Goal: Information Seeking & Learning: Check status

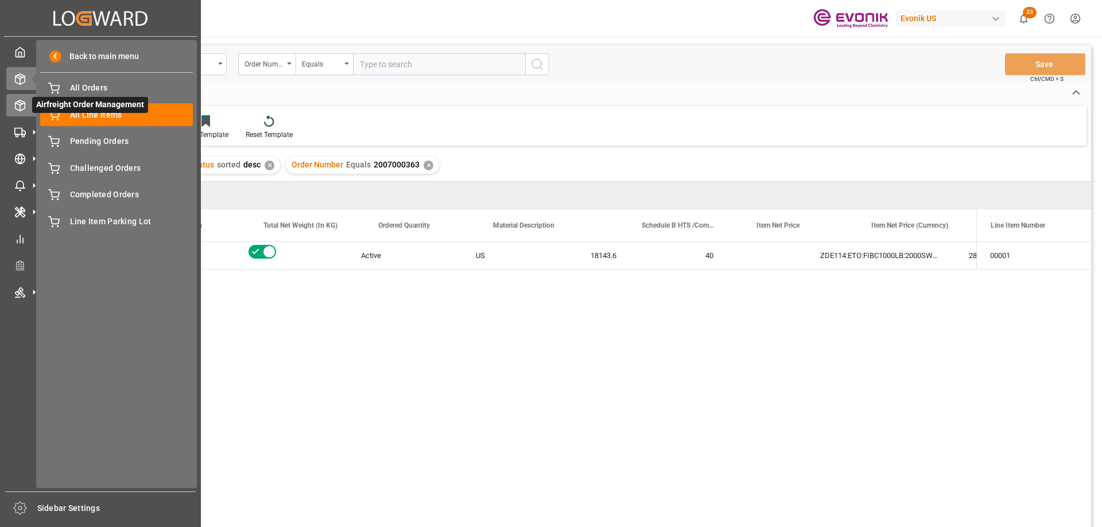
scroll to position [0, 327]
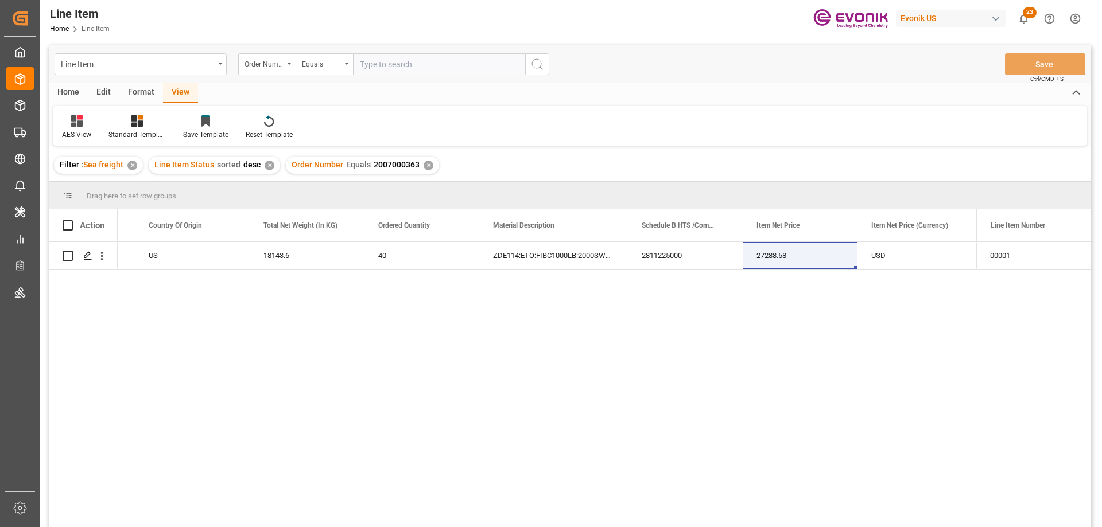
click at [423, 65] on input "text" at bounding box center [439, 64] width 172 height 22
paste input "0046472218"
type input "0046472218"
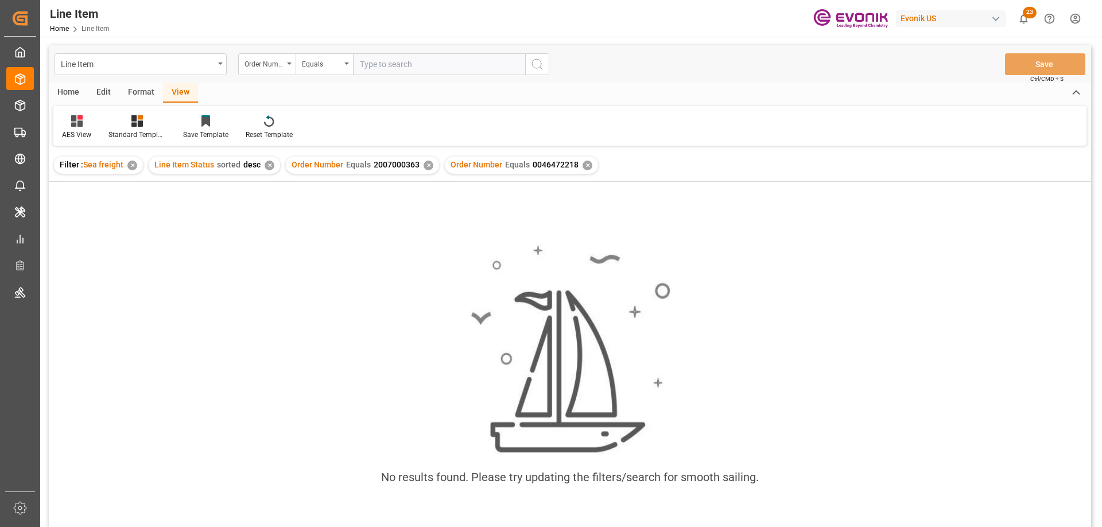
click at [426, 163] on div "✕" at bounding box center [428, 166] width 10 height 10
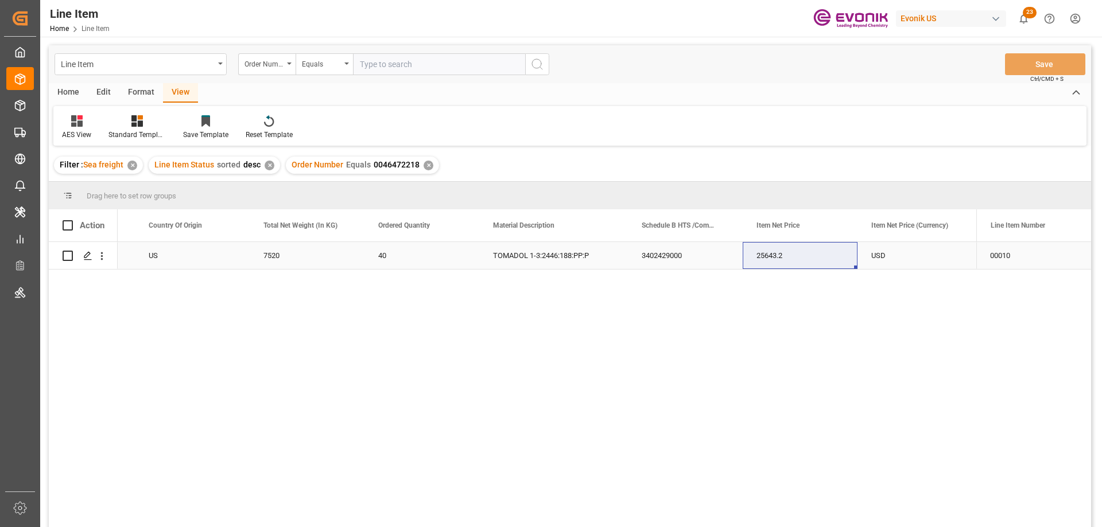
click at [197, 252] on div "US" at bounding box center [192, 255] width 115 height 27
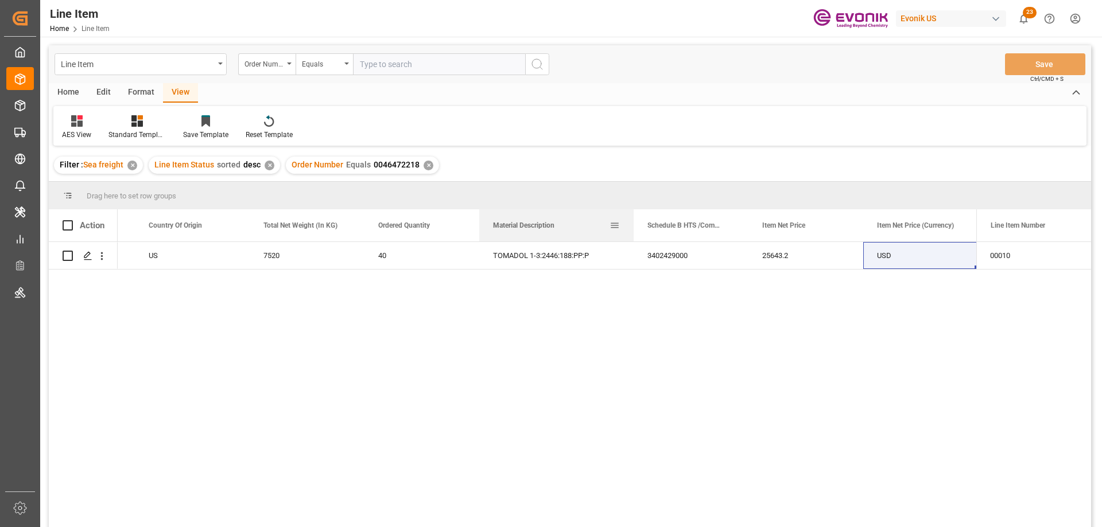
drag, startPoint x: 626, startPoint y: 223, endPoint x: 632, endPoint y: 225, distance: 6.0
click at [632, 225] on div at bounding box center [633, 225] width 5 height 32
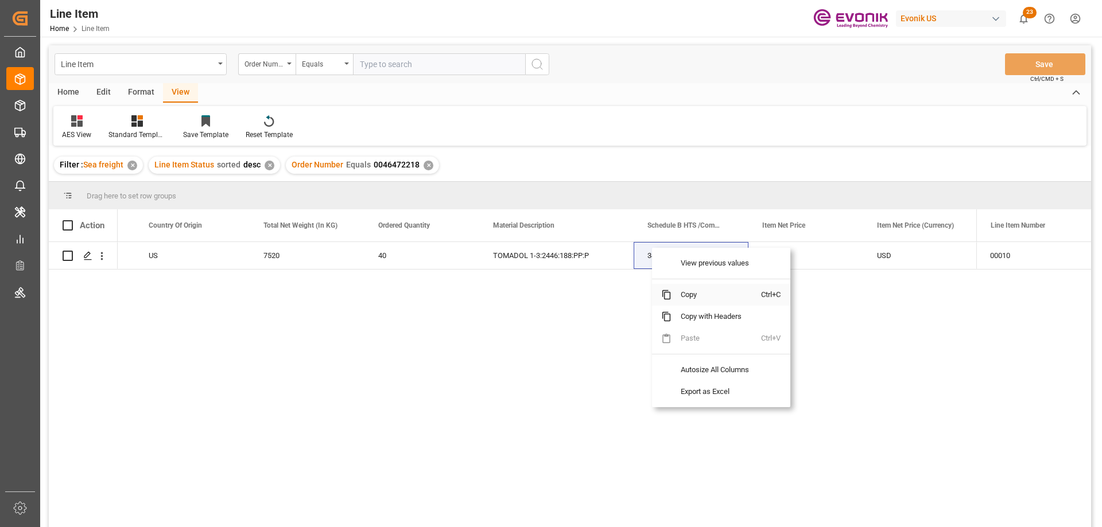
click at [678, 291] on span "Copy" at bounding box center [716, 295] width 90 height 22
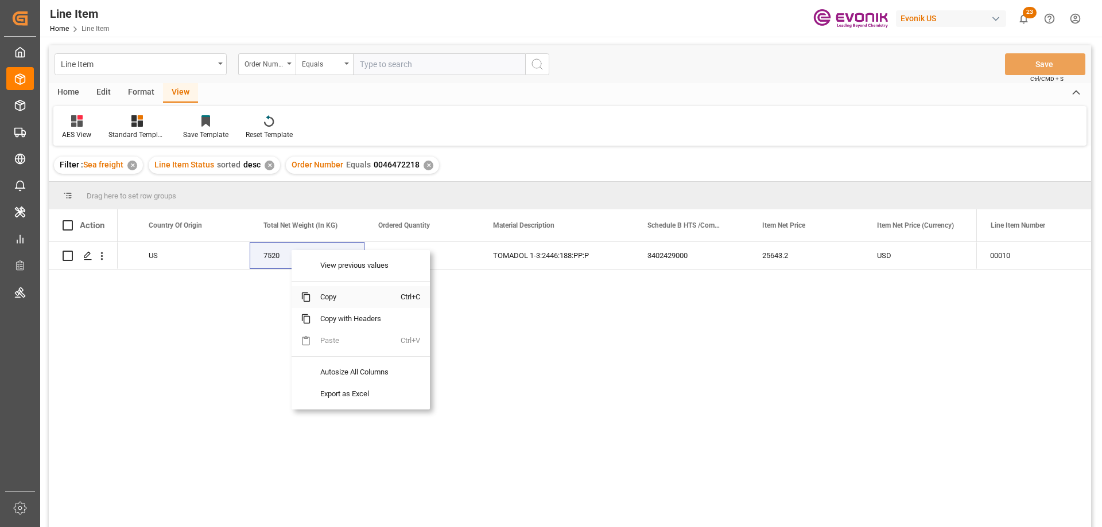
click at [340, 290] on span "Copy" at bounding box center [356, 297] width 90 height 22
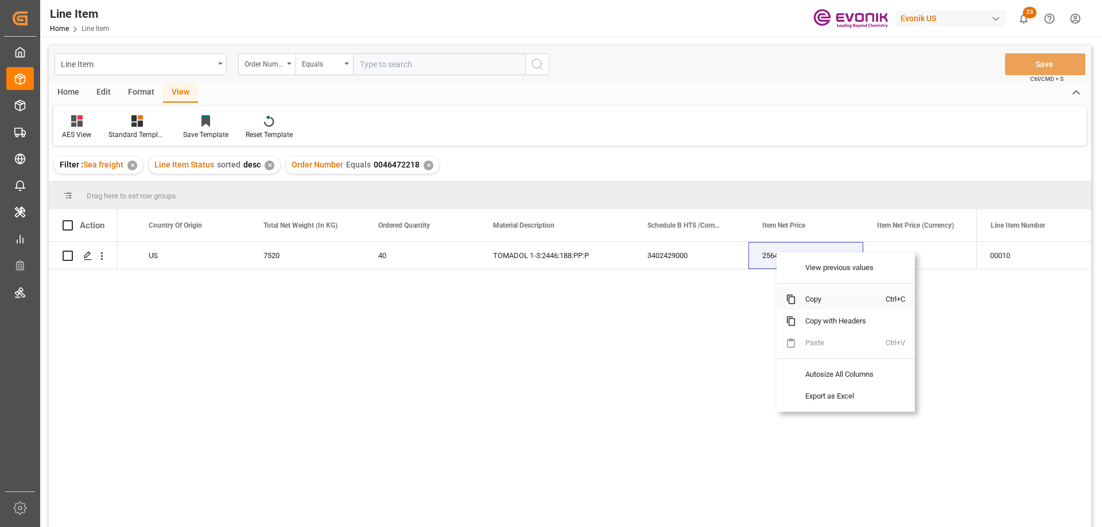
click at [819, 299] on span "Copy" at bounding box center [841, 300] width 90 height 22
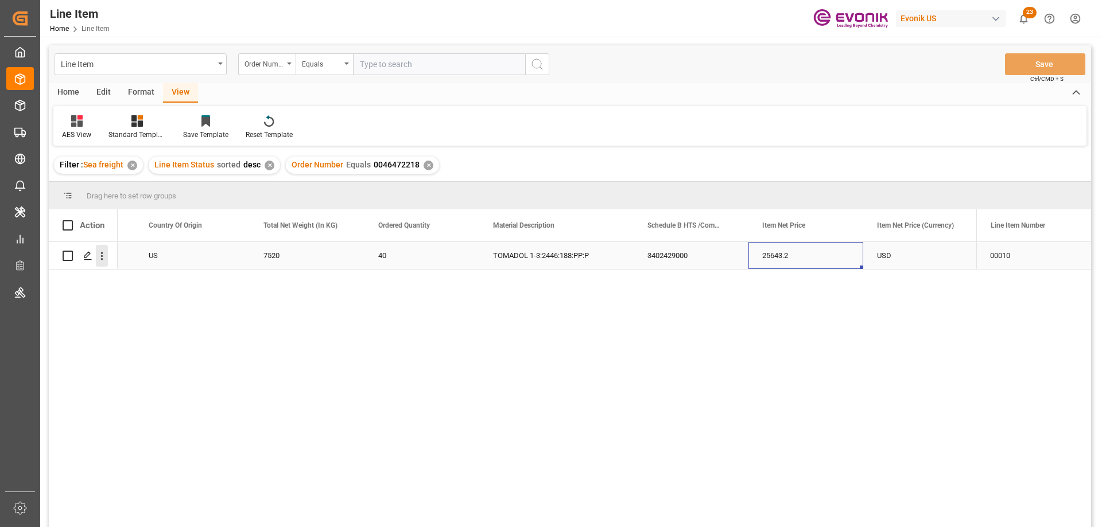
click at [99, 252] on icon "open menu" at bounding box center [102, 256] width 12 height 12
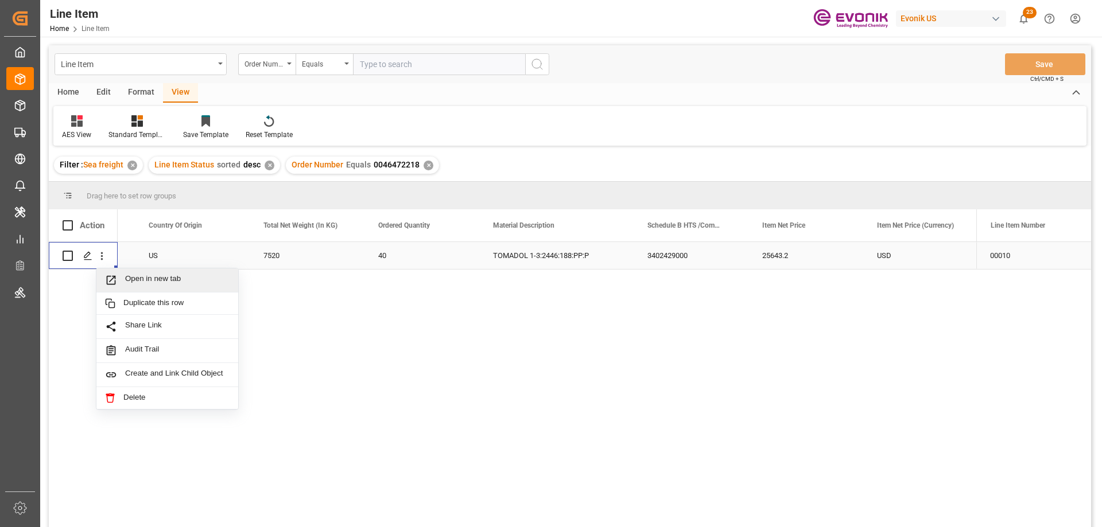
click at [130, 277] on span "Open in new tab" at bounding box center [177, 280] width 104 height 12
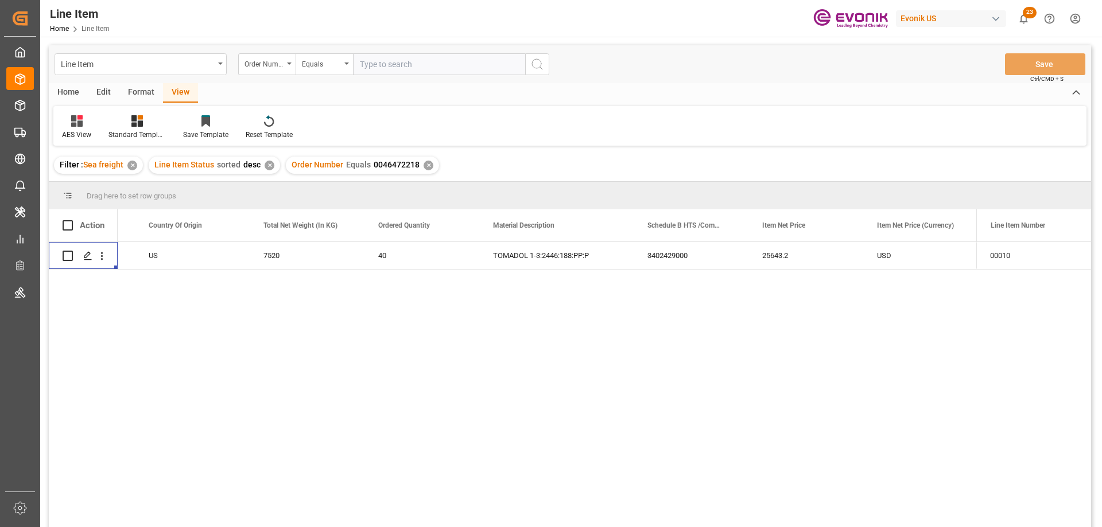
click at [414, 59] on input "text" at bounding box center [439, 64] width 172 height 22
paste input "0046466807"
type input "0046466807"
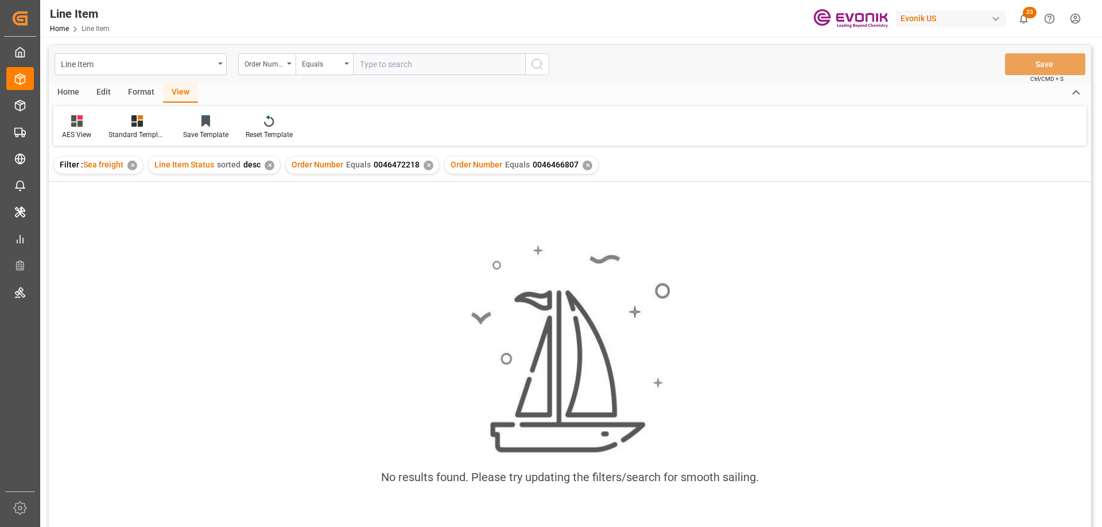
click at [423, 169] on div "✕" at bounding box center [428, 166] width 10 height 10
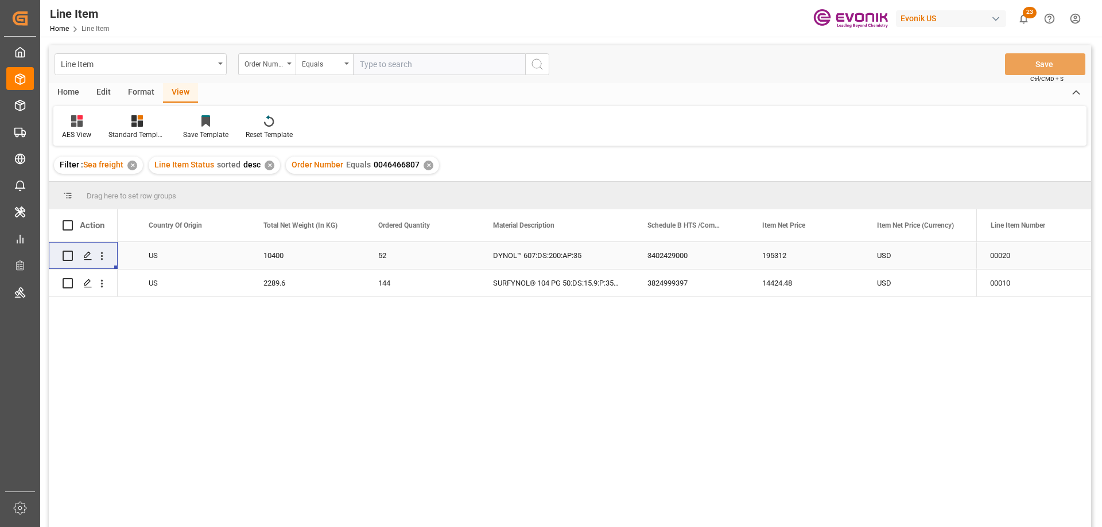
click at [219, 268] on div "US" at bounding box center [192, 255] width 115 height 27
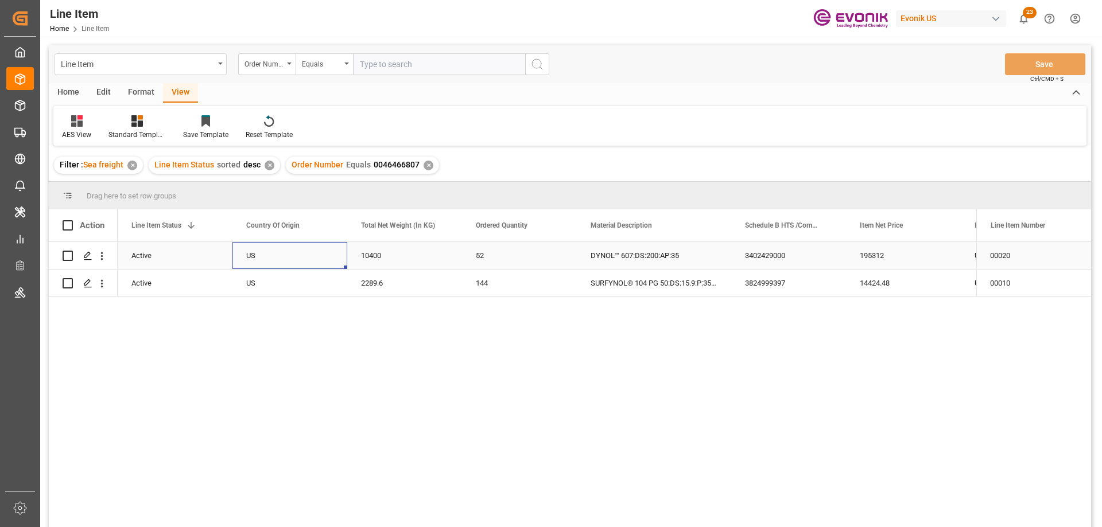
click at [874, 258] on div "195312" at bounding box center [903, 255] width 115 height 27
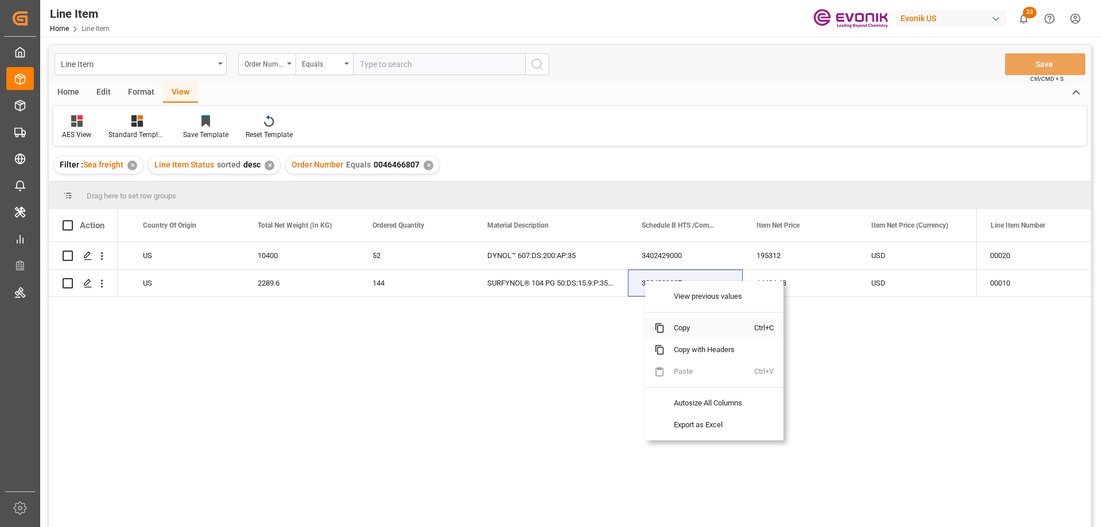
click at [678, 325] on span "Copy" at bounding box center [709, 328] width 90 height 22
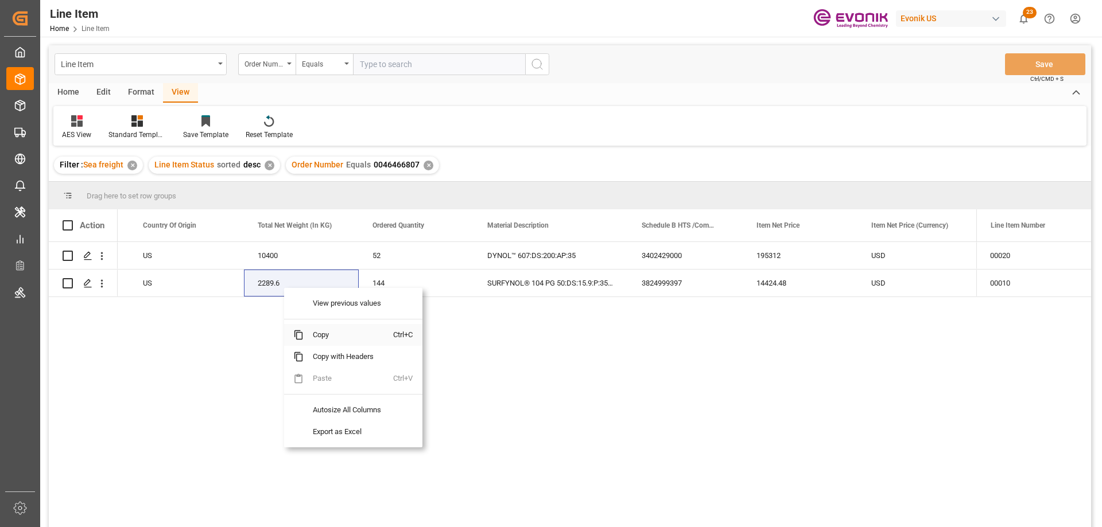
click at [333, 331] on span "Copy" at bounding box center [349, 335] width 90 height 22
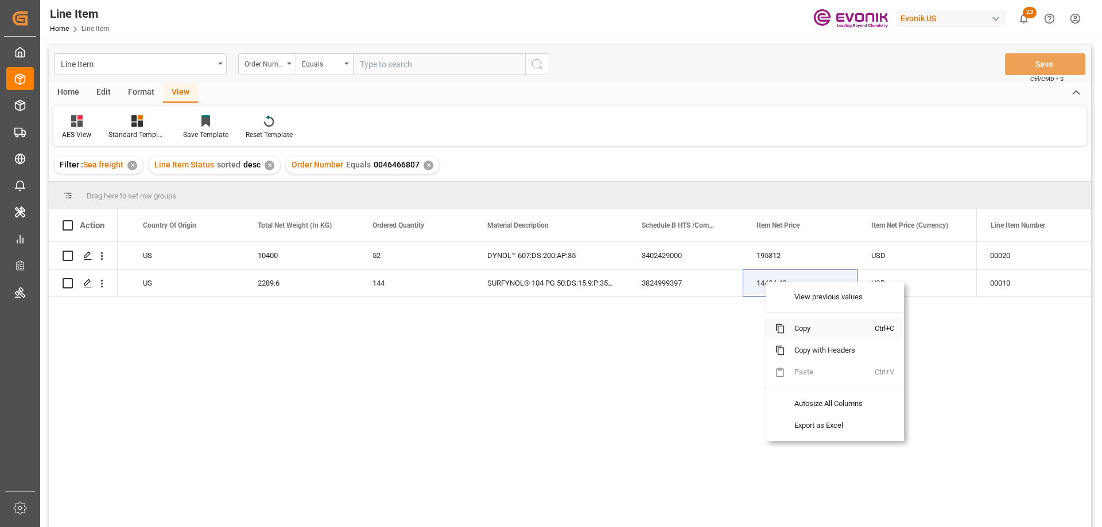
click at [804, 324] on span "Copy" at bounding box center [830, 329] width 90 height 22
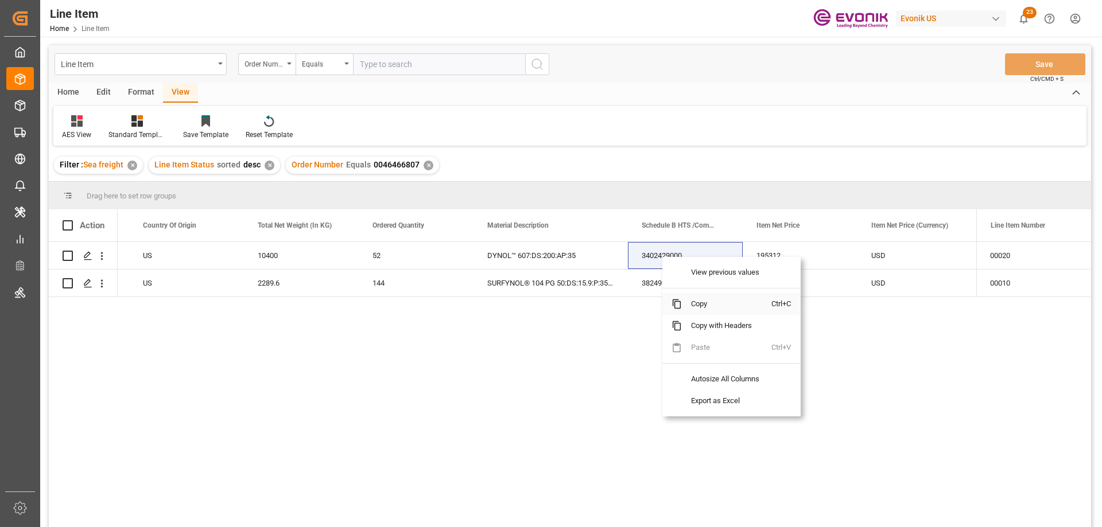
click at [714, 300] on span "Copy" at bounding box center [727, 304] width 90 height 22
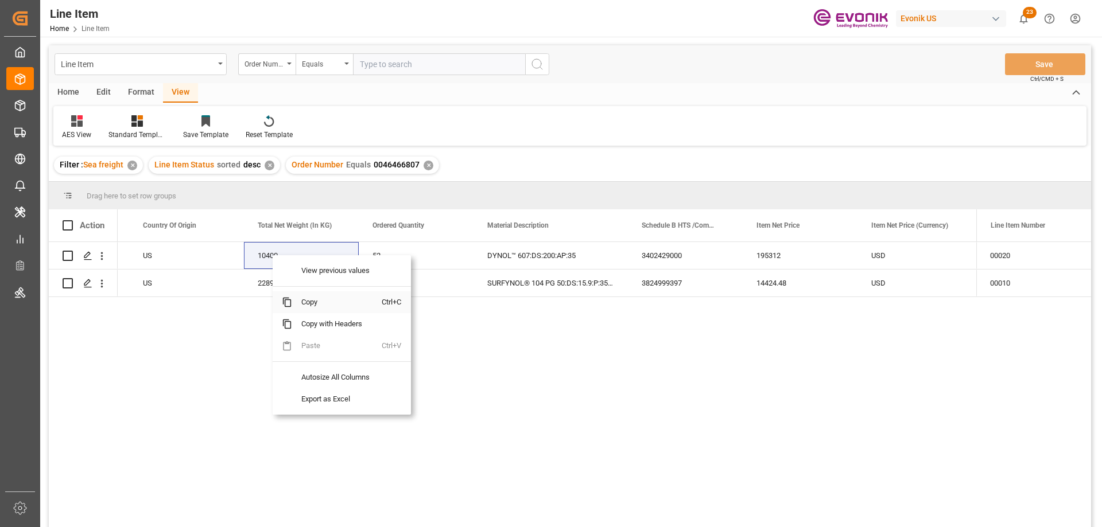
click at [303, 300] on span "Copy" at bounding box center [337, 302] width 90 height 22
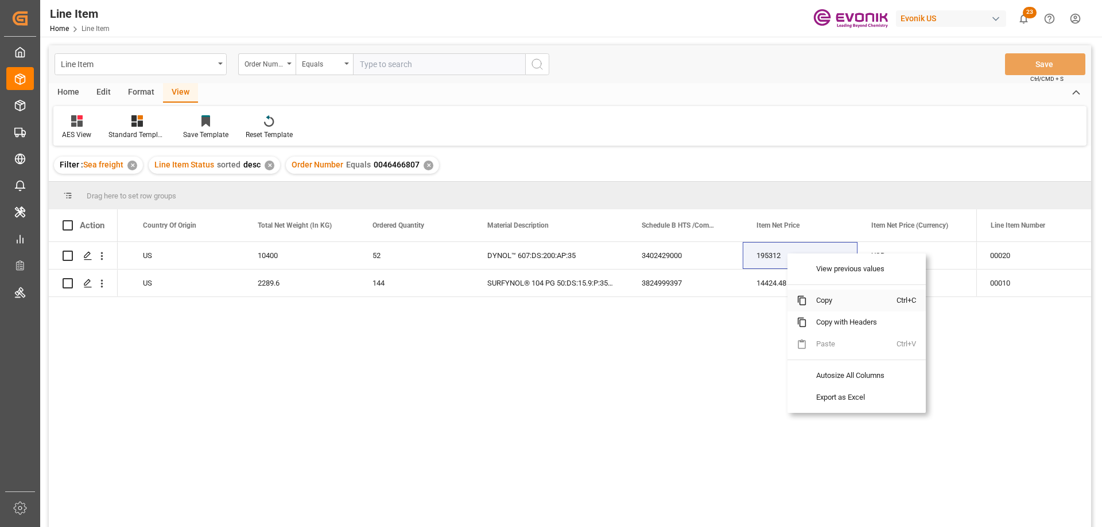
click at [831, 300] on span "Copy" at bounding box center [852, 301] width 90 height 22
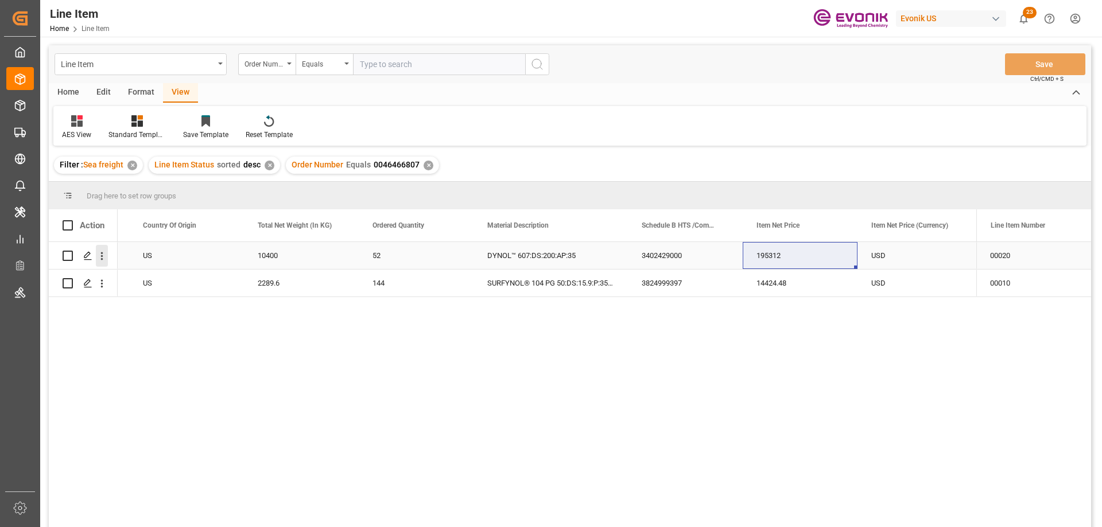
click at [103, 252] on icon "open menu" at bounding box center [102, 256] width 12 height 12
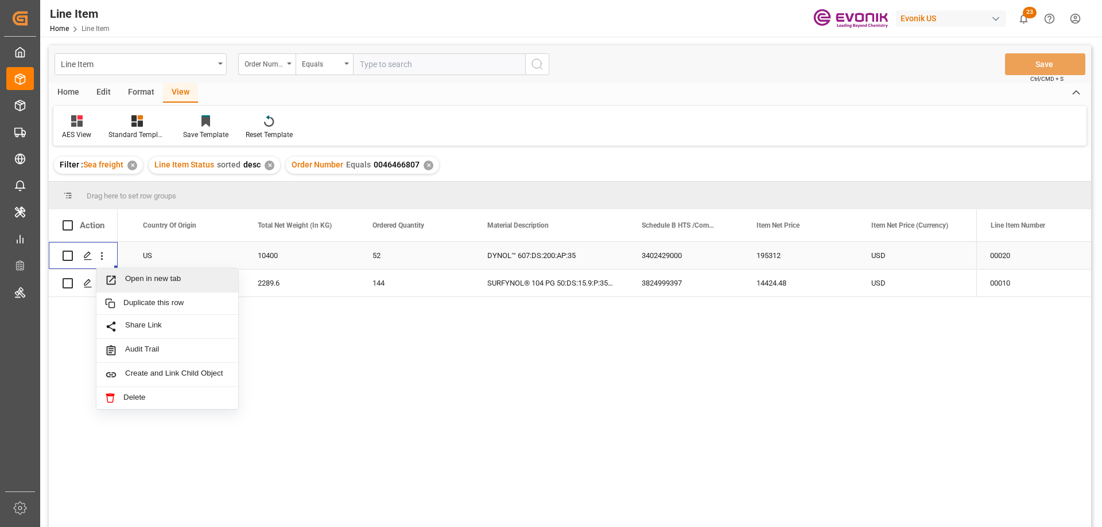
click at [139, 276] on span "Open in new tab" at bounding box center [177, 280] width 104 height 12
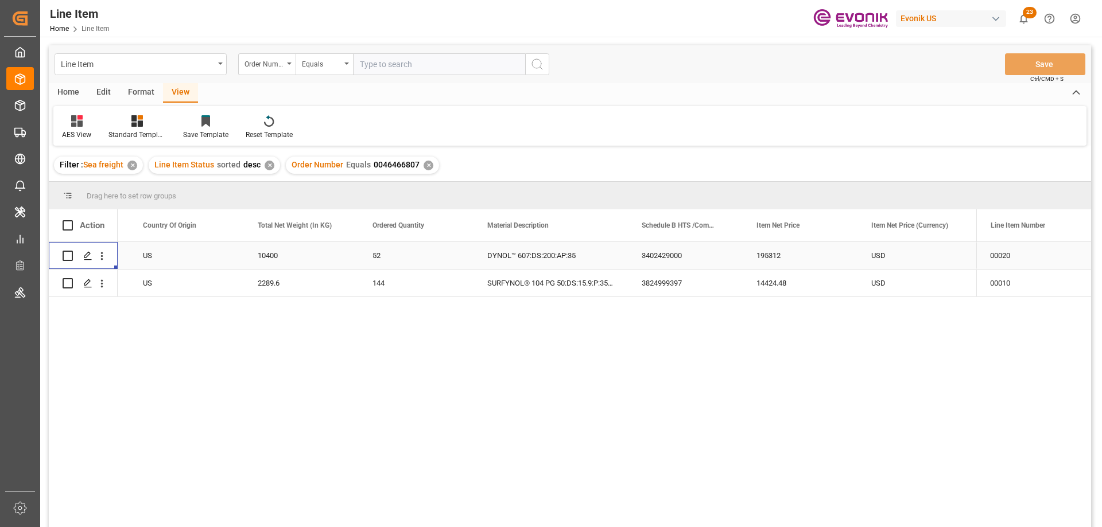
click at [411, 68] on input "text" at bounding box center [439, 64] width 172 height 22
paste input "0046465524"
type input "0046465524"
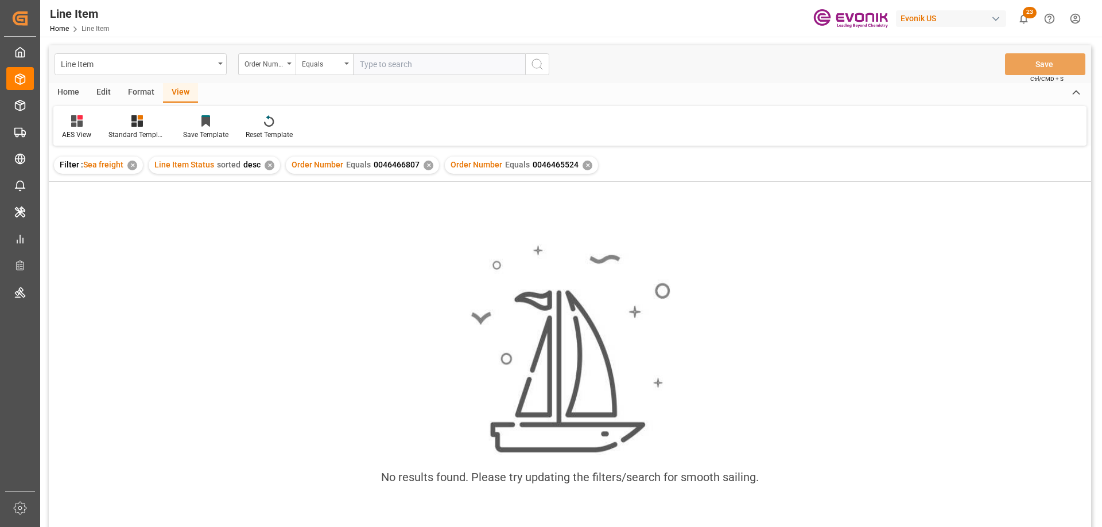
click at [427, 166] on div "✕" at bounding box center [428, 166] width 10 height 10
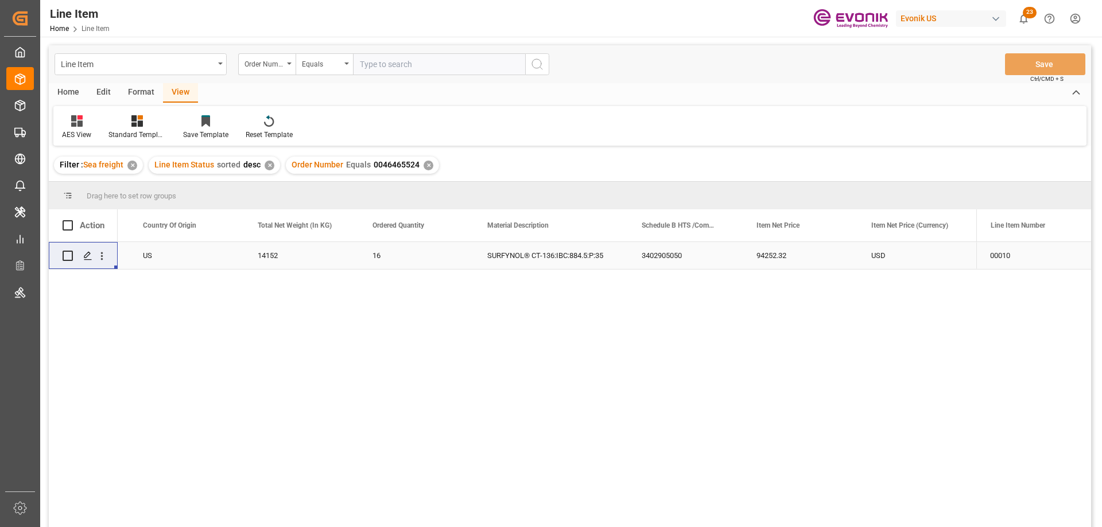
click at [208, 259] on div "US" at bounding box center [186, 255] width 115 height 27
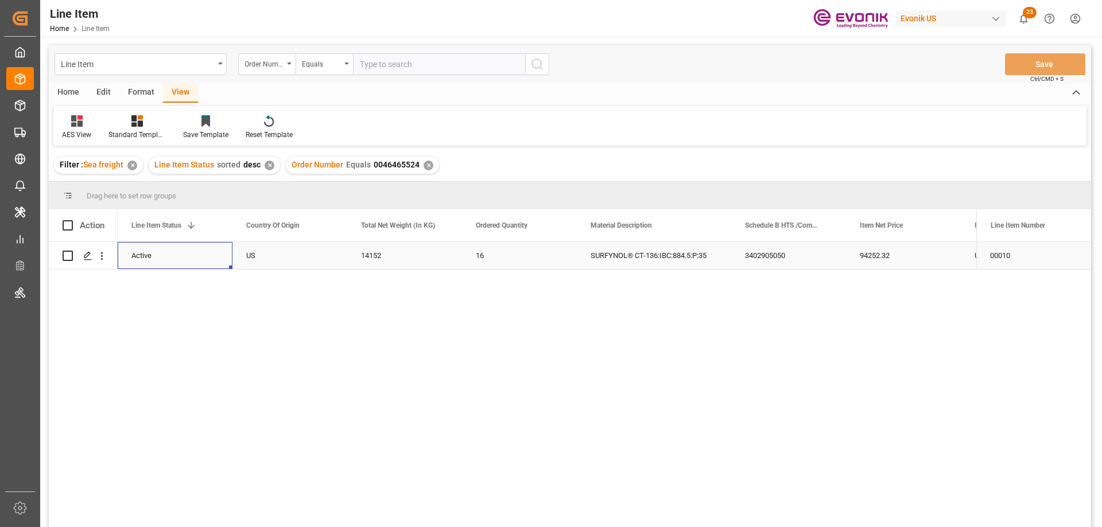
click at [919, 251] on div "94252.32" at bounding box center [903, 255] width 115 height 27
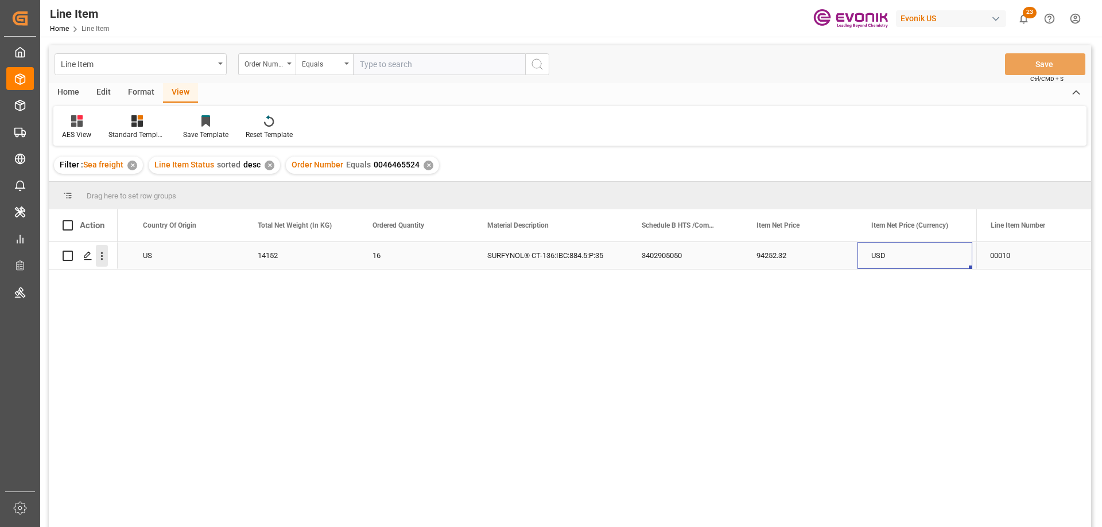
click at [100, 257] on icon "open menu" at bounding box center [102, 256] width 12 height 12
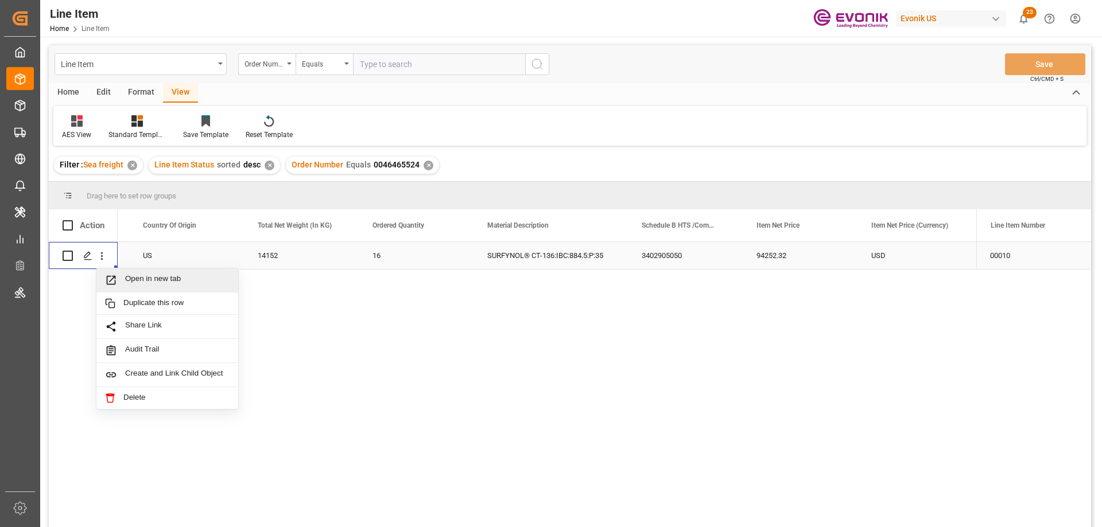
click at [138, 278] on span "Open in new tab" at bounding box center [177, 280] width 104 height 12
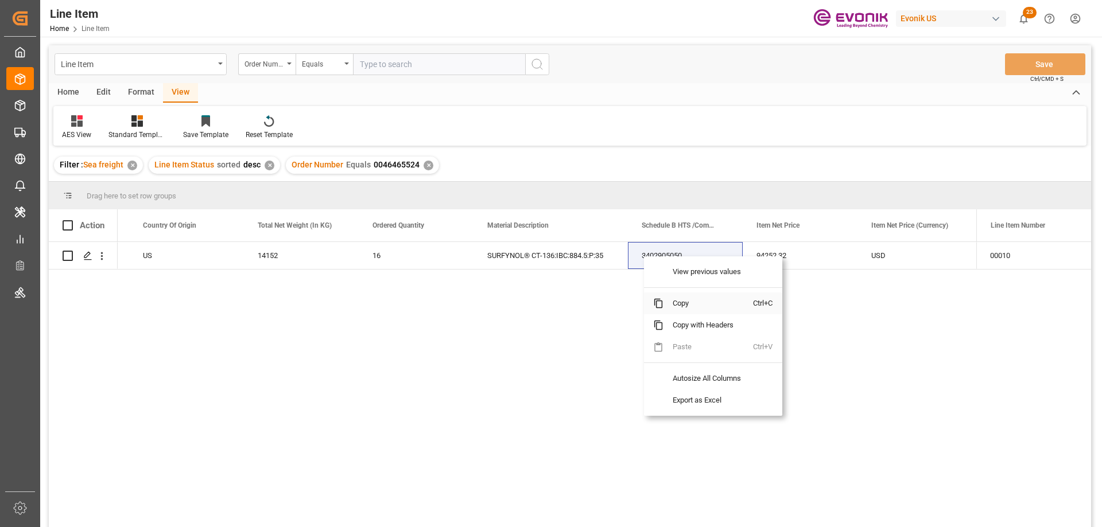
click at [690, 309] on span "Copy" at bounding box center [708, 304] width 90 height 22
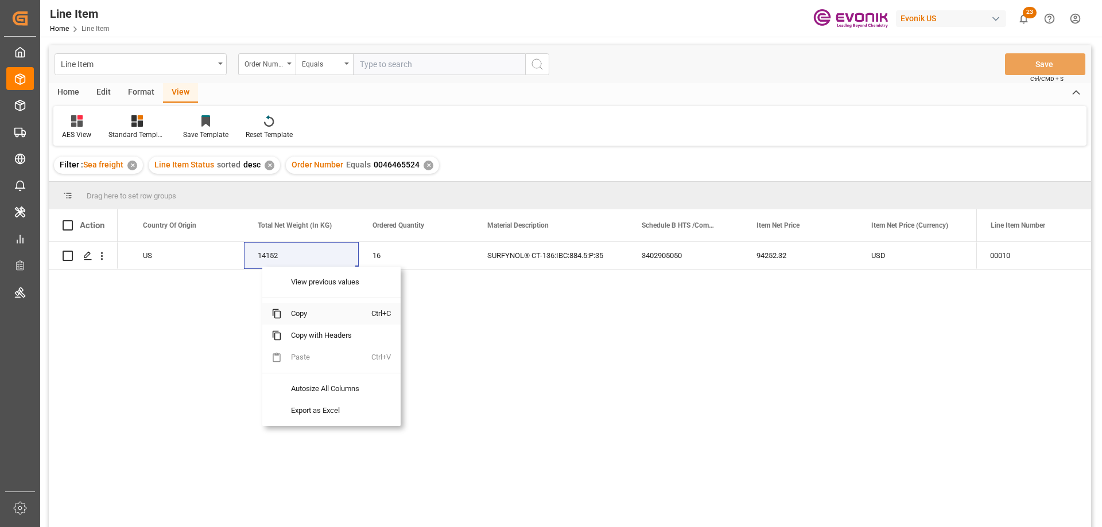
click at [308, 320] on span "Copy" at bounding box center [327, 314] width 90 height 22
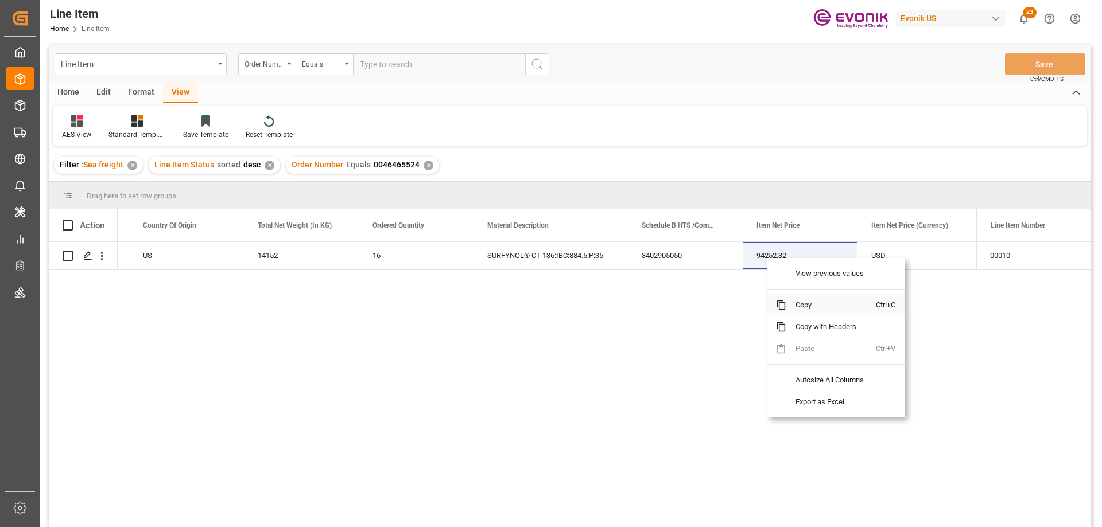
click at [800, 300] on span "Copy" at bounding box center [831, 305] width 90 height 22
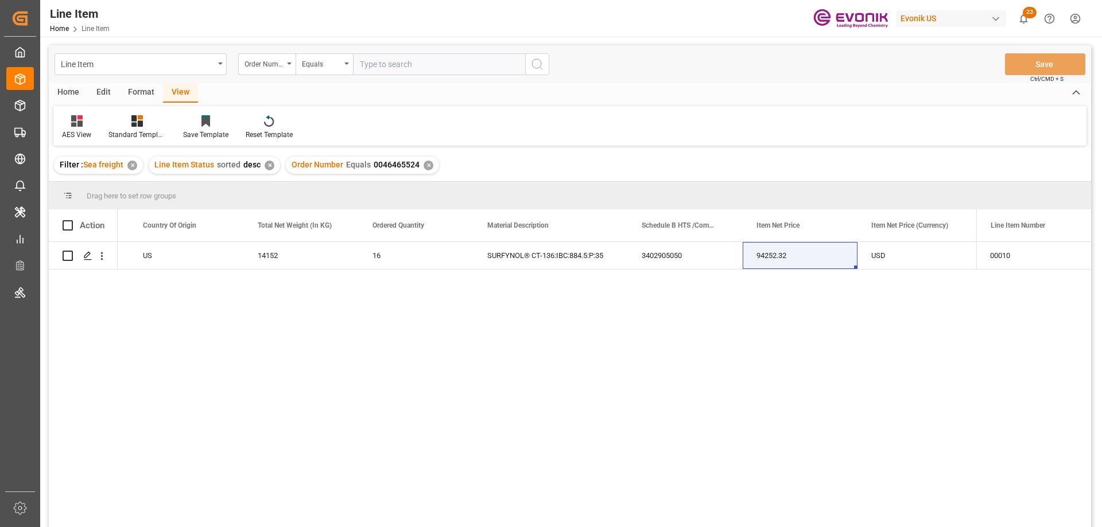
click at [387, 61] on input "text" at bounding box center [439, 64] width 172 height 22
paste input "0046466627"
type input "0046466627"
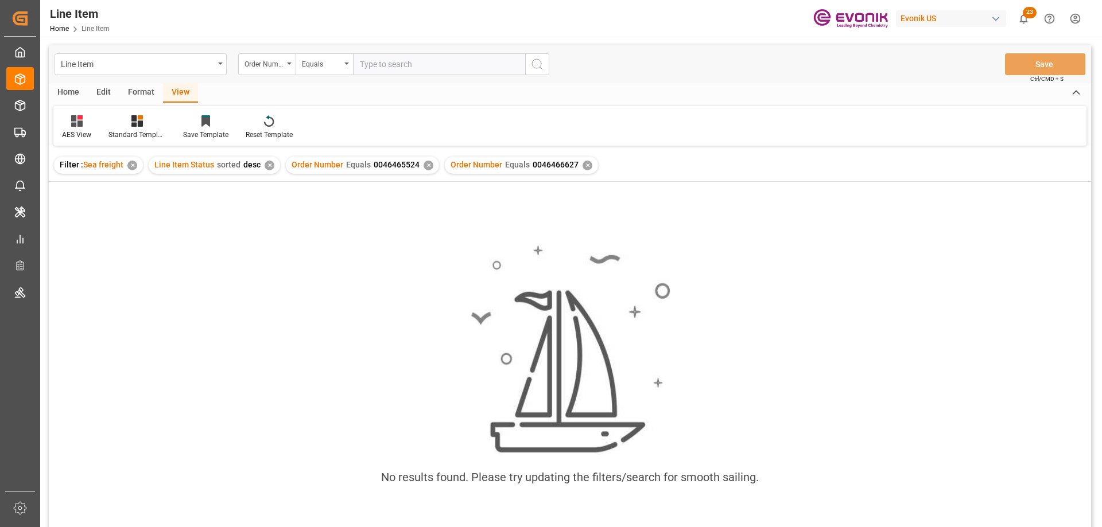
click at [423, 164] on div "✕" at bounding box center [428, 166] width 10 height 10
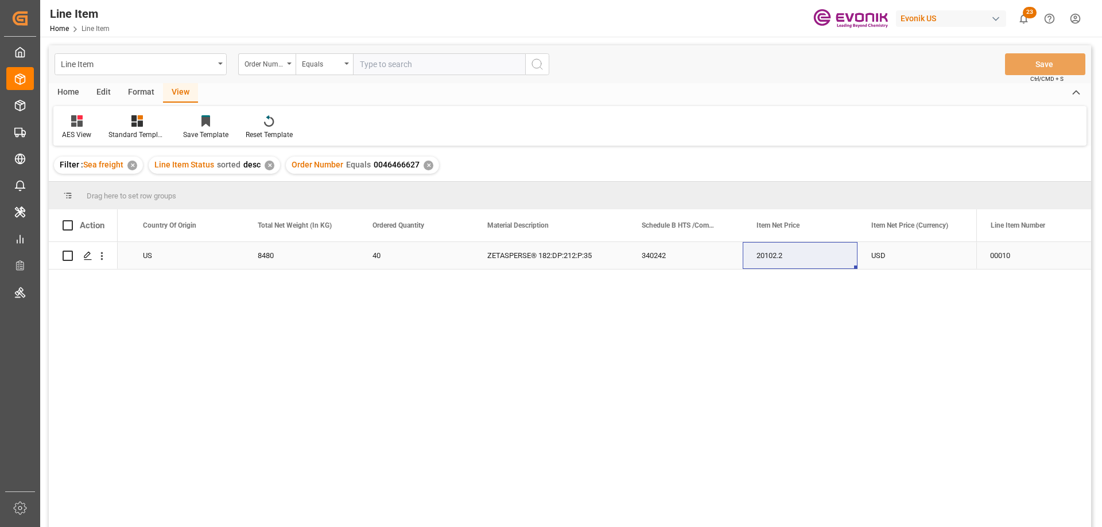
click at [158, 257] on div "US" at bounding box center [186, 255] width 115 height 27
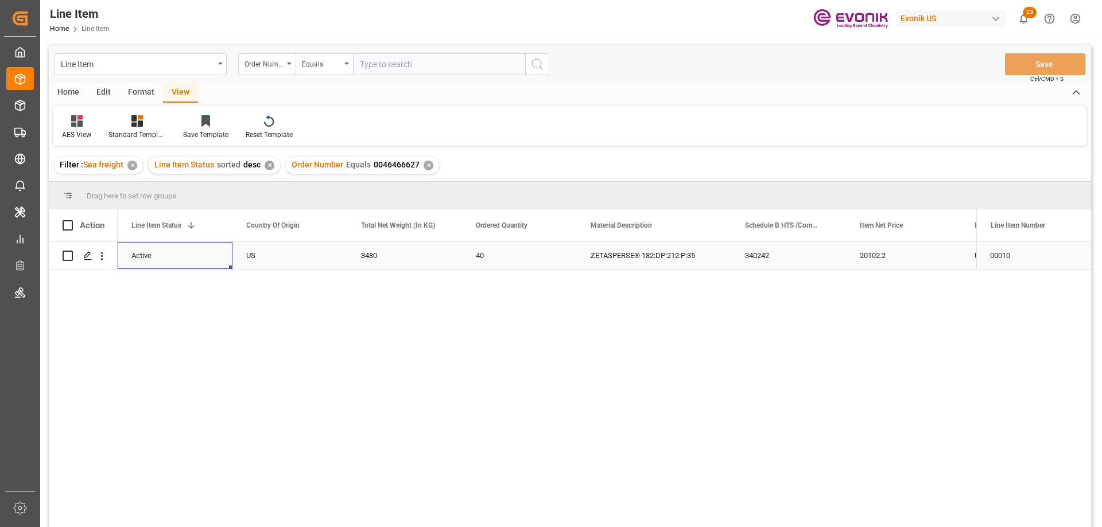
click at [891, 256] on div "20102.2" at bounding box center [903, 255] width 115 height 27
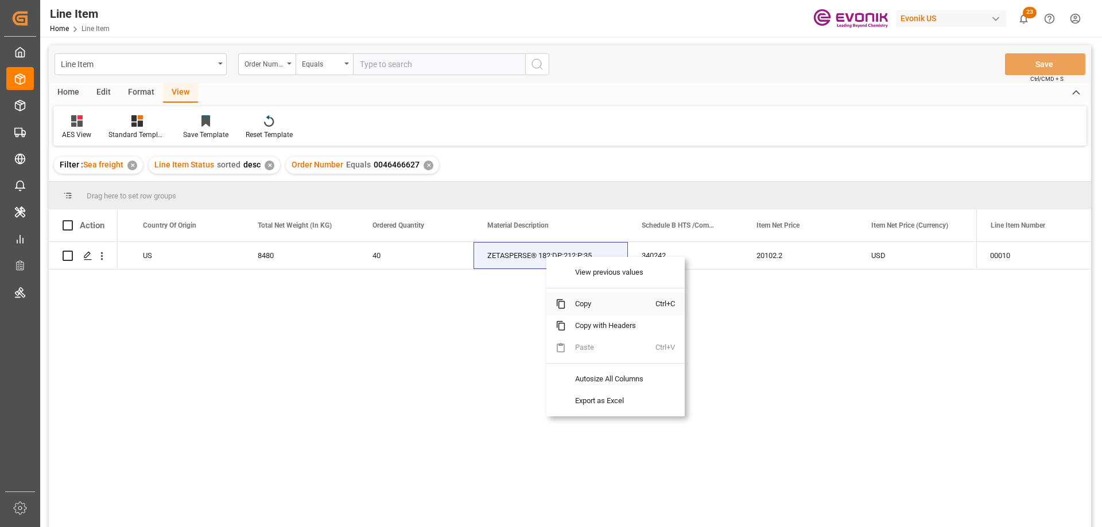
click at [571, 297] on span "Copy" at bounding box center [611, 304] width 90 height 22
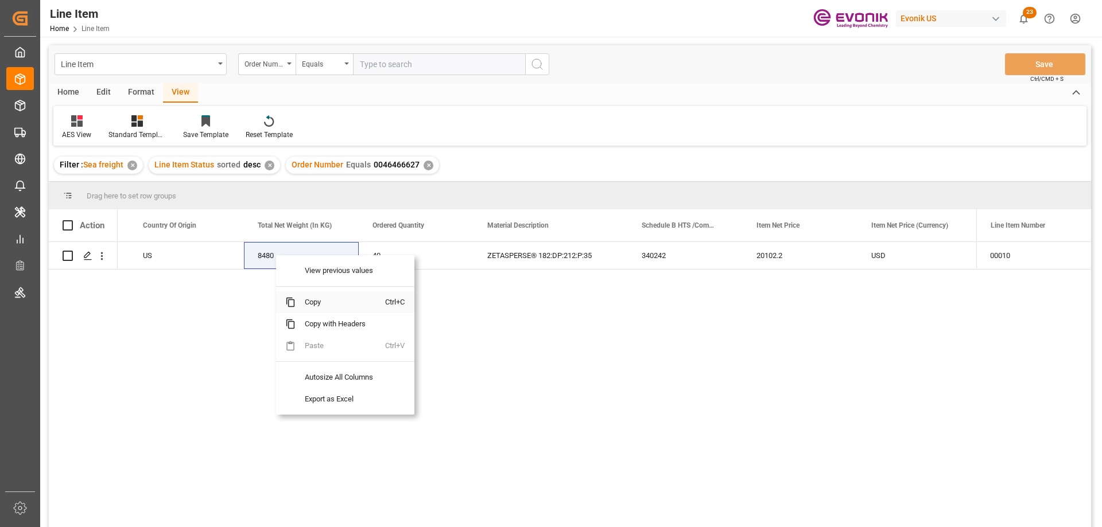
click at [313, 302] on span "Copy" at bounding box center [340, 302] width 90 height 22
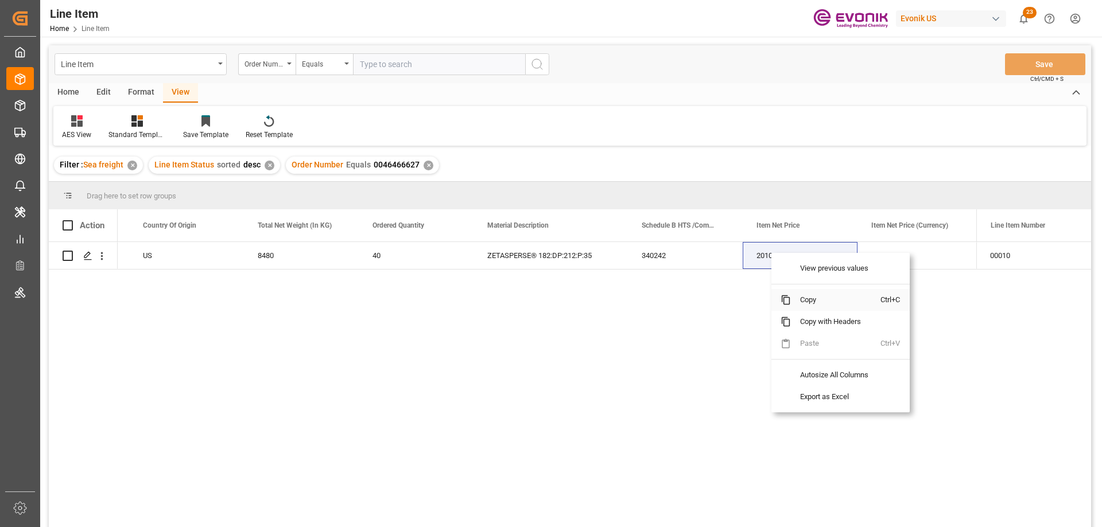
click at [808, 300] on span "Copy" at bounding box center [836, 300] width 90 height 22
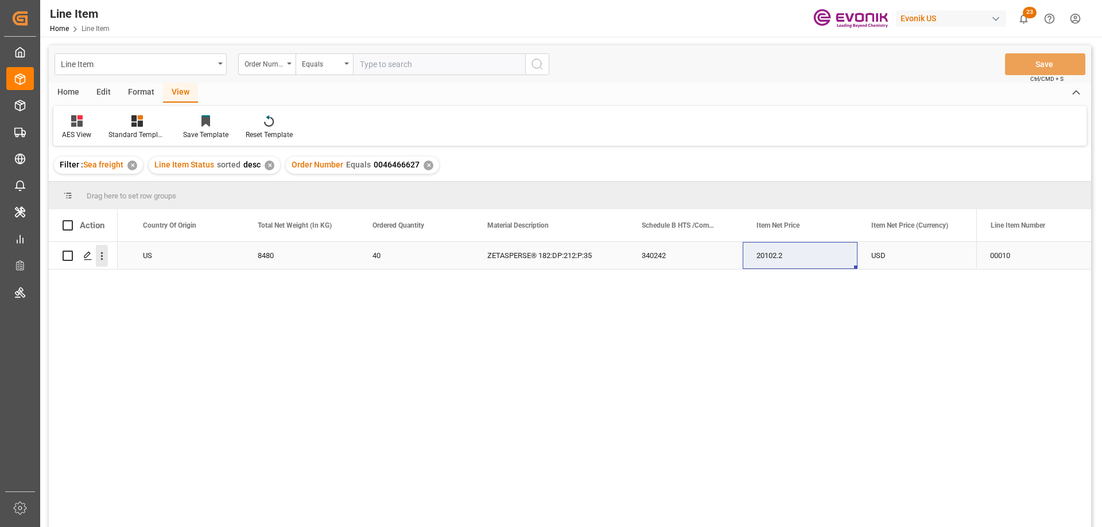
click at [102, 251] on icon "open menu" at bounding box center [102, 256] width 12 height 12
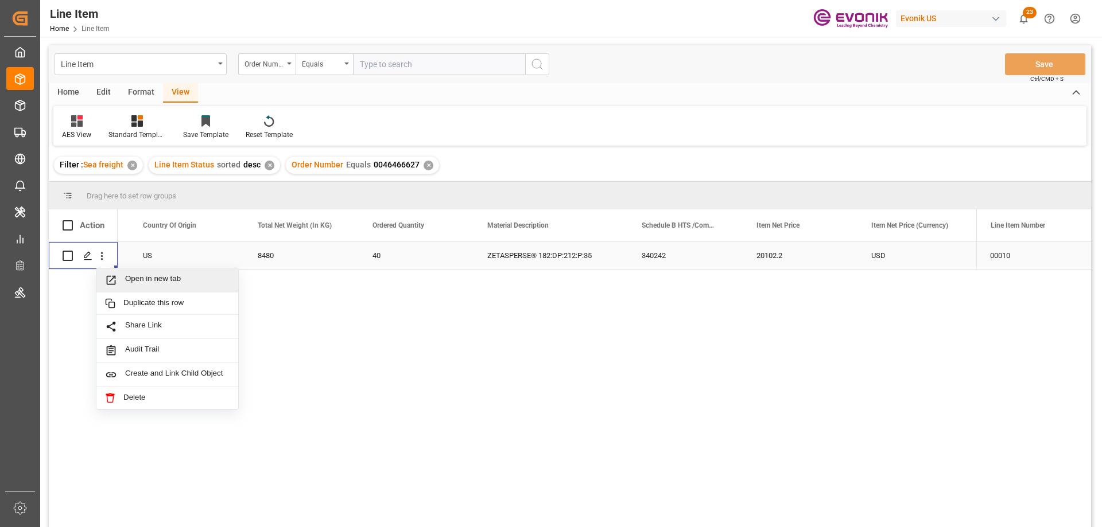
click at [142, 285] on span "Open in new tab" at bounding box center [177, 280] width 104 height 12
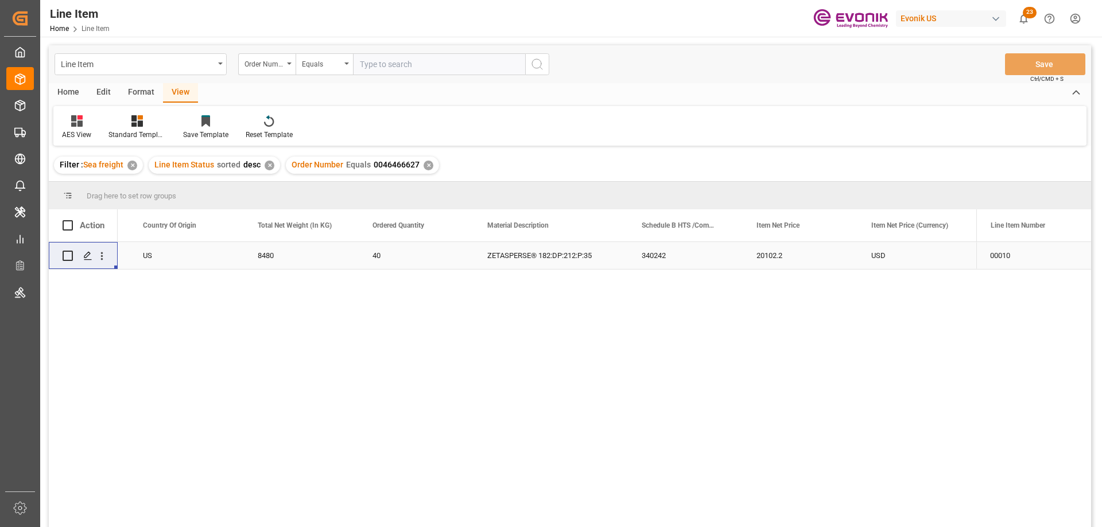
click at [440, 55] on input "text" at bounding box center [439, 64] width 172 height 22
paste input "0046467349"
type input "0046467349"
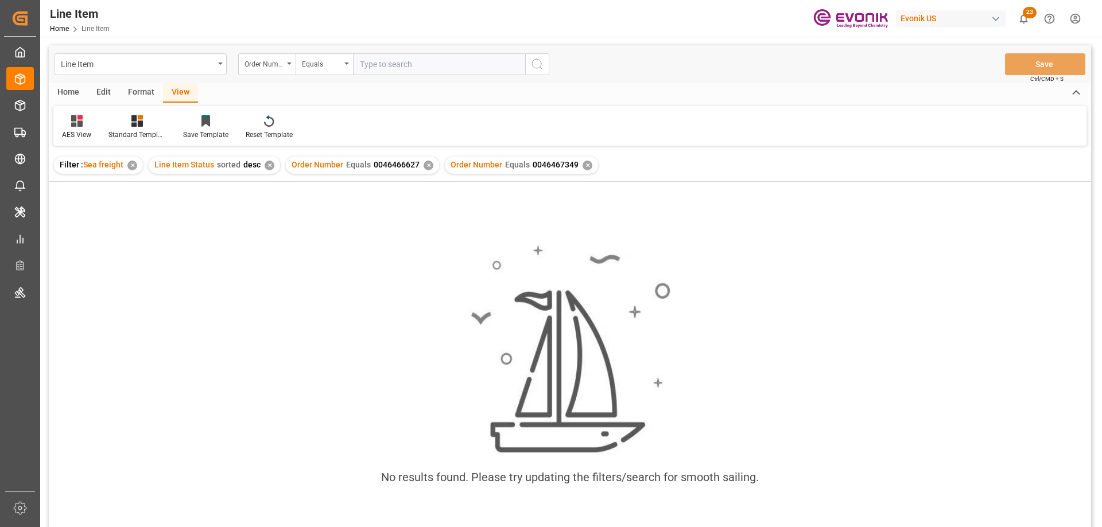
click at [425, 169] on div "✕" at bounding box center [428, 166] width 10 height 10
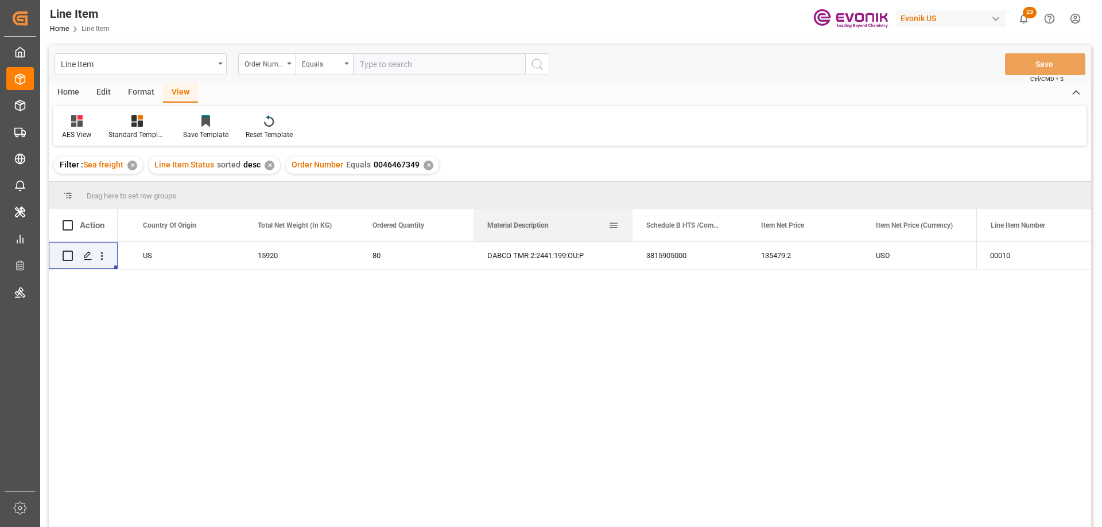
drag, startPoint x: 627, startPoint y: 220, endPoint x: 611, endPoint y: 254, distance: 37.8
click at [631, 220] on div at bounding box center [632, 225] width 5 height 32
click at [403, 61] on input "text" at bounding box center [439, 64] width 172 height 22
paste input "2006762604"
type input "2006762604"
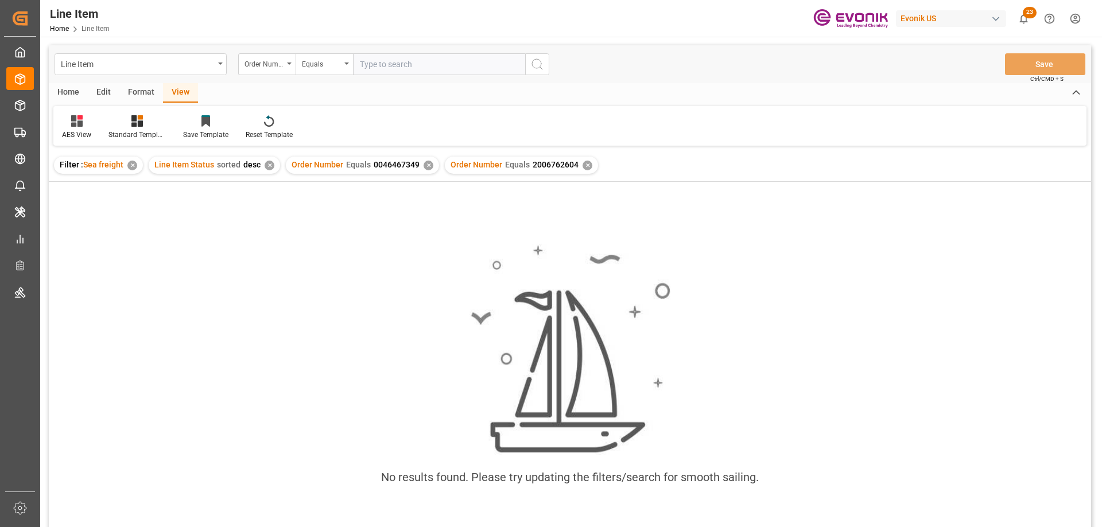
click at [430, 165] on div "Order Number Equals 0046467349 ✕" at bounding box center [362, 165] width 153 height 17
click at [427, 165] on div "✕" at bounding box center [428, 166] width 10 height 10
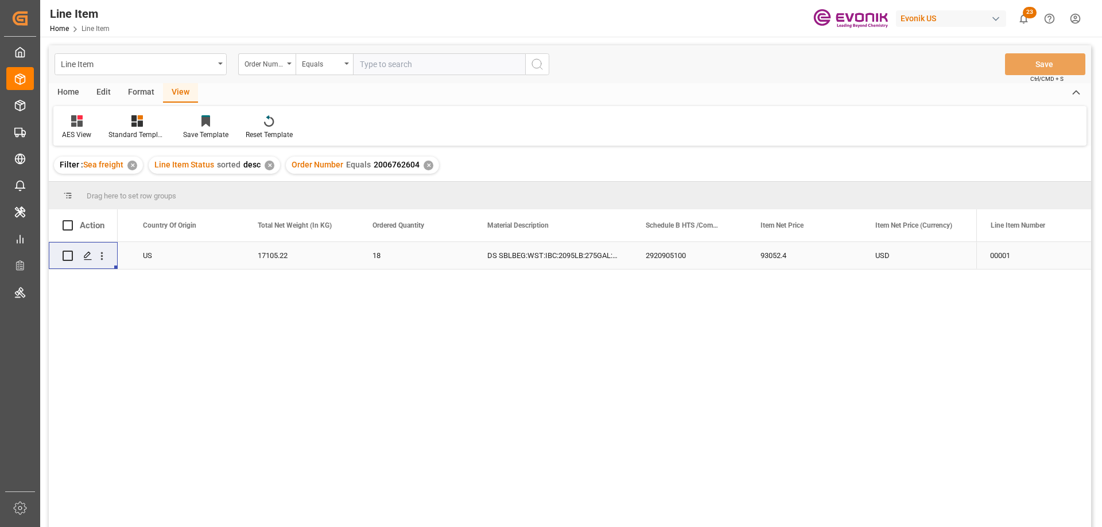
click at [155, 265] on div "US" at bounding box center [186, 255] width 115 height 27
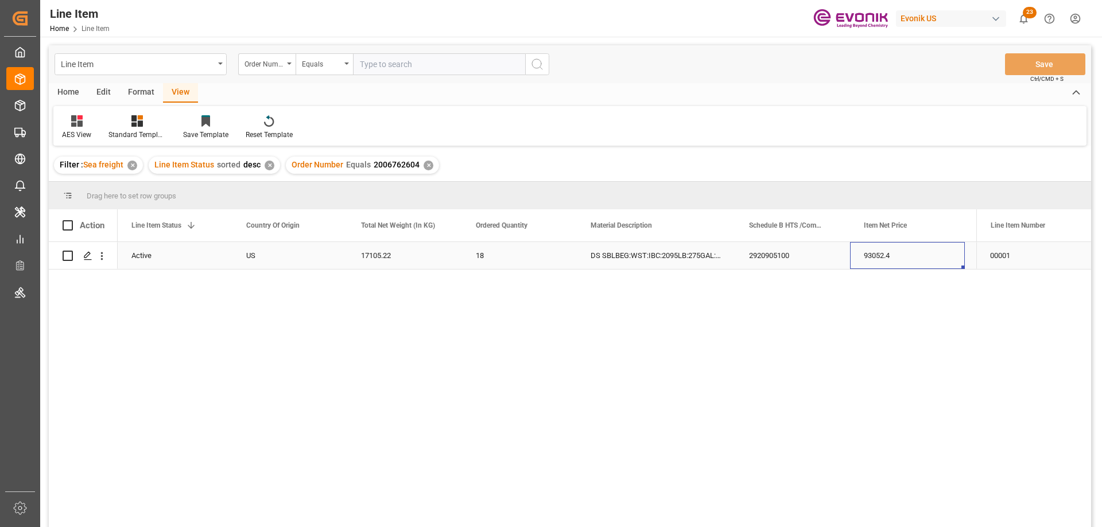
click at [899, 263] on div "93052.4" at bounding box center [907, 255] width 115 height 27
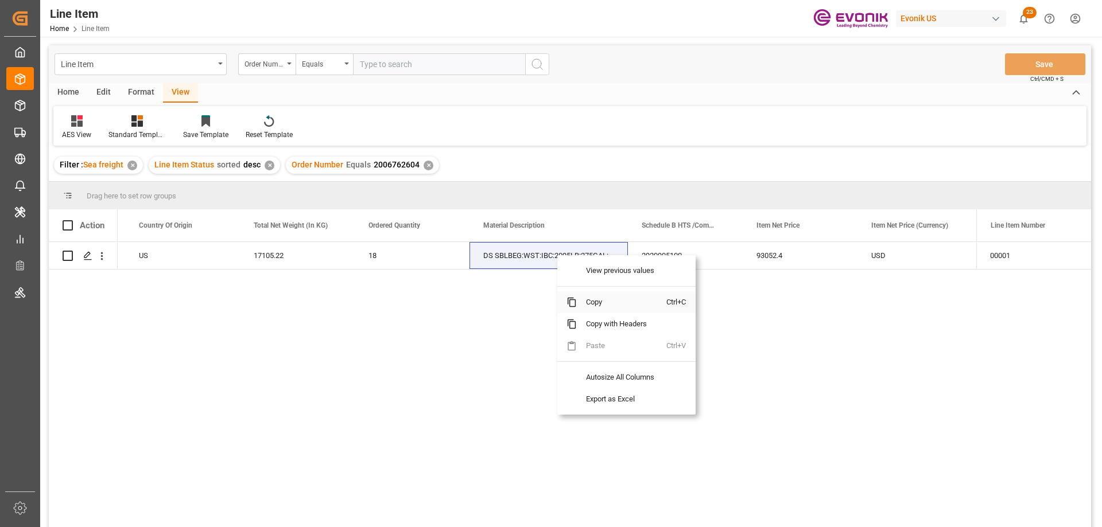
click at [610, 295] on span "Copy" at bounding box center [622, 302] width 90 height 22
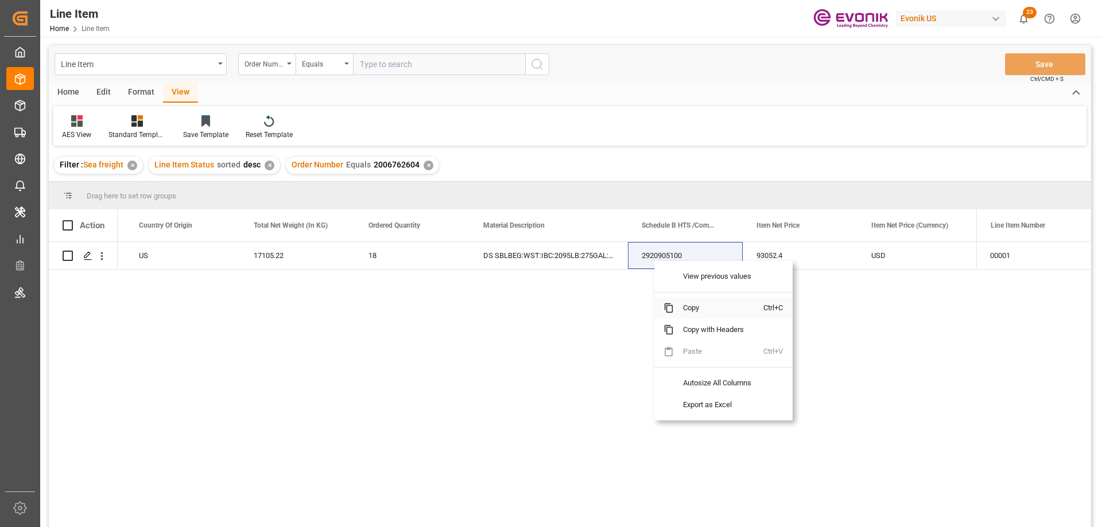
click at [668, 308] on span at bounding box center [668, 308] width 10 height 10
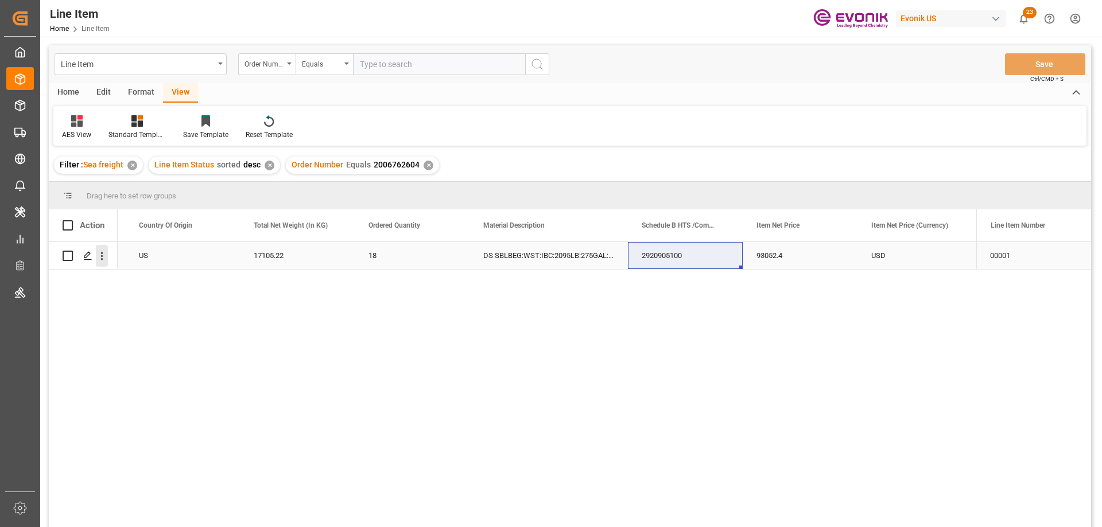
click at [103, 254] on icon "open menu" at bounding box center [102, 256] width 12 height 12
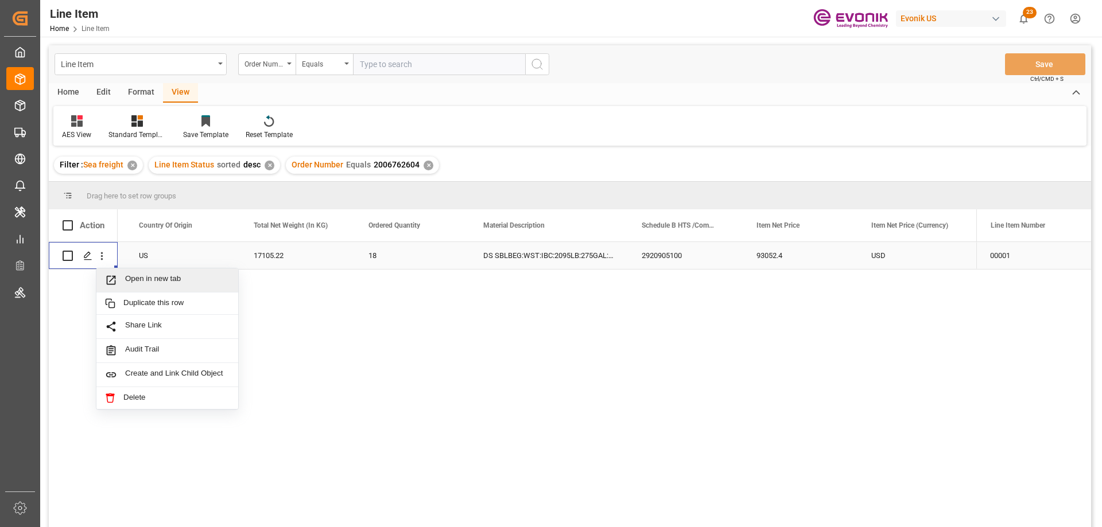
click at [153, 280] on span "Open in new tab" at bounding box center [177, 280] width 104 height 12
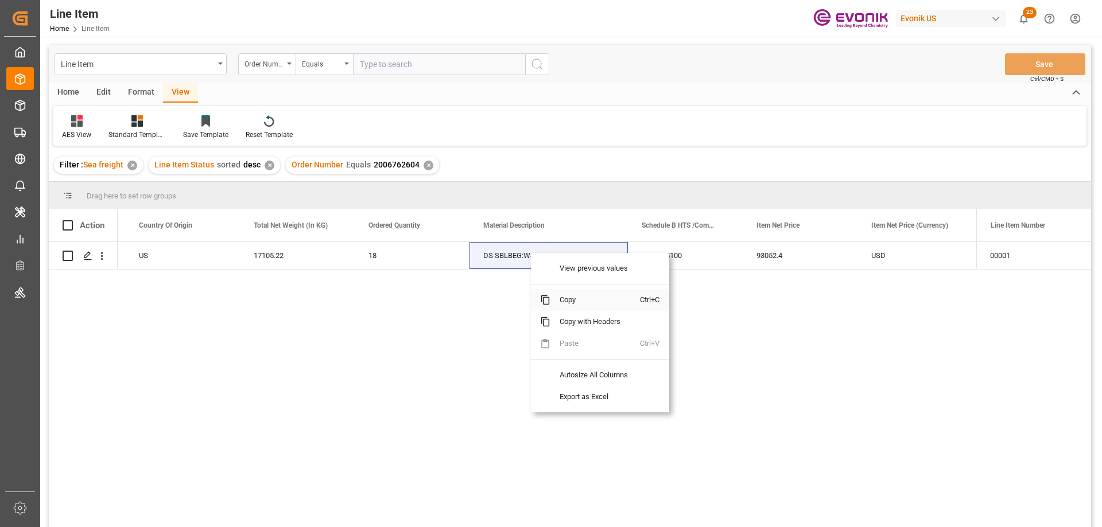
click at [564, 299] on span "Copy" at bounding box center [595, 300] width 90 height 22
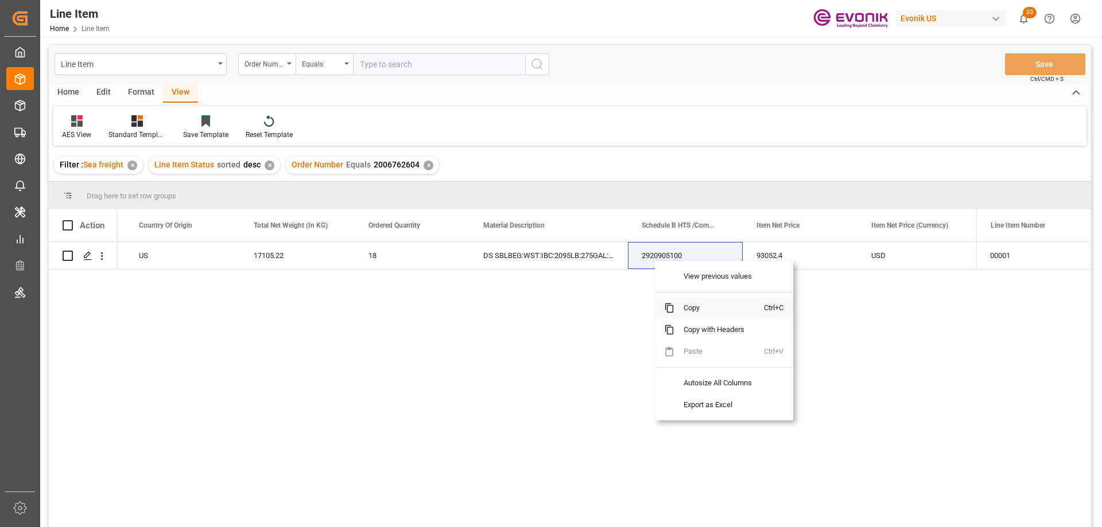
click at [698, 303] on span "Copy" at bounding box center [719, 308] width 90 height 22
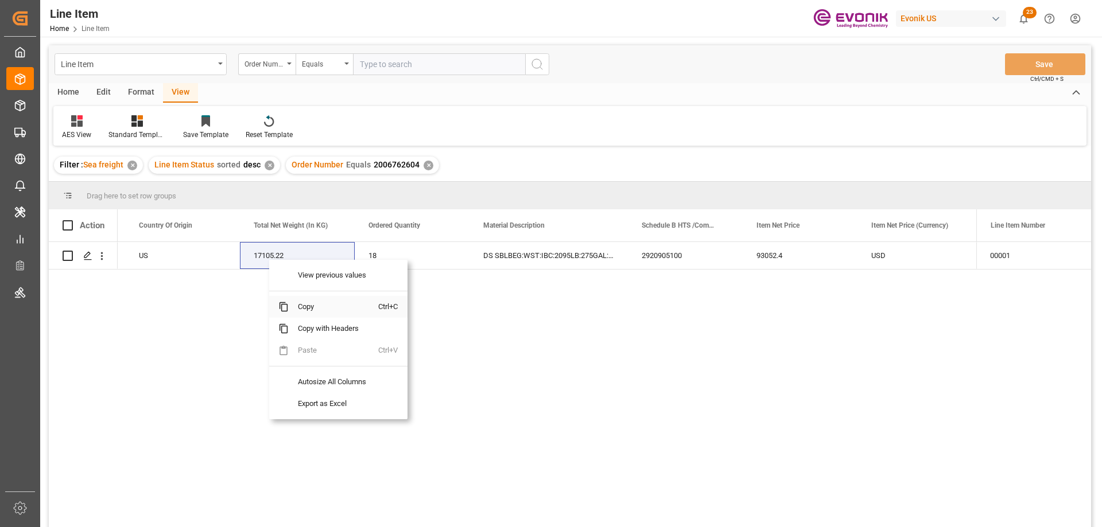
click at [309, 300] on span "Copy" at bounding box center [334, 307] width 90 height 22
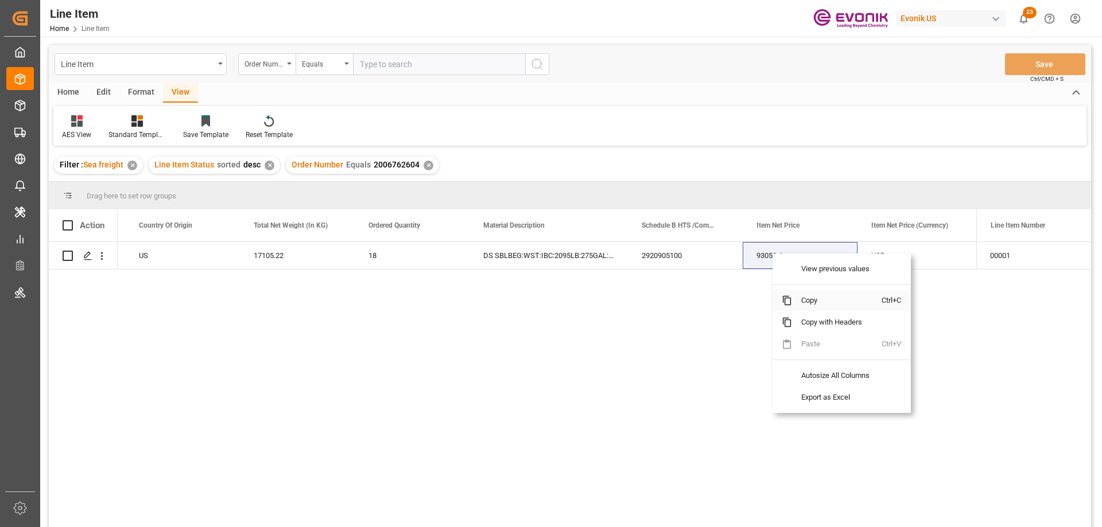
click at [802, 295] on span "Copy" at bounding box center [837, 301] width 90 height 22
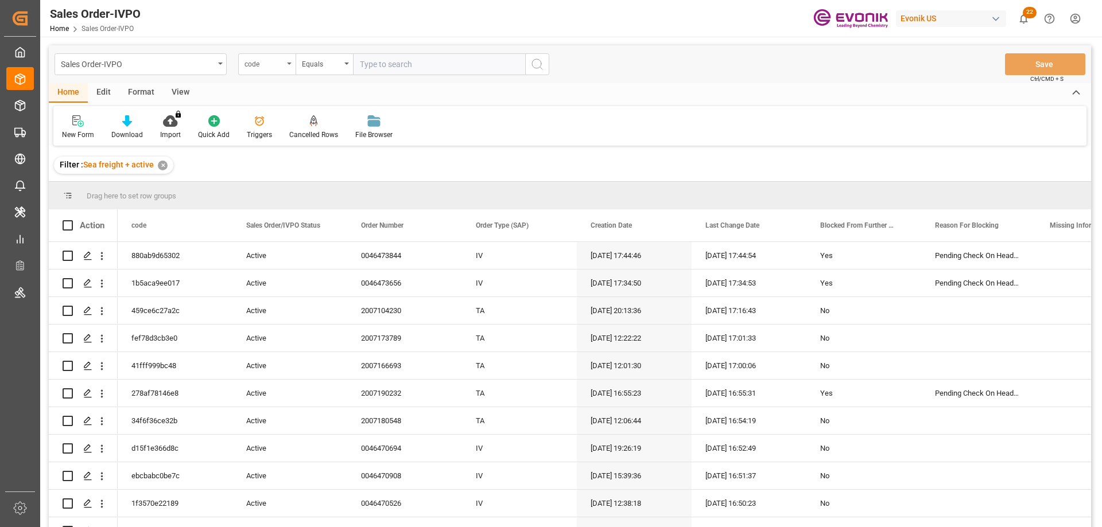
click at [282, 73] on div "code" at bounding box center [266, 64] width 57 height 22
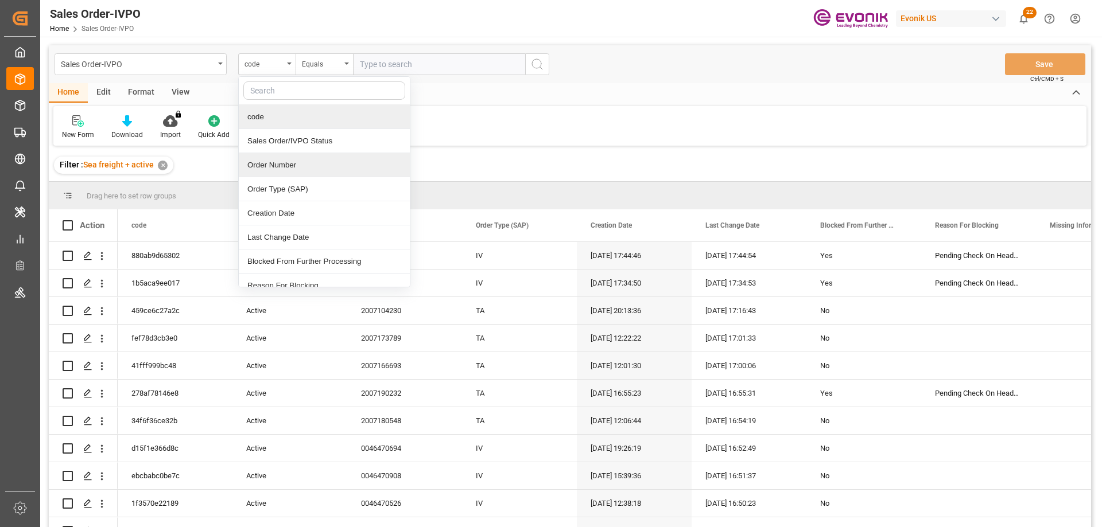
click at [291, 155] on div "Order Number" at bounding box center [324, 165] width 171 height 24
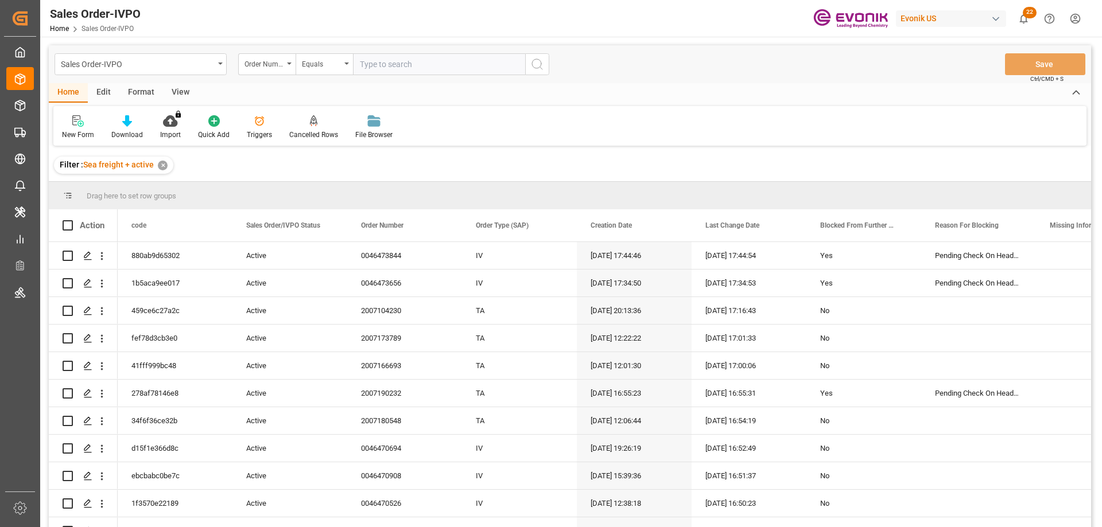
click at [425, 67] on input "text" at bounding box center [439, 64] width 172 height 22
paste input "2007104230"
type input "2007104230"
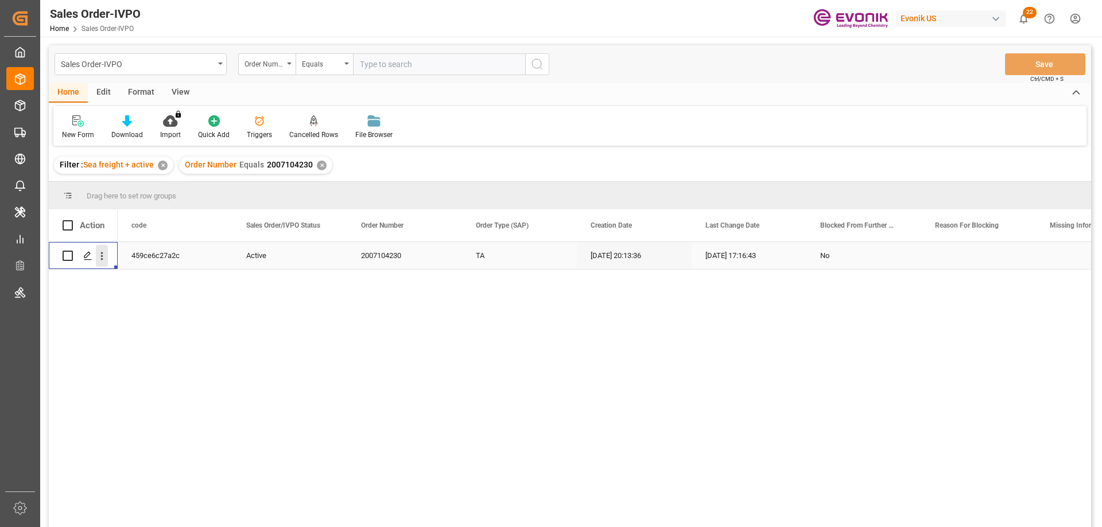
click at [104, 257] on icon "open menu" at bounding box center [102, 256] width 12 height 12
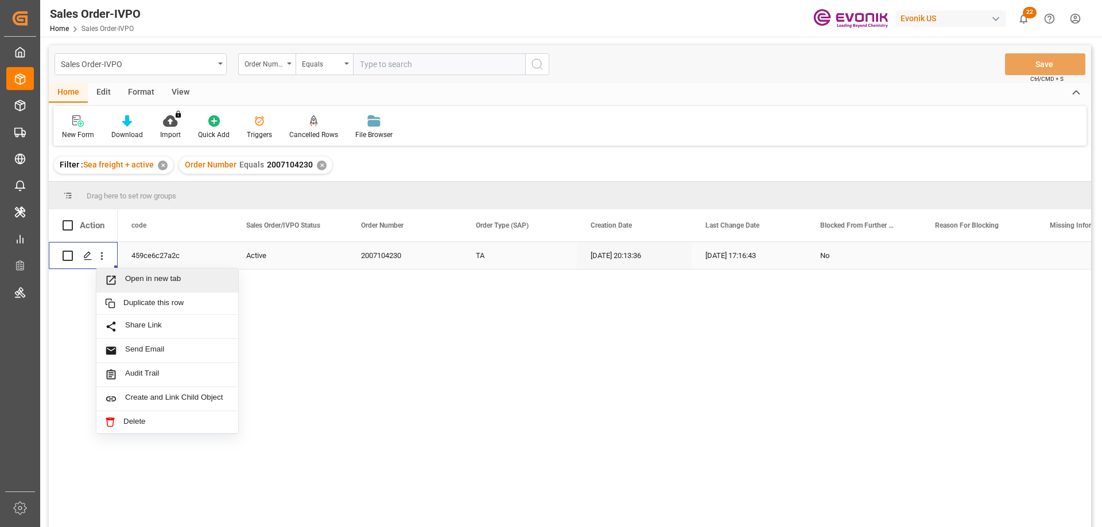
click at [151, 281] on span "Open in new tab" at bounding box center [177, 280] width 104 height 12
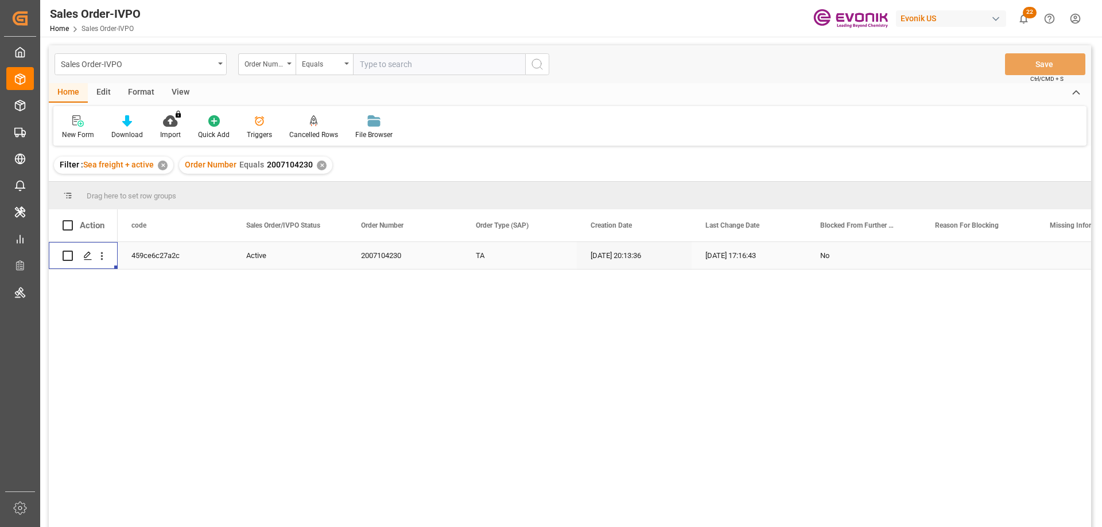
click at [391, 65] on input "text" at bounding box center [439, 64] width 172 height 22
paste input "0046472218"
type input "0046472218"
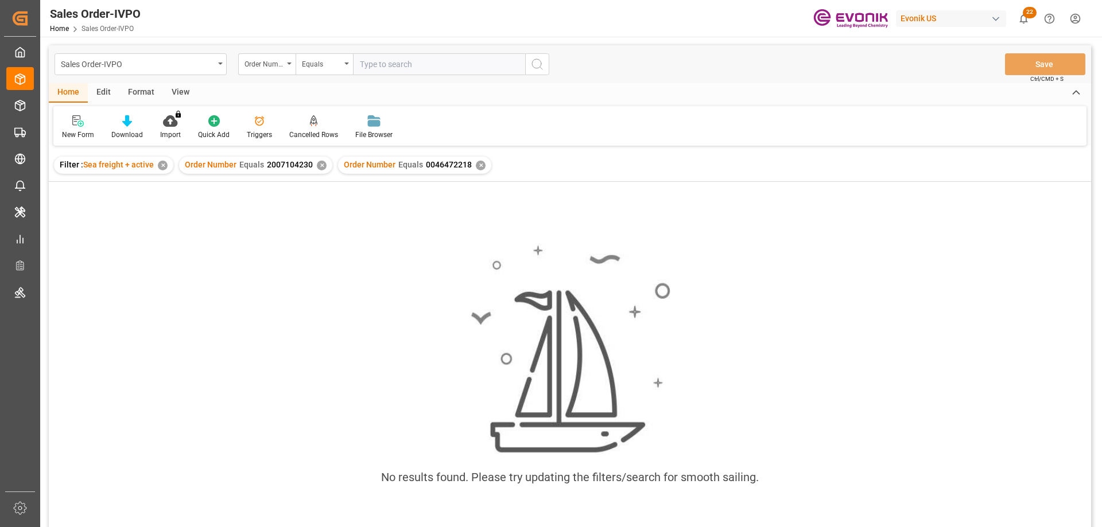
click at [492, 58] on input "text" at bounding box center [439, 64] width 172 height 22
paste input "2007104230"
type input "2007104230"
click at [477, 167] on div "✕" at bounding box center [481, 166] width 10 height 10
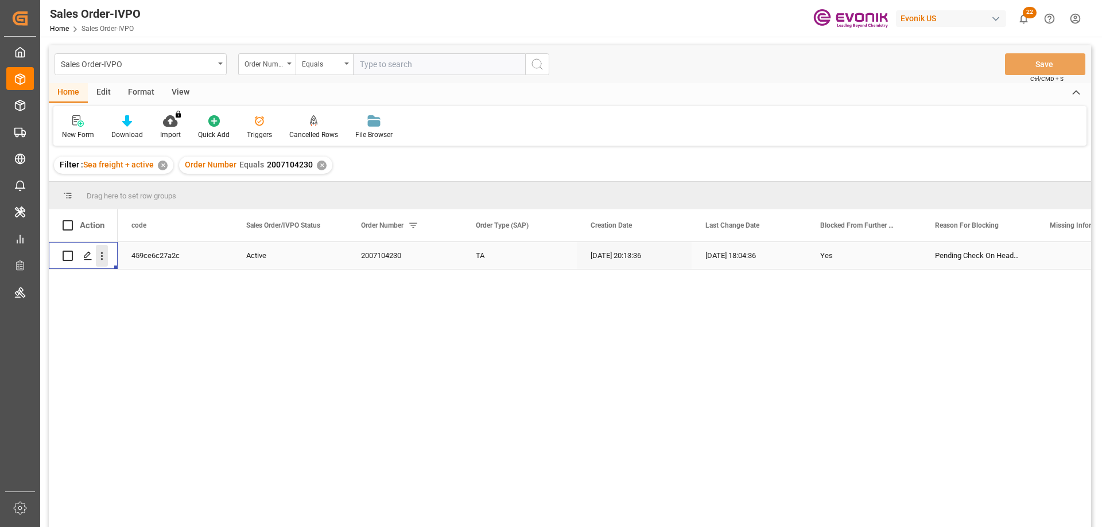
click at [97, 256] on icon "open menu" at bounding box center [102, 256] width 12 height 12
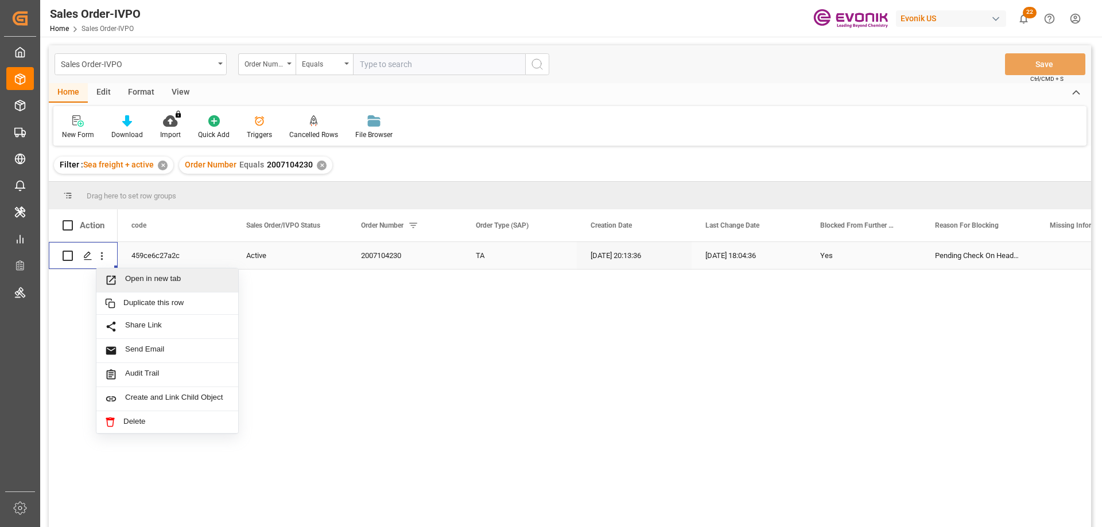
click at [140, 275] on span "Open in new tab" at bounding box center [177, 280] width 104 height 12
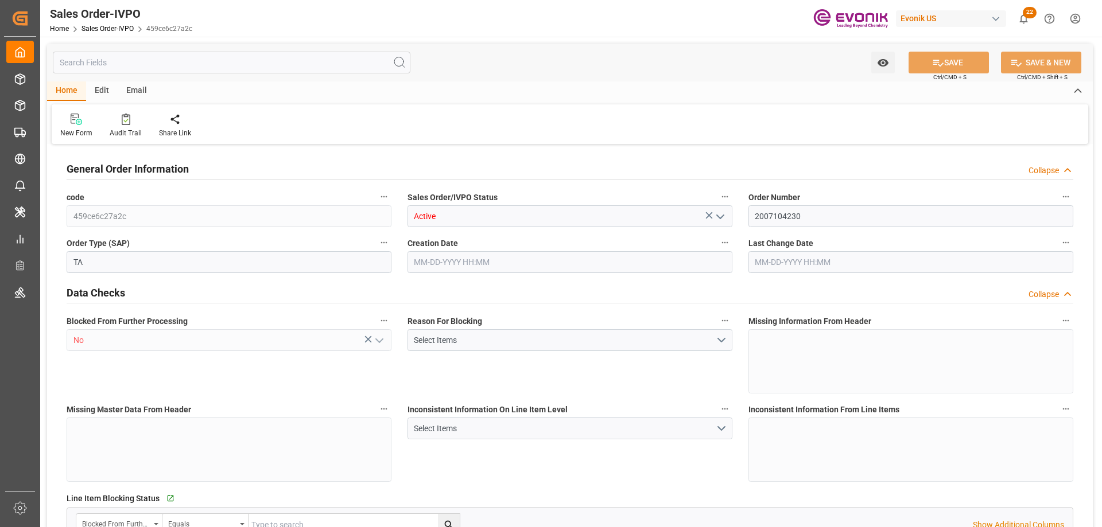
type input "BEANR"
type input "0"
type input "1"
type input "8070"
type input "08-25-2025 20:13"
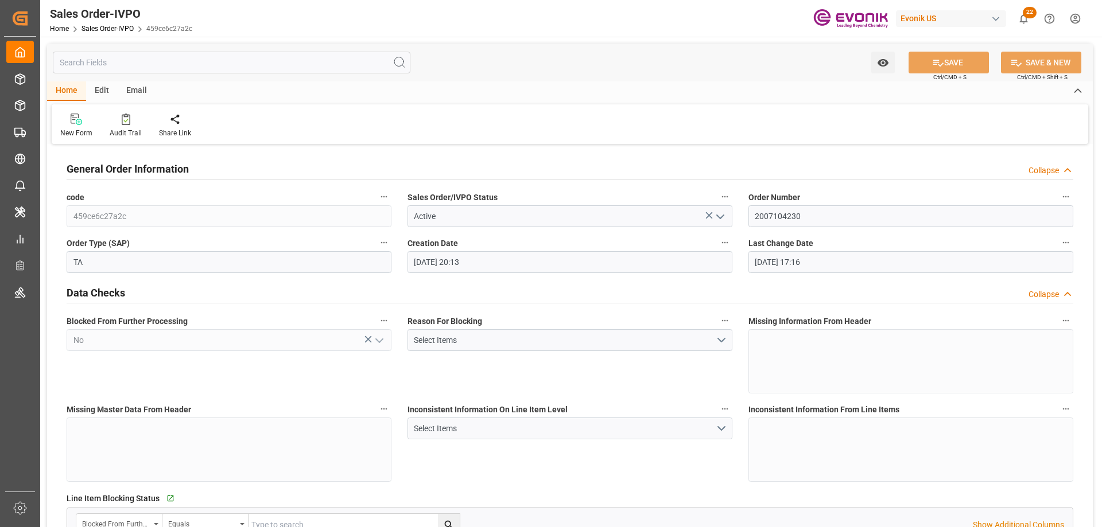
type input "09-18-2025 17:16"
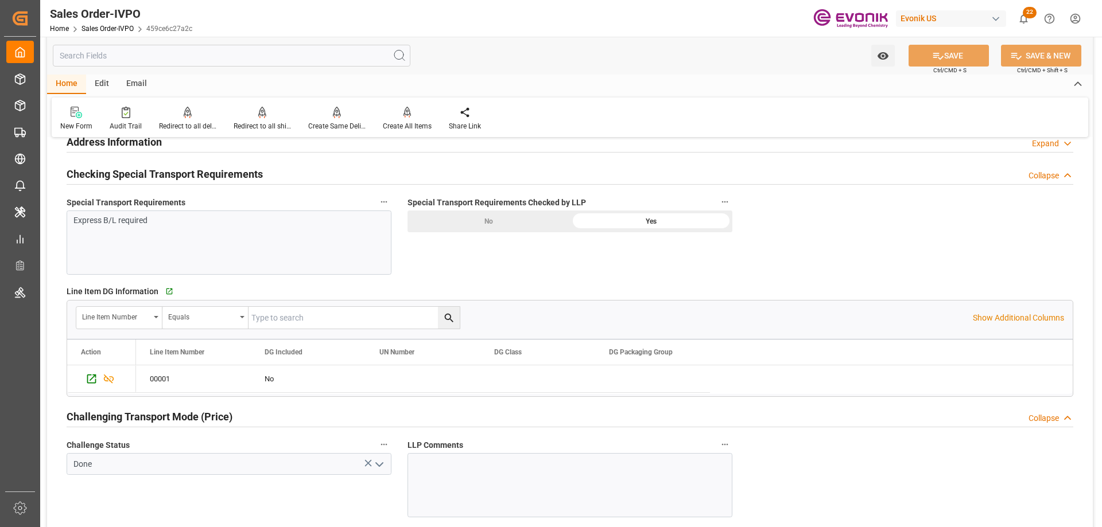
scroll to position [975, 0]
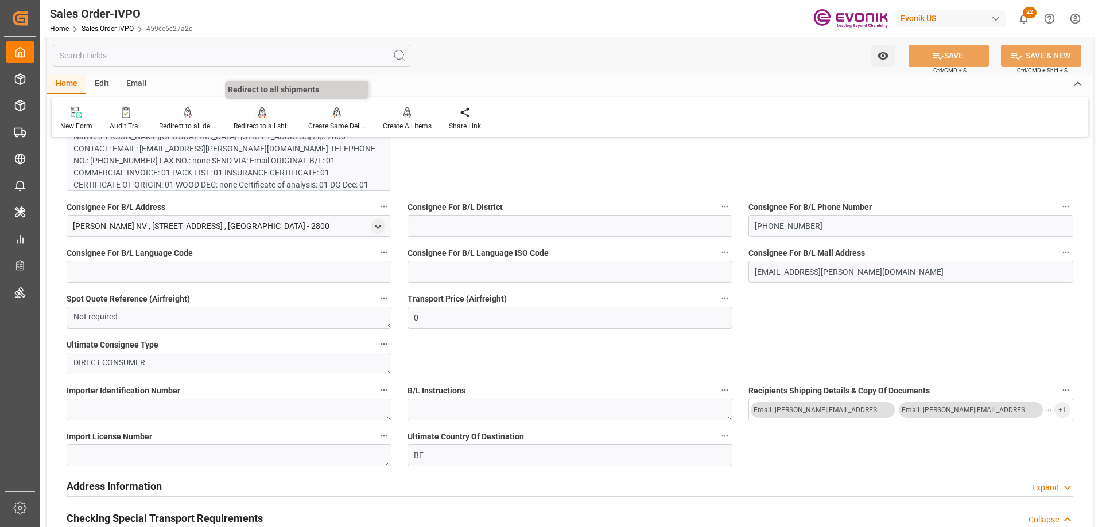
click at [256, 125] on div "Redirect to all shipments" at bounding box center [262, 126] width 57 height 10
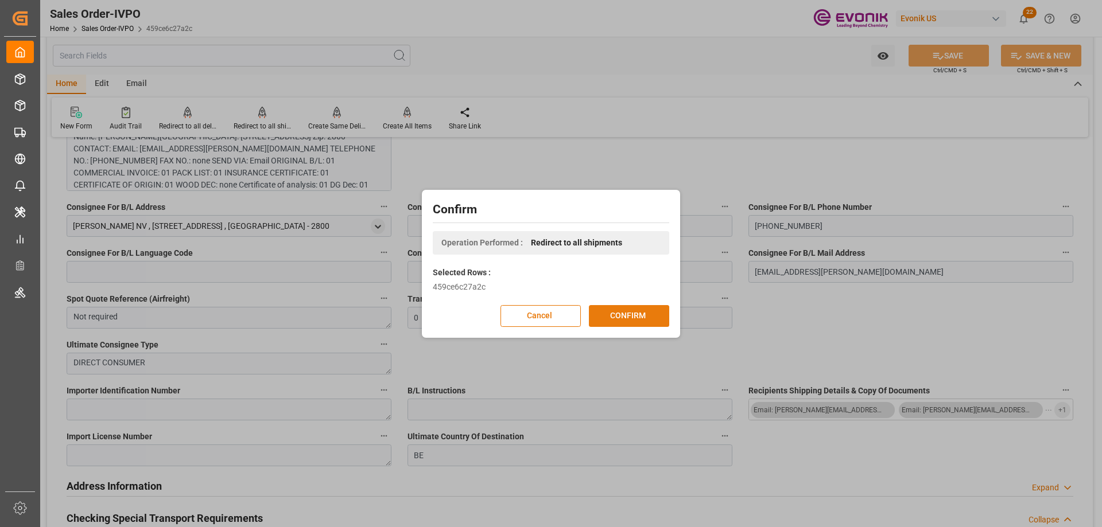
click at [636, 311] on button "CONFIRM" at bounding box center [629, 316] width 80 height 22
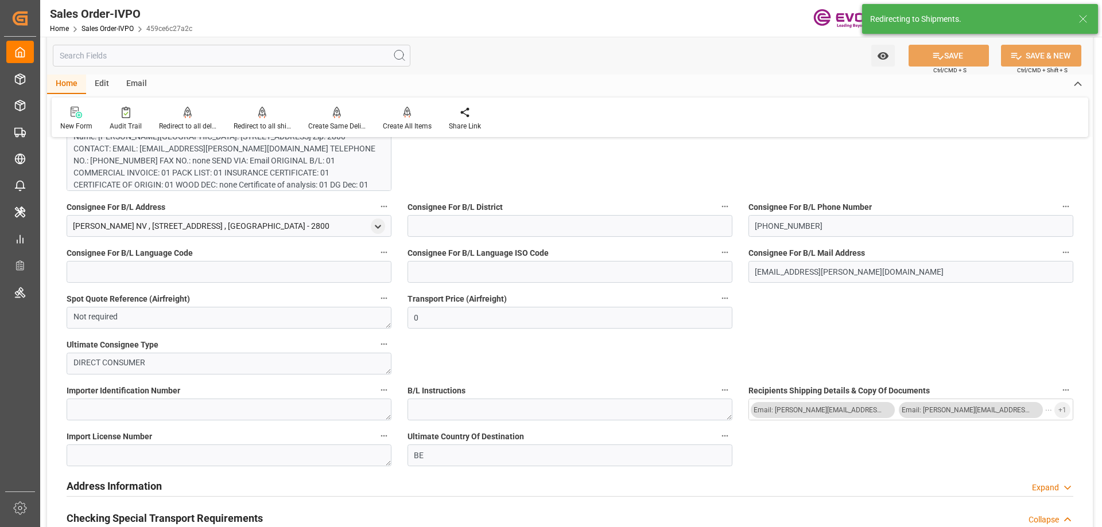
type input "08-25-2025 20:13"
type input "09-18-2025 17:16"
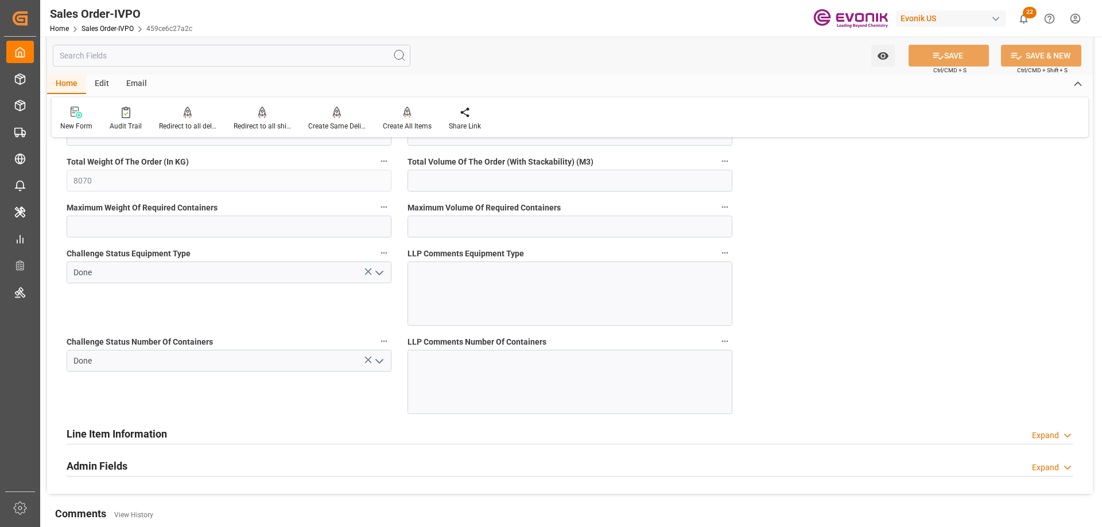
scroll to position [2238, 0]
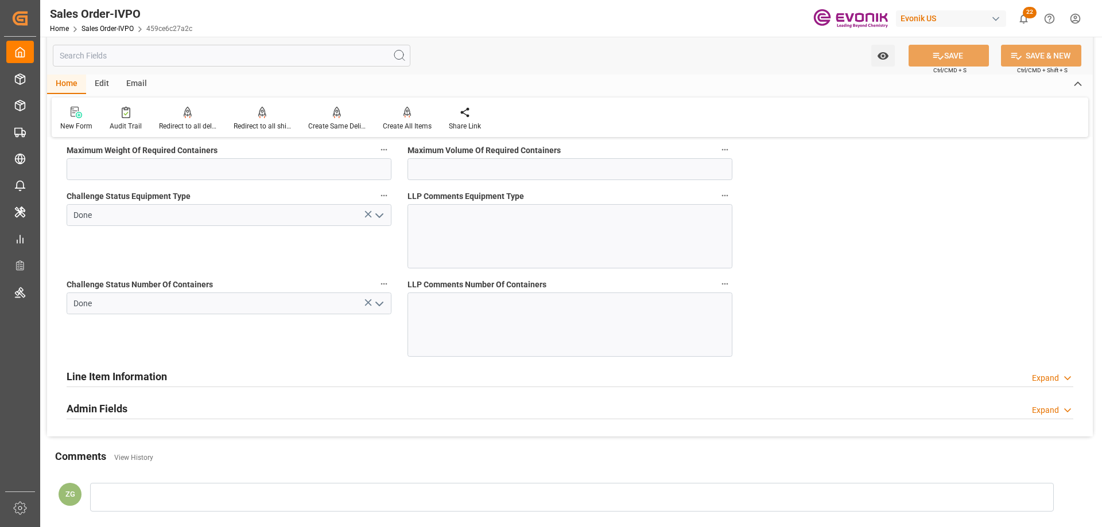
click at [382, 301] on icon "open menu" at bounding box center [379, 304] width 14 height 14
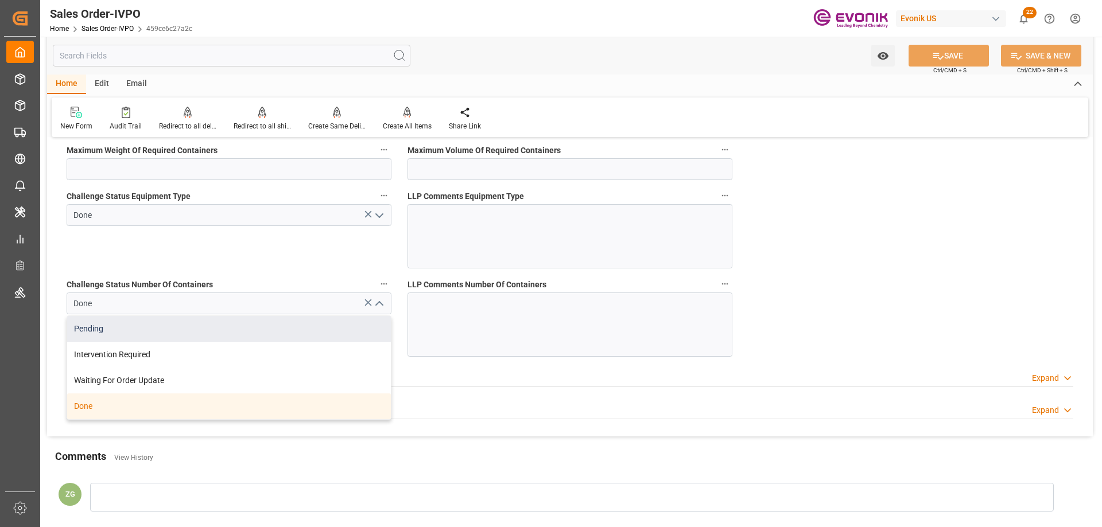
click at [118, 340] on div "Pending" at bounding box center [229, 329] width 324 height 26
type input "Pending"
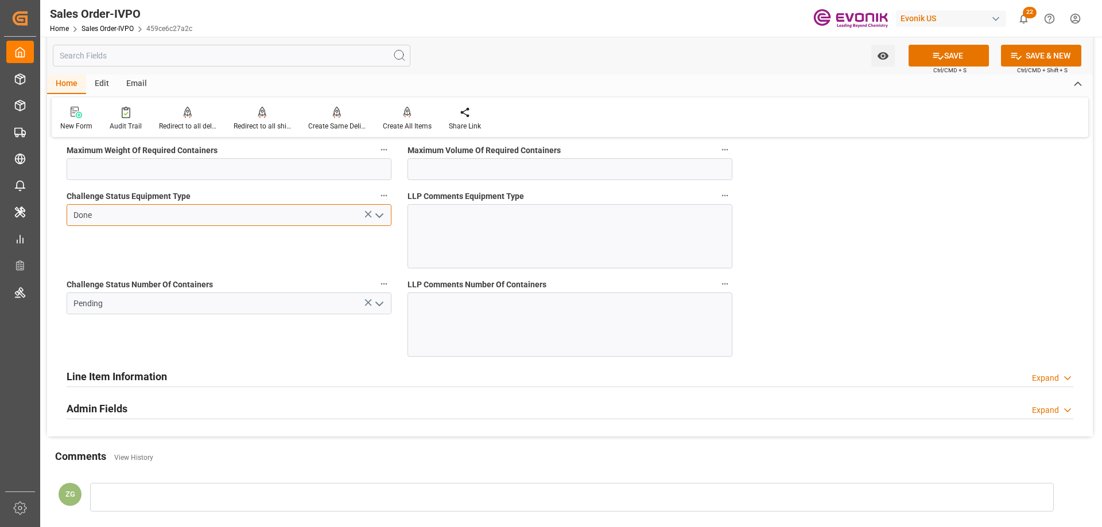
click at [387, 219] on input "Done" at bounding box center [229, 215] width 325 height 22
click at [385, 217] on icon "open menu" at bounding box center [379, 216] width 14 height 14
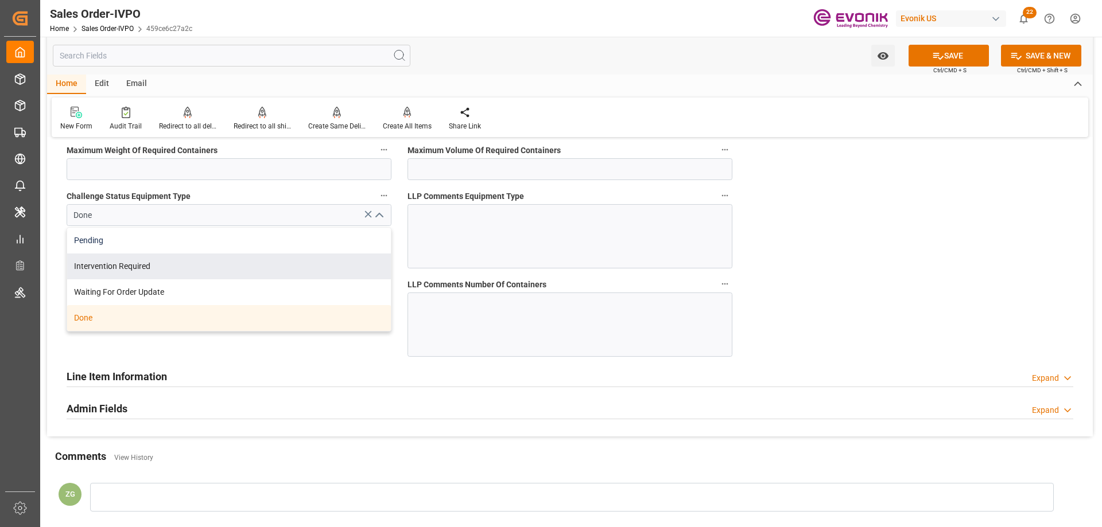
click at [184, 252] on div "Pending" at bounding box center [229, 241] width 324 height 26
type input "Pending"
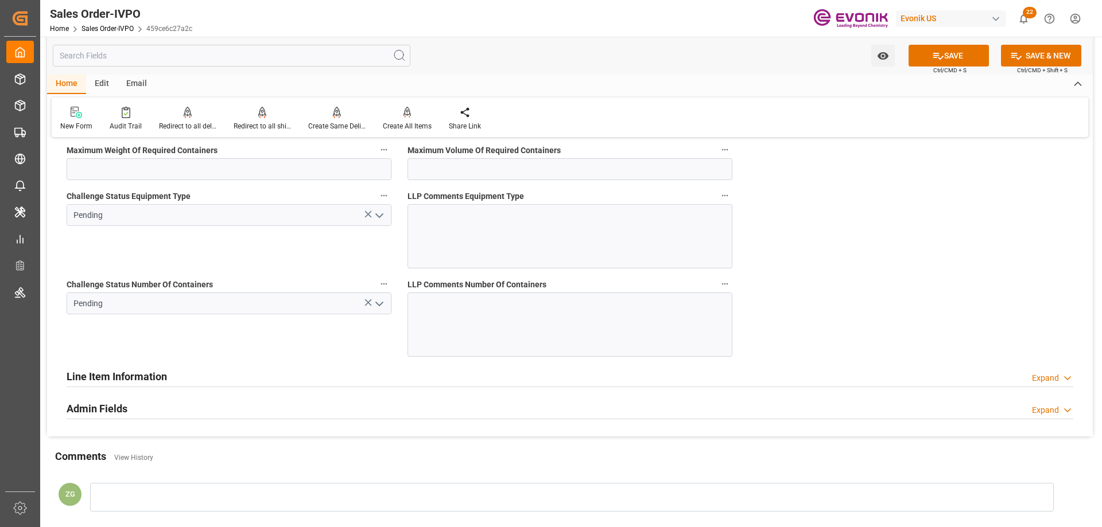
scroll to position [2066, 0]
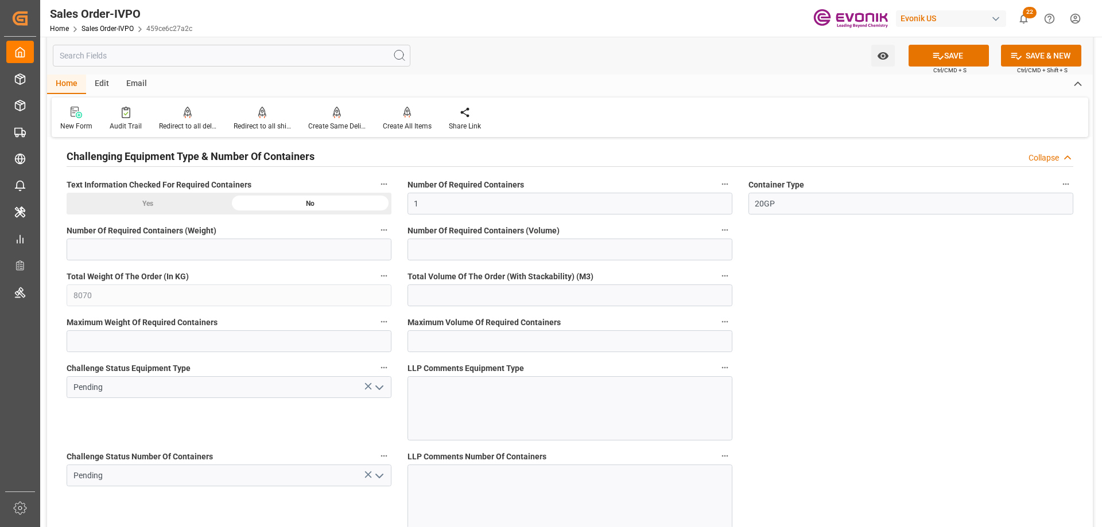
click at [179, 206] on div "Yes" at bounding box center [148, 204] width 162 height 22
click at [310, 215] on div "No" at bounding box center [310, 204] width 162 height 22
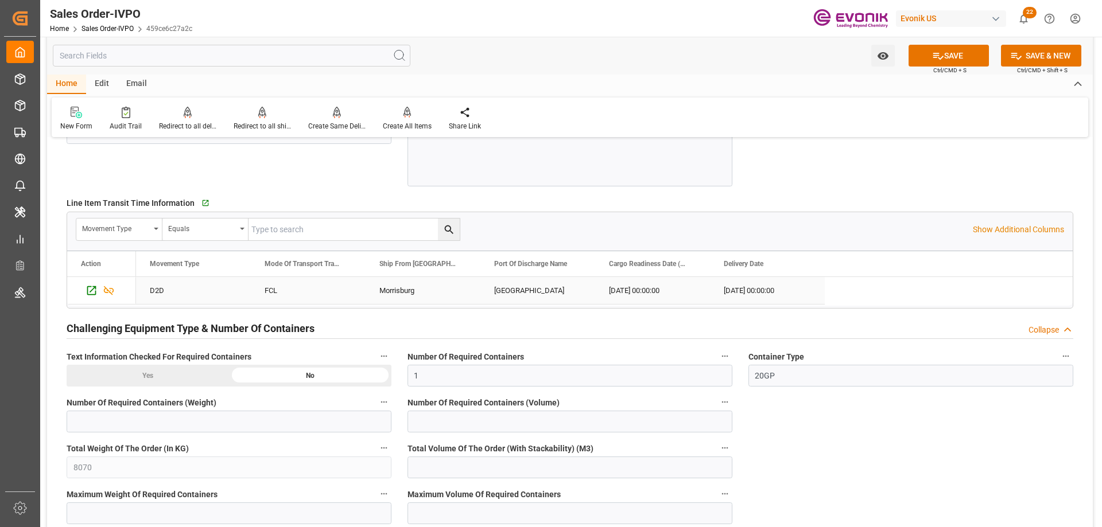
scroll to position [1779, 0]
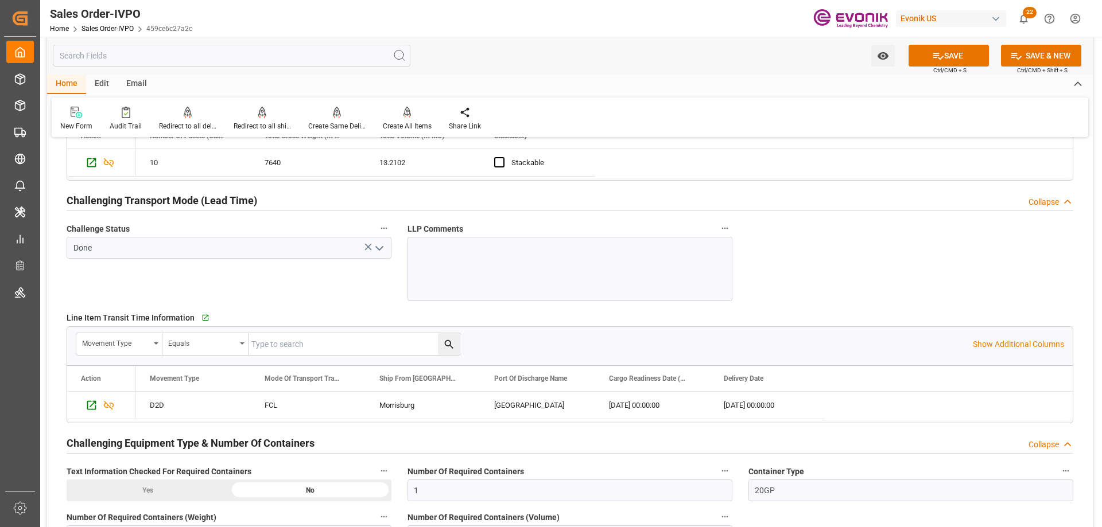
click at [377, 249] on icon "open menu" at bounding box center [379, 249] width 14 height 14
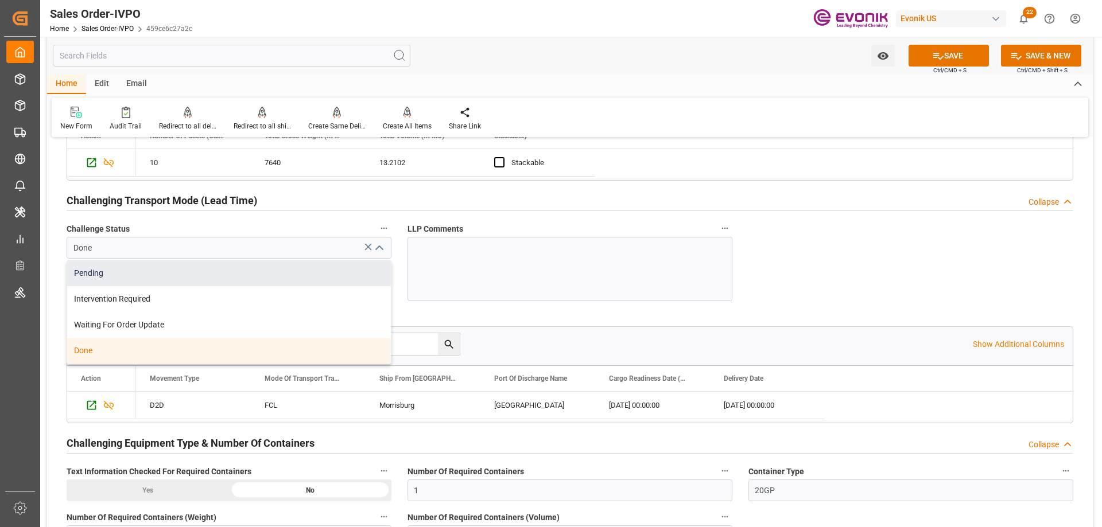
click at [184, 278] on div "Pending" at bounding box center [229, 273] width 324 height 26
type input "Pending"
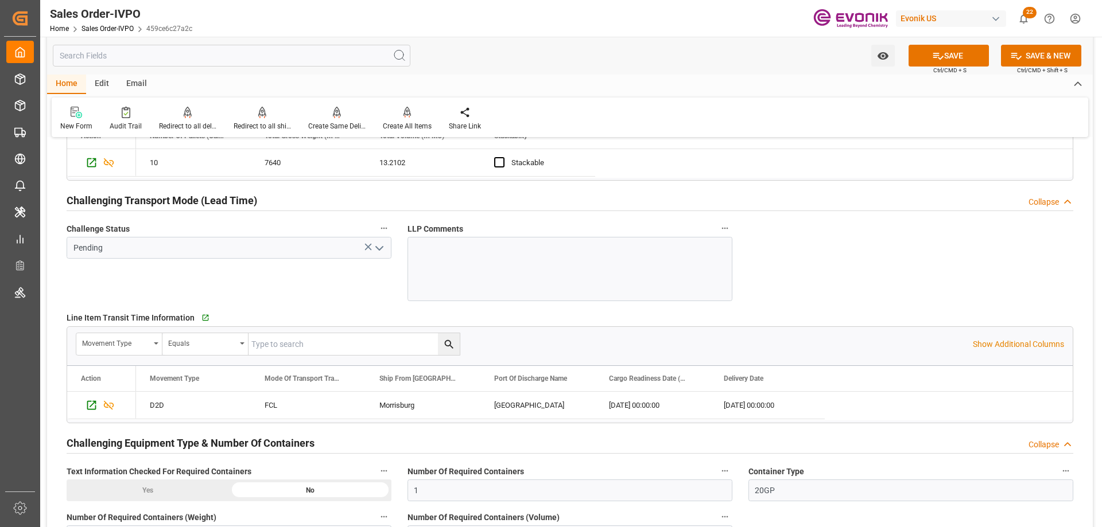
scroll to position [1492, 0]
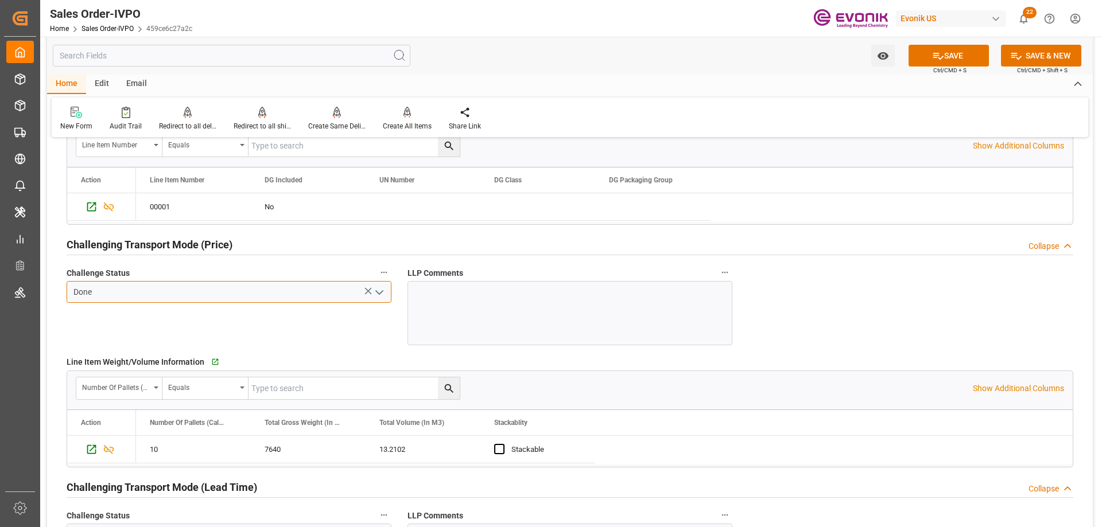
click at [388, 283] on input "Done" at bounding box center [229, 292] width 325 height 22
click at [383, 286] on icon "open menu" at bounding box center [379, 293] width 14 height 14
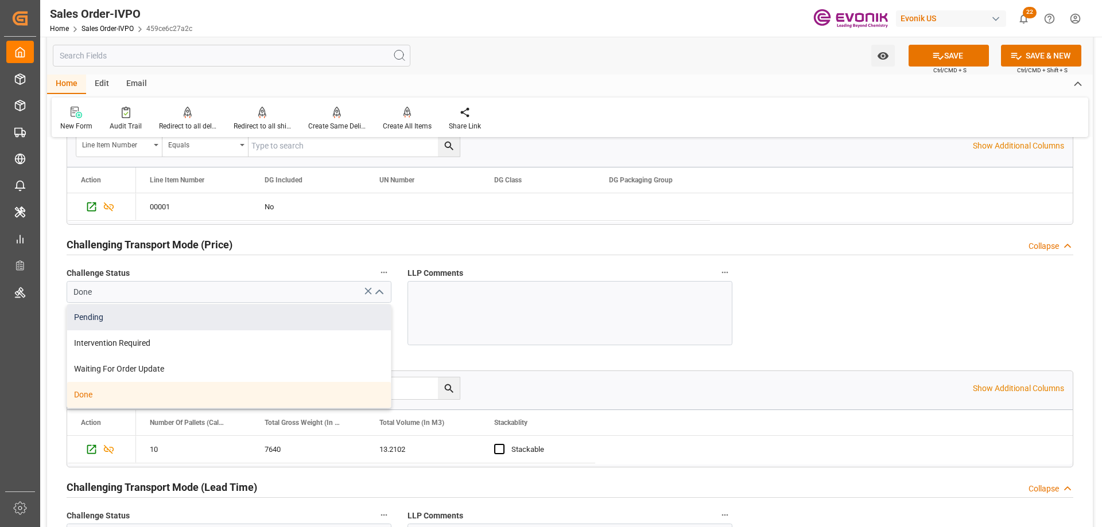
click at [211, 315] on div "Pending" at bounding box center [229, 318] width 324 height 26
type input "Pending"
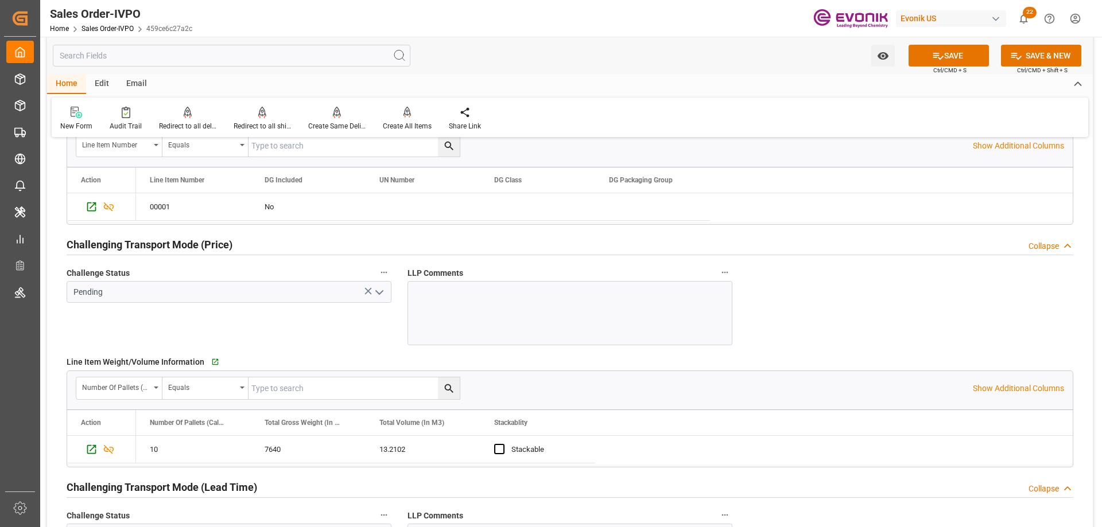
scroll to position [1262, 0]
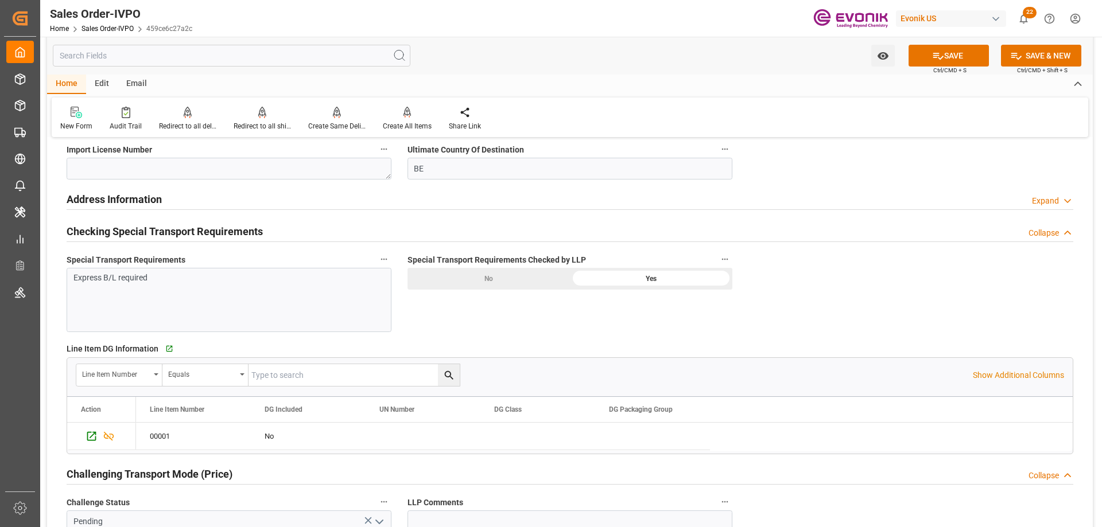
click at [527, 282] on div "No" at bounding box center [488, 279] width 162 height 22
click at [954, 55] on button "SAVE" at bounding box center [948, 56] width 80 height 22
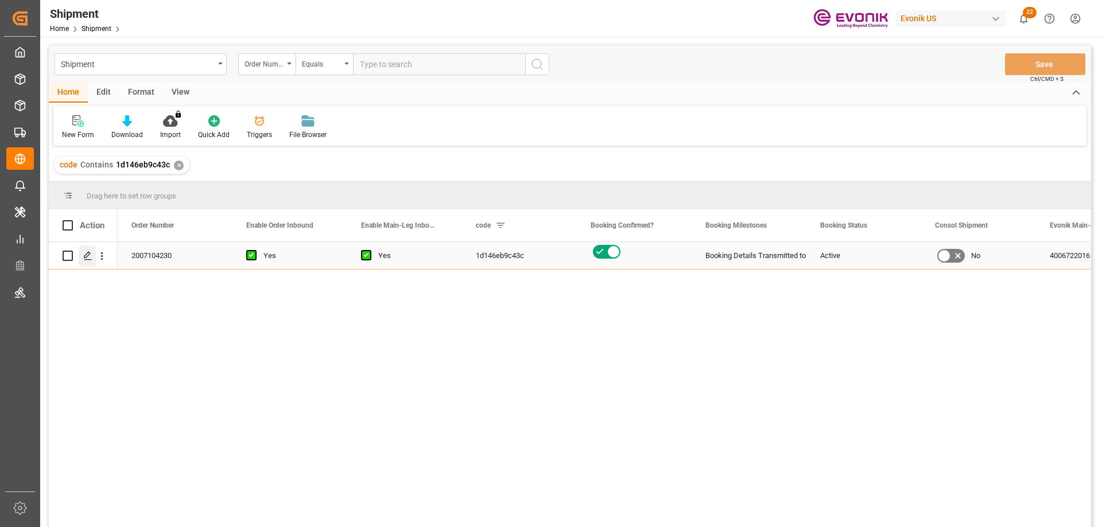
click at [85, 262] on div "Press SPACE to select this row." at bounding box center [87, 256] width 17 height 21
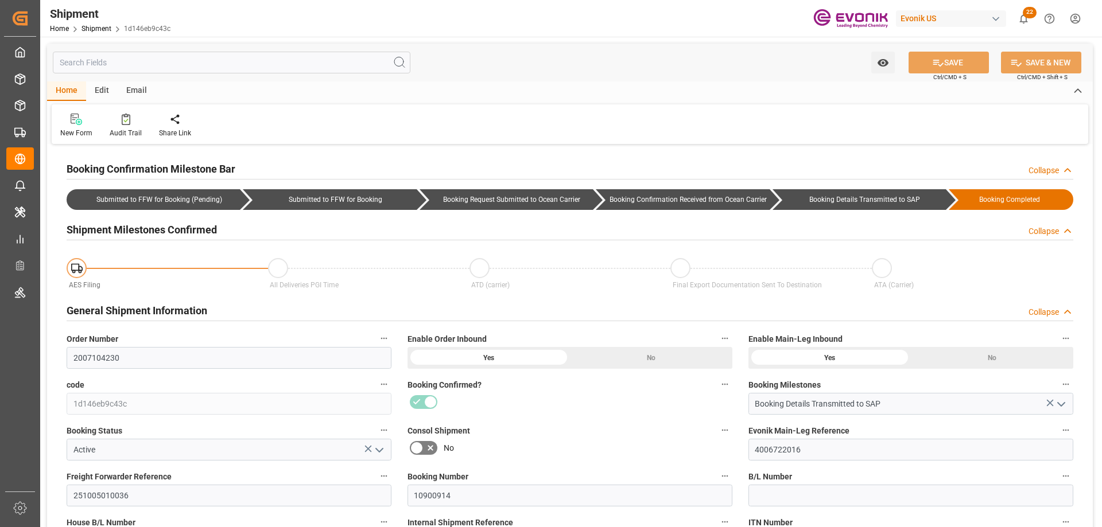
type input "40"
type input "DR"
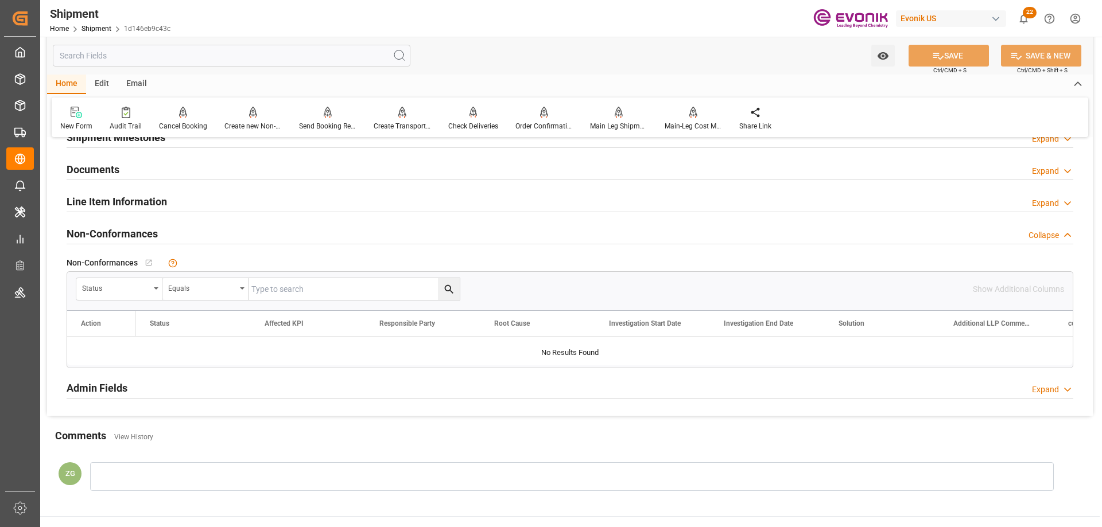
scroll to position [861, 0]
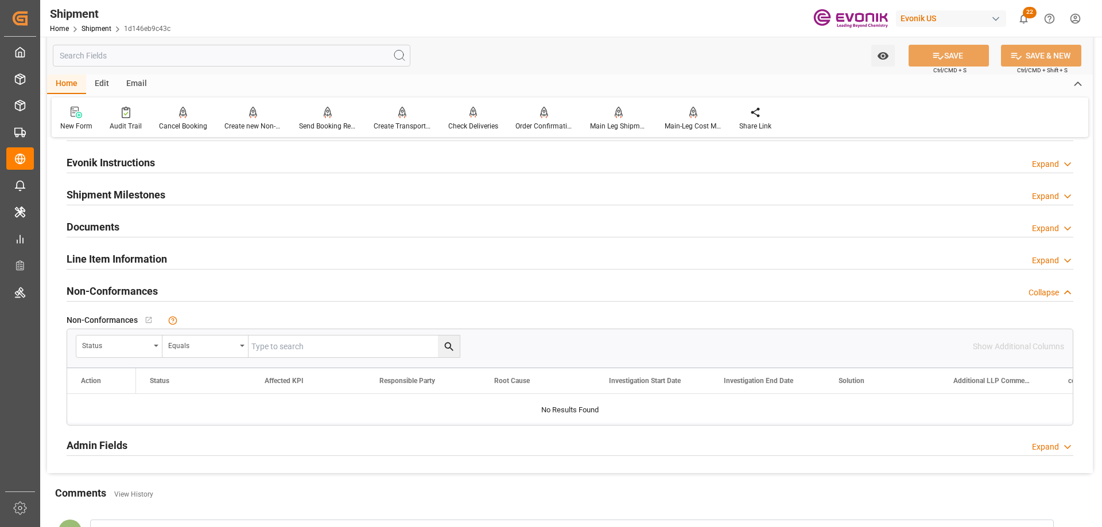
click at [144, 251] on h2 "Line Item Information" at bounding box center [117, 258] width 100 height 15
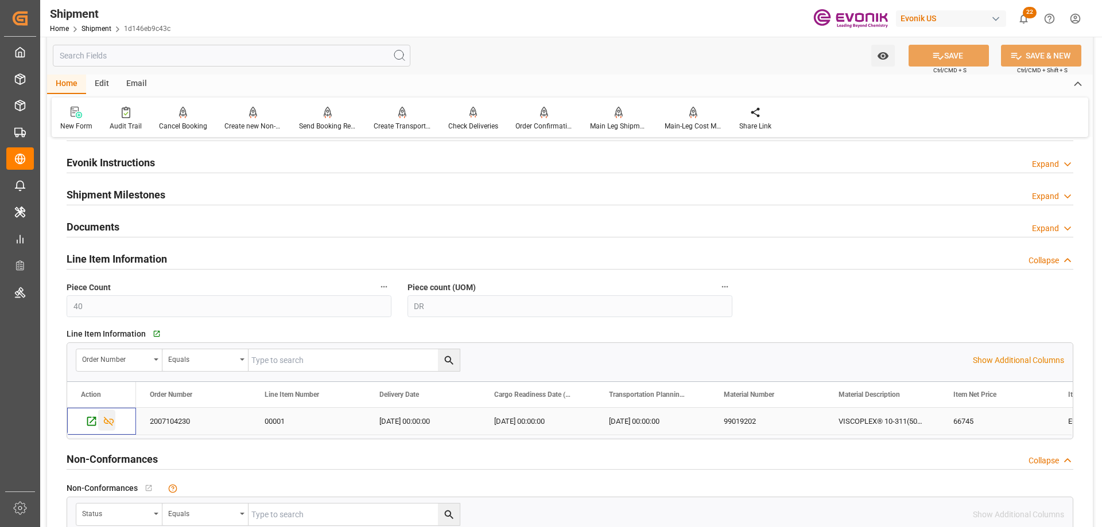
click at [108, 417] on icon "Press SPACE to select this row." at bounding box center [109, 421] width 12 height 12
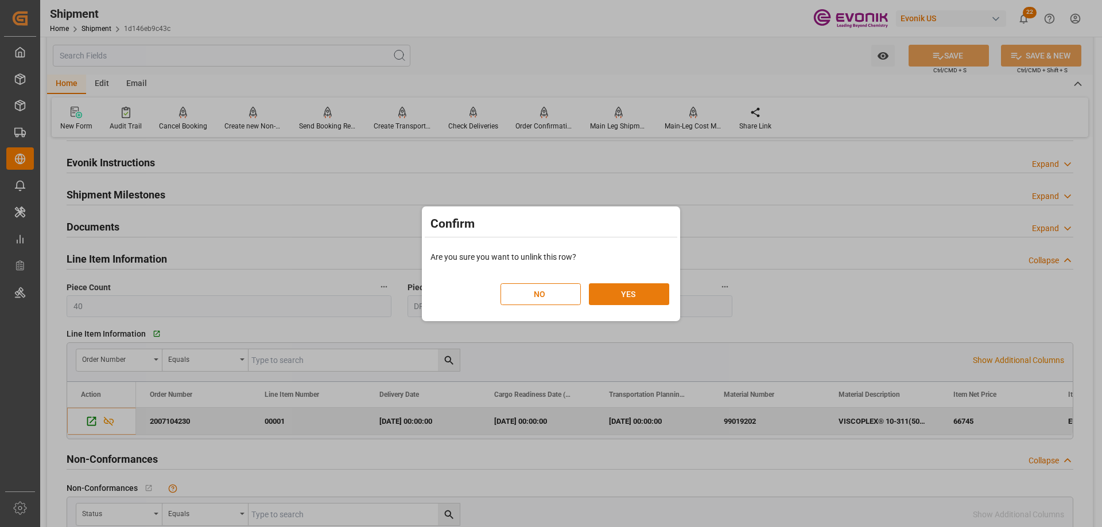
click at [608, 297] on button "YES" at bounding box center [629, 294] width 80 height 22
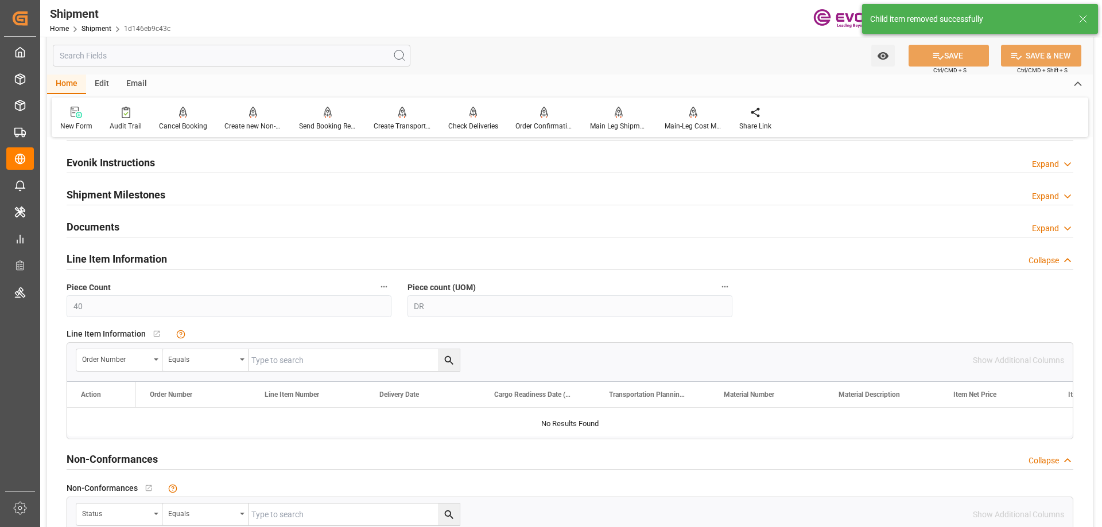
scroll to position [689, 0]
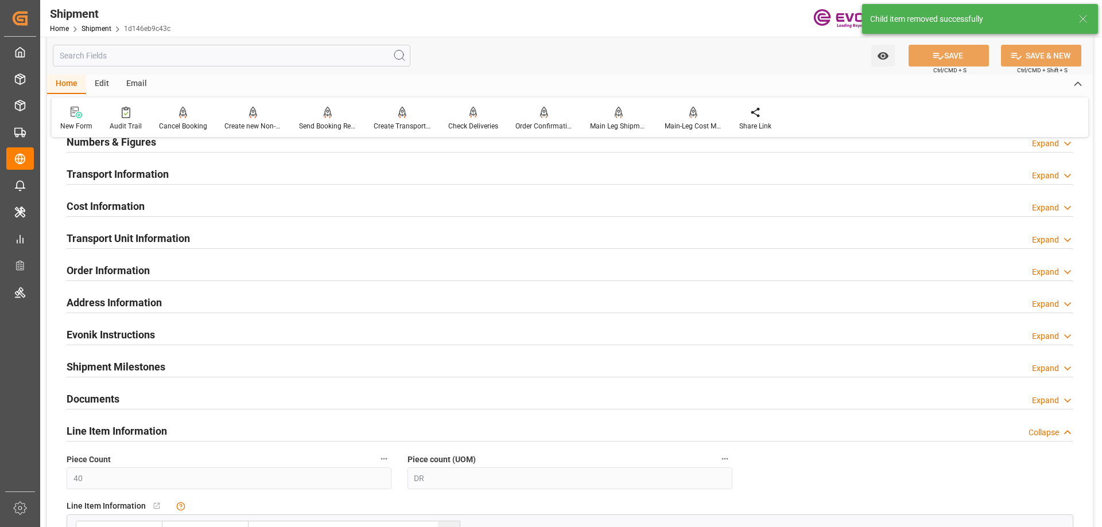
click at [139, 232] on h2 "Transport Unit Information" at bounding box center [128, 238] width 123 height 15
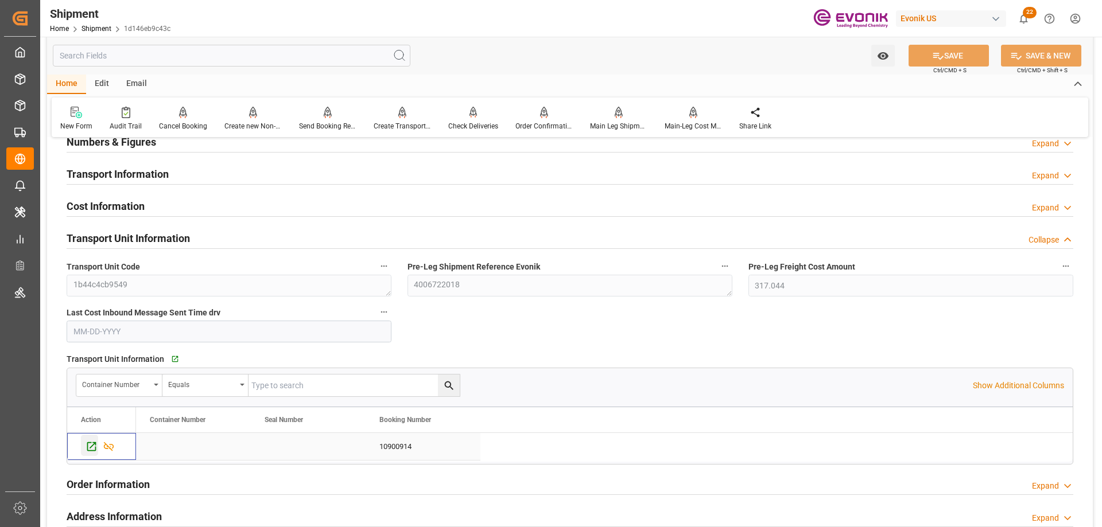
click at [92, 438] on div "Press SPACE to select this row." at bounding box center [89, 445] width 17 height 21
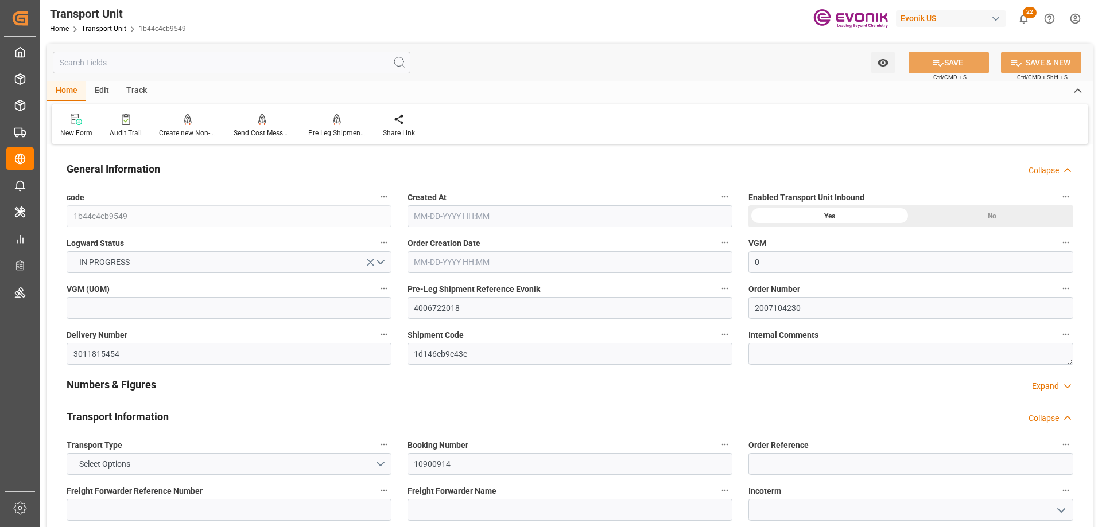
type input "0"
type input "AC Containerline"
type input "Leschaco Inc."
type input "CAMTR"
type input "BEANR"
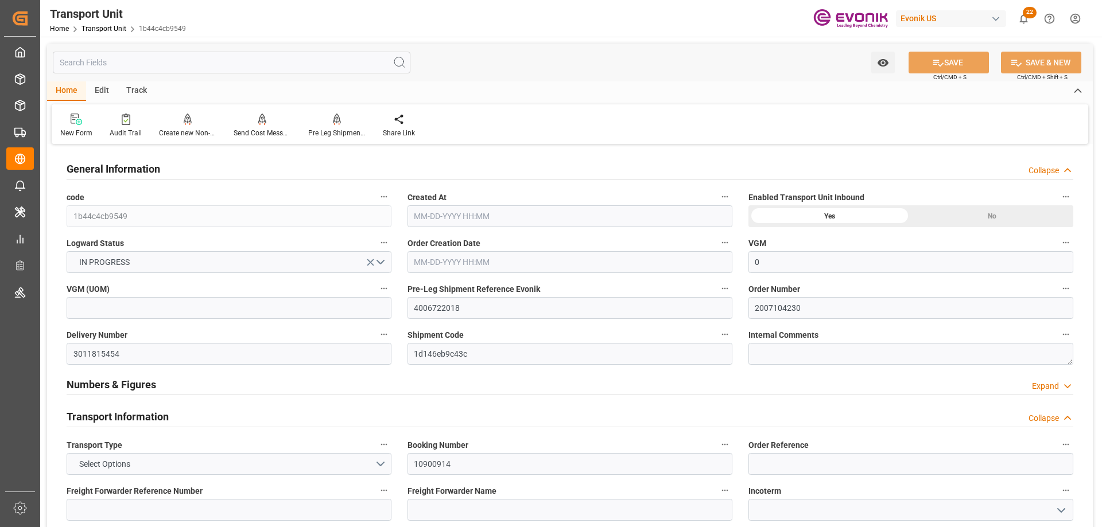
type input "8070"
type input "[DATE] 05:42"
type input "[DATE]"
type input "[DATE] 00:00"
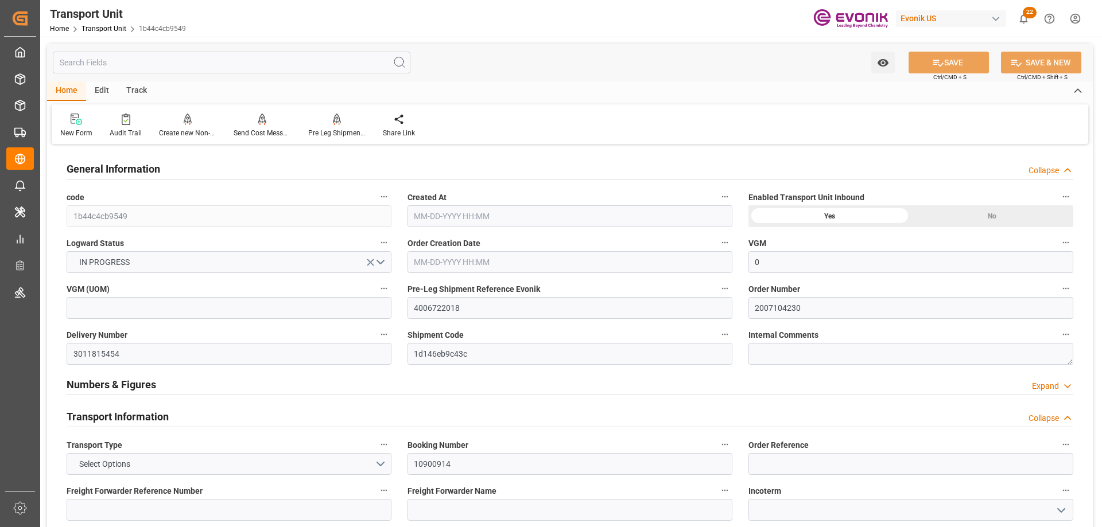
type input "[DATE] 00:00"
type input "[DATE] 12:00"
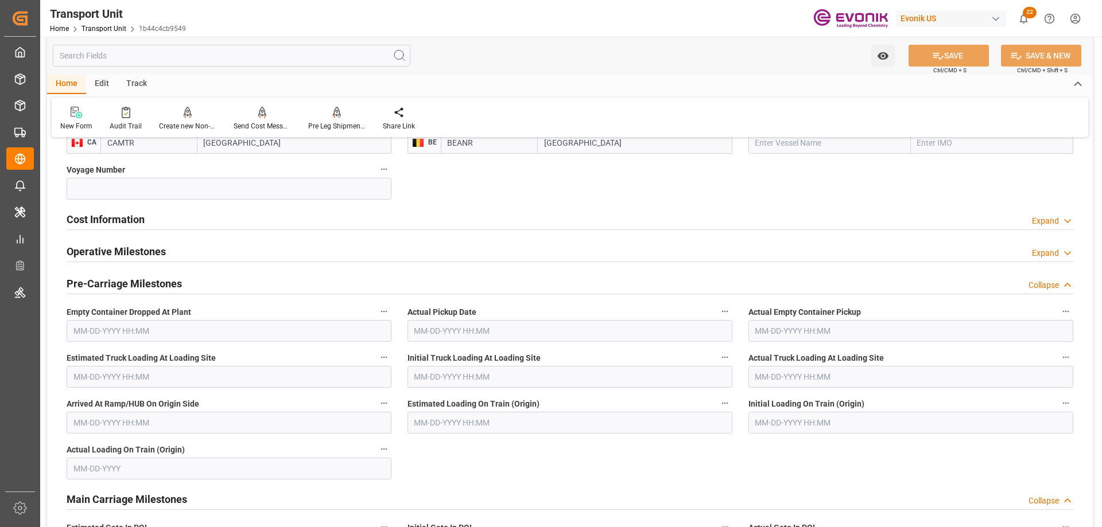
scroll to position [746, 0]
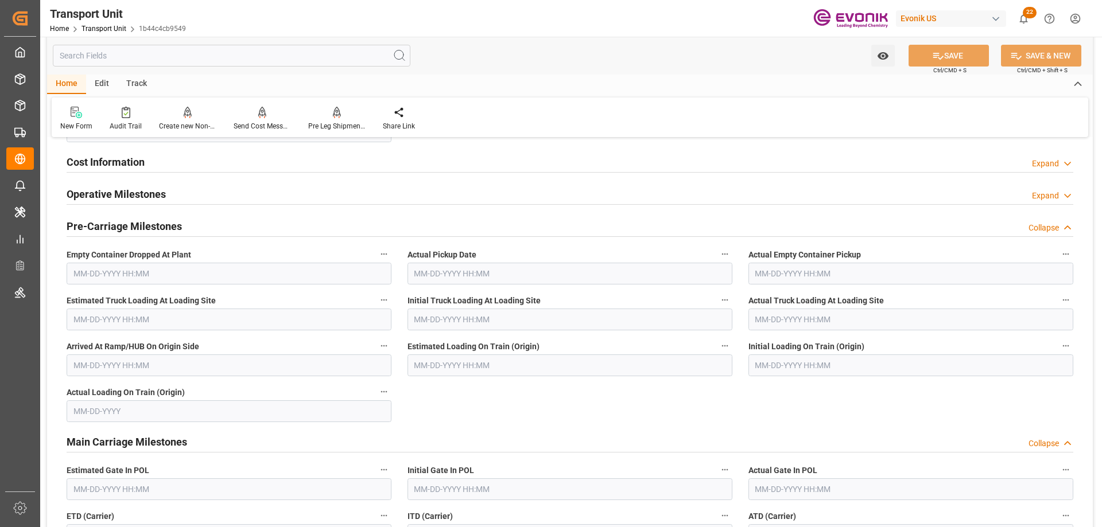
click at [210, 52] on input "text" at bounding box center [231, 56] width 357 height 22
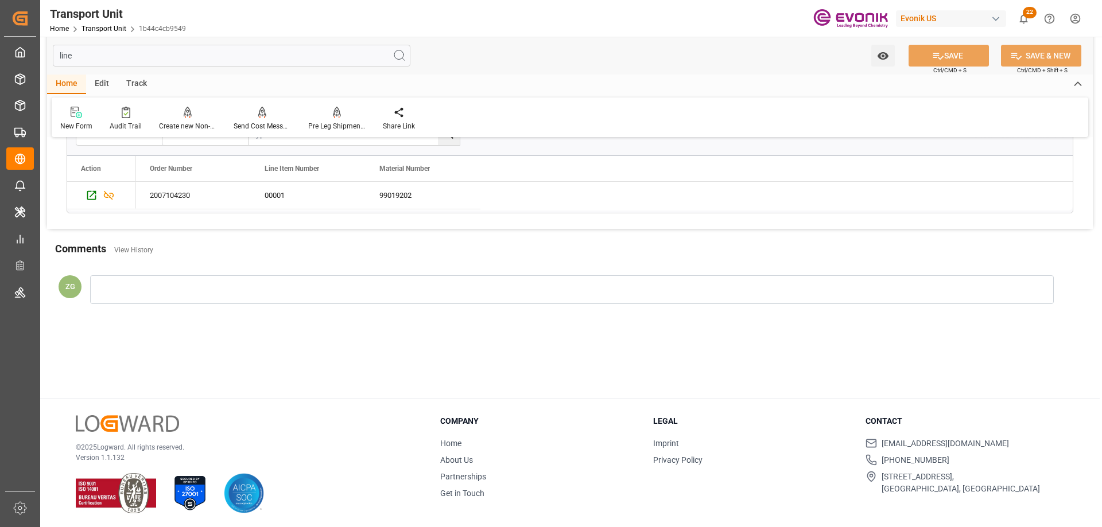
scroll to position [0, 0]
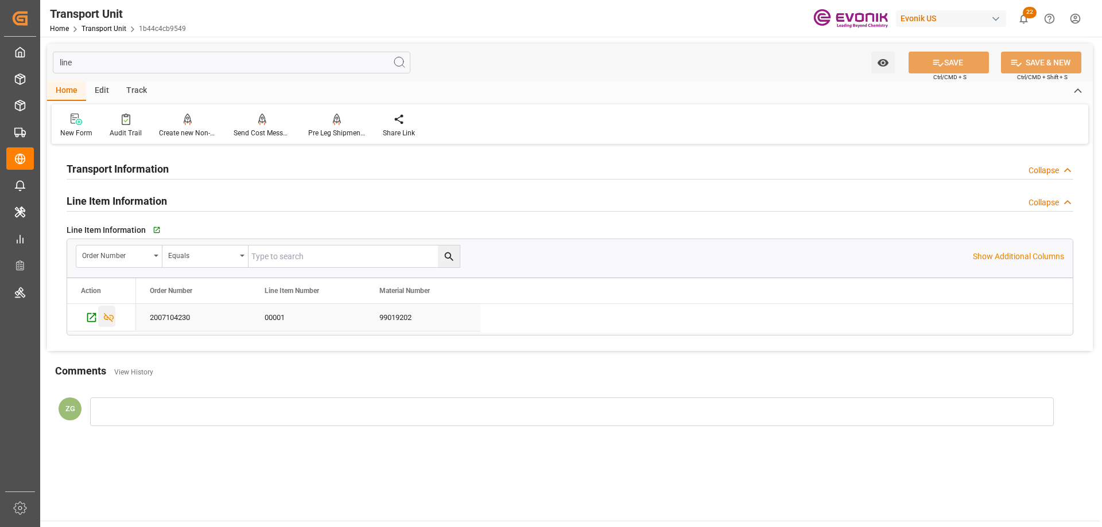
type input "line"
click at [108, 315] on icon "Press SPACE to select this row." at bounding box center [109, 318] width 12 height 12
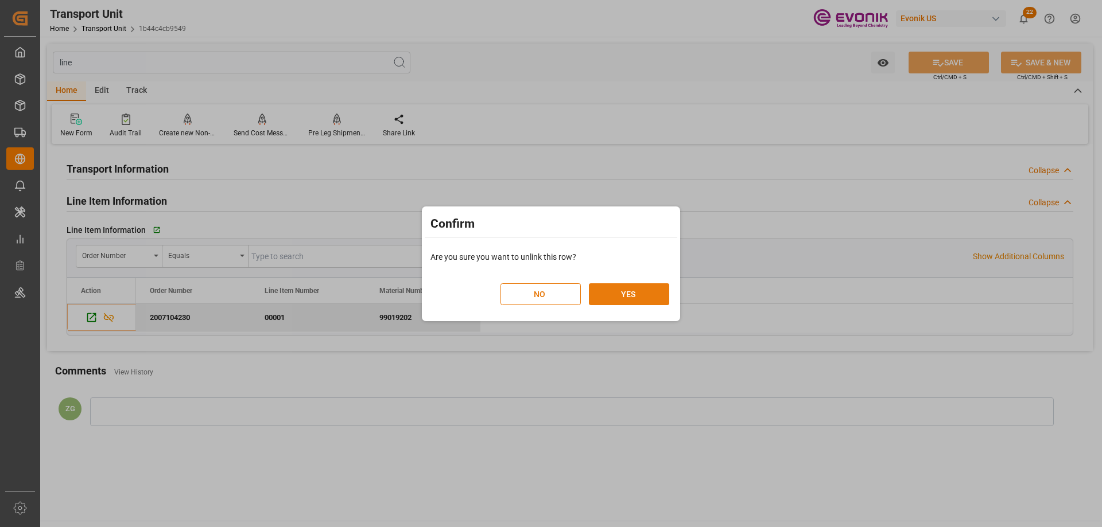
click at [630, 295] on button "YES" at bounding box center [629, 294] width 80 height 22
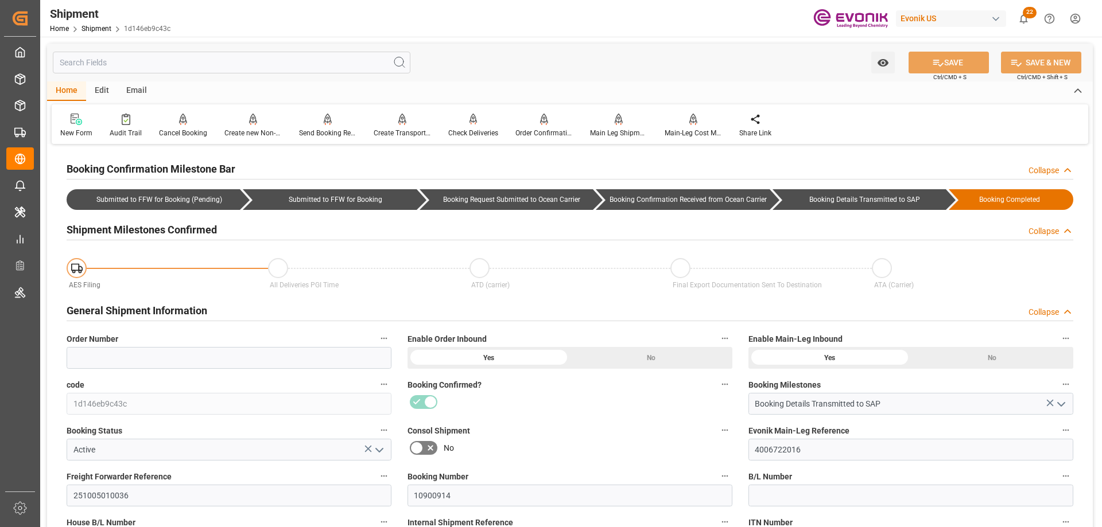
scroll to position [402, 0]
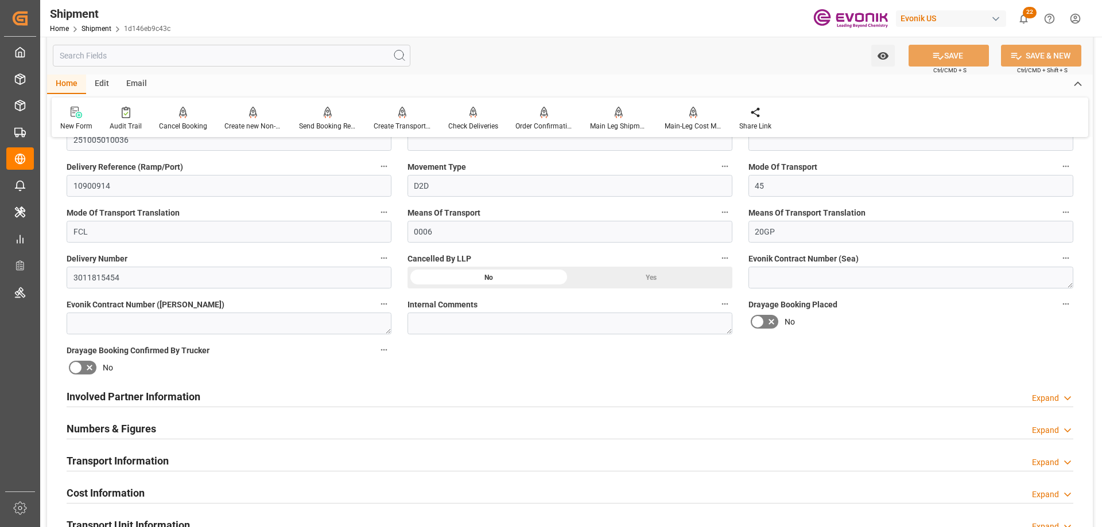
click at [631, 282] on div "Yes" at bounding box center [651, 278] width 162 height 22
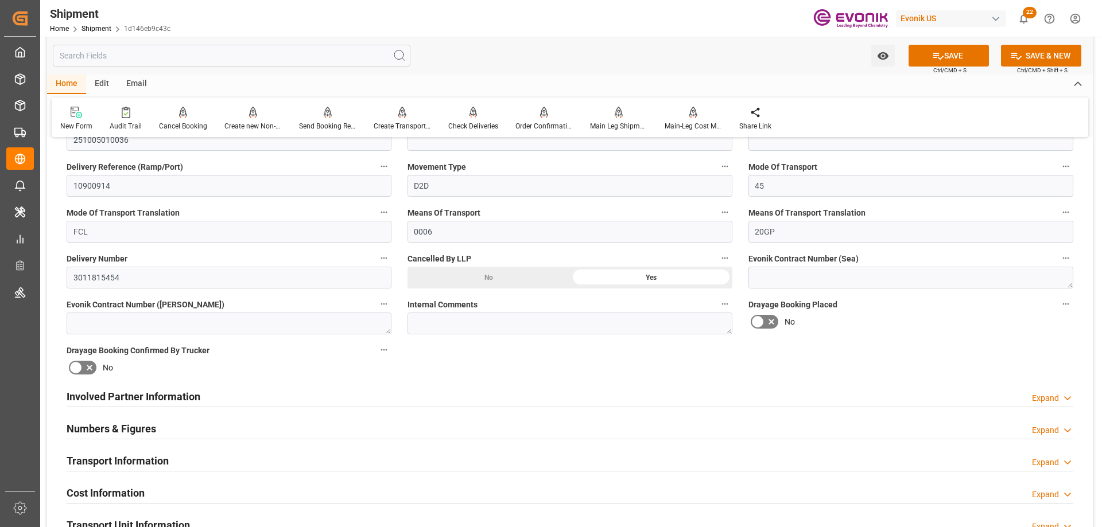
scroll to position [230, 0]
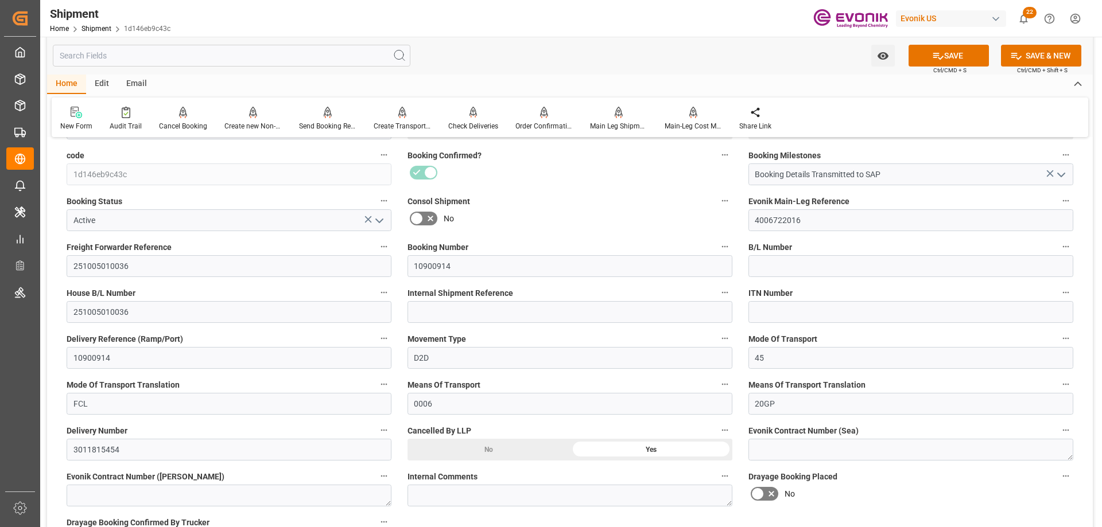
click at [377, 220] on polyline "open menu" at bounding box center [379, 220] width 7 height 3
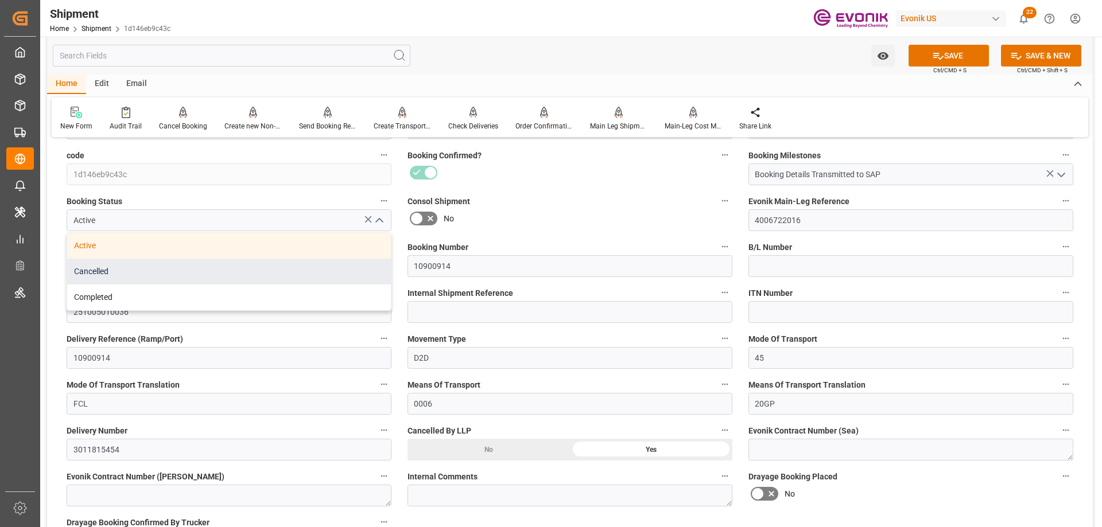
click at [104, 264] on div "Cancelled" at bounding box center [229, 272] width 324 height 26
type input "Cancelled"
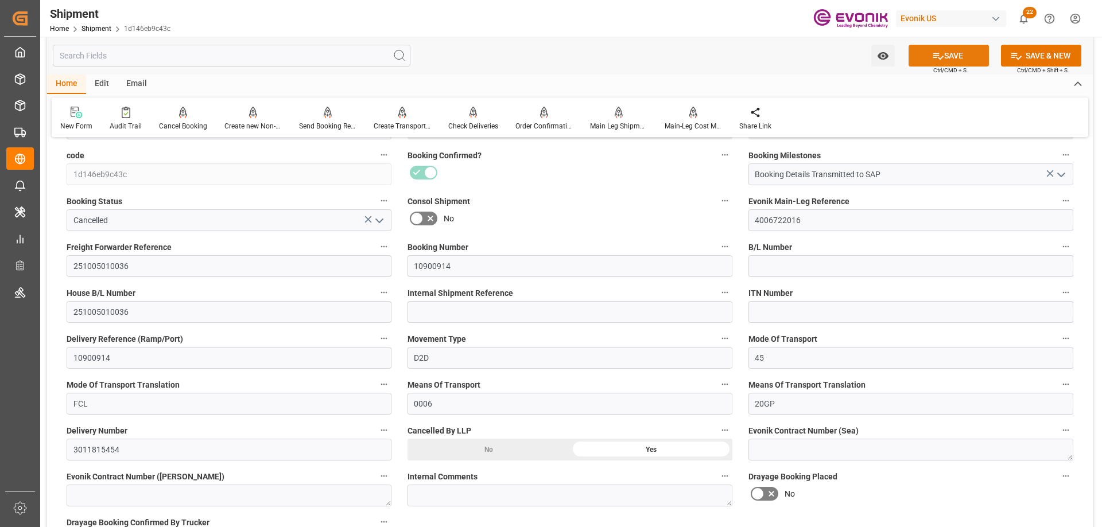
click at [941, 50] on icon at bounding box center [938, 56] width 12 height 12
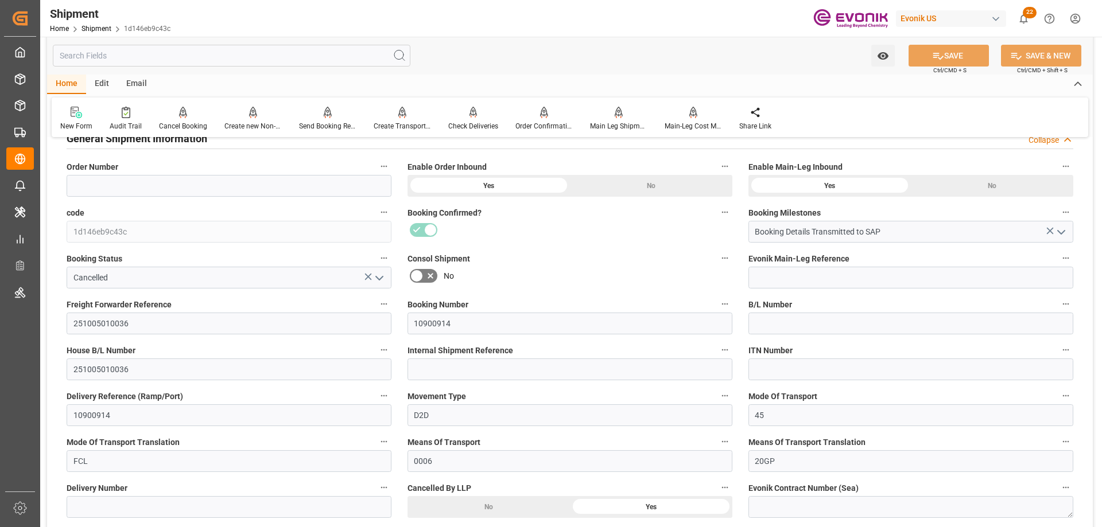
scroll to position [230, 0]
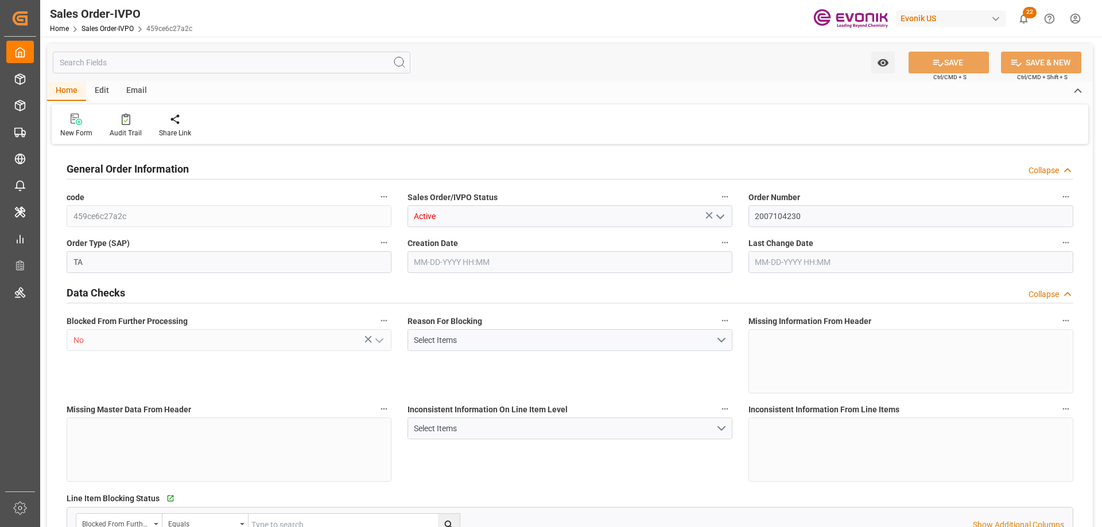
type input "BEANR"
type input "0"
type input "1"
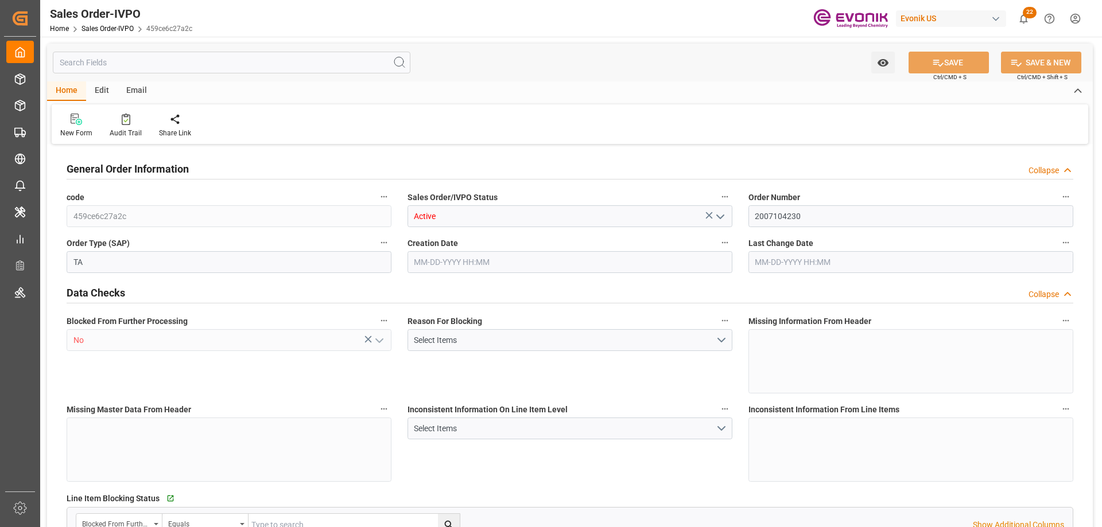
type input "8070"
type input "13.2102"
type input "17000"
type input "30"
type input "[DATE] 20:13"
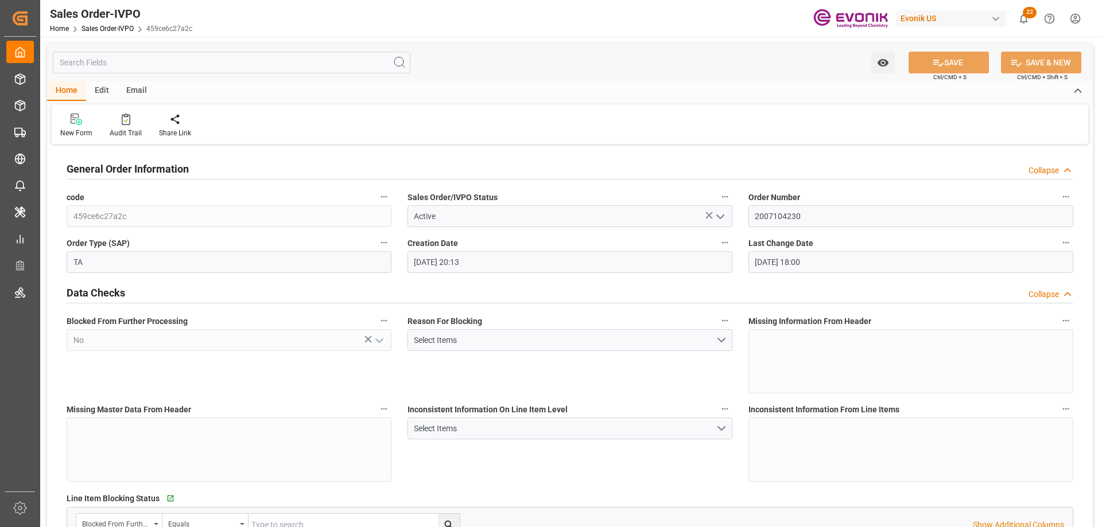
type input "09-18-2025 18:00"
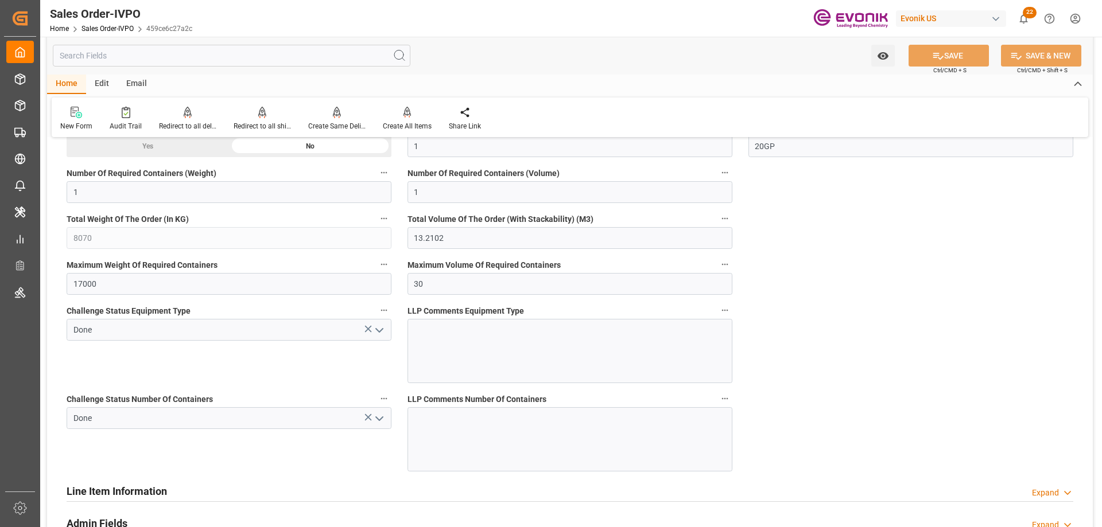
scroll to position [2238, 0]
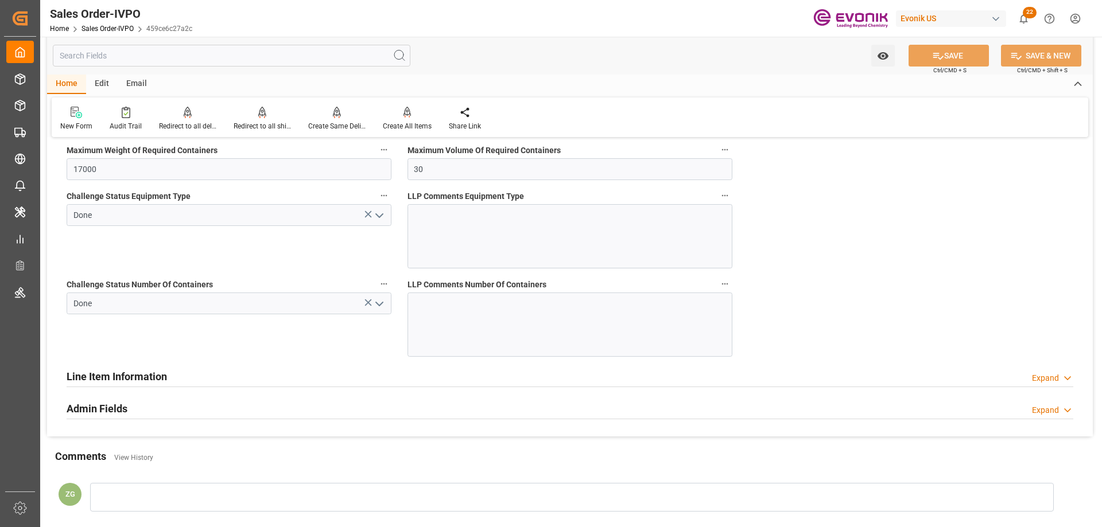
click at [375, 302] on icon "open menu" at bounding box center [379, 304] width 14 height 14
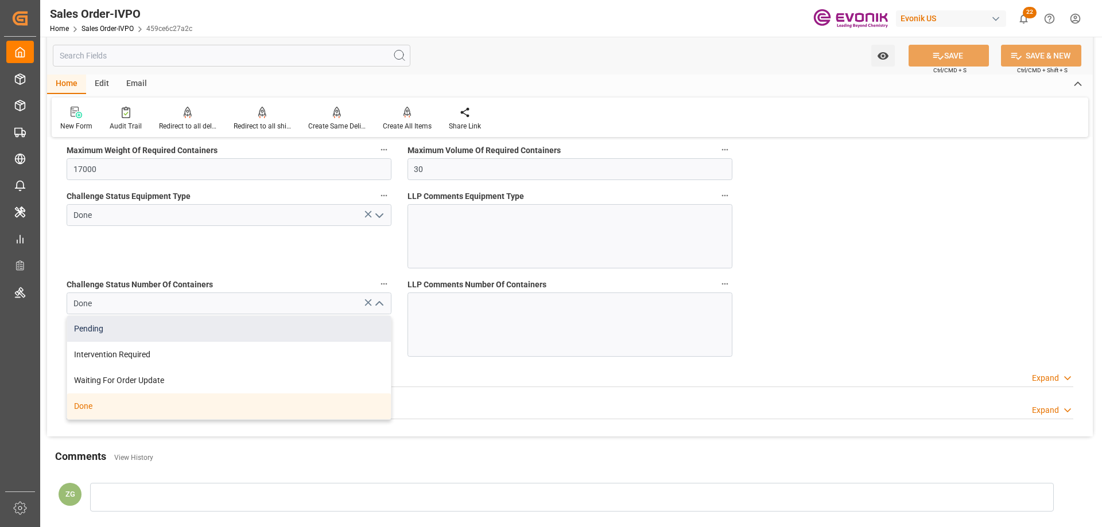
click at [208, 324] on div "Pending" at bounding box center [229, 329] width 324 height 26
type input "Pending"
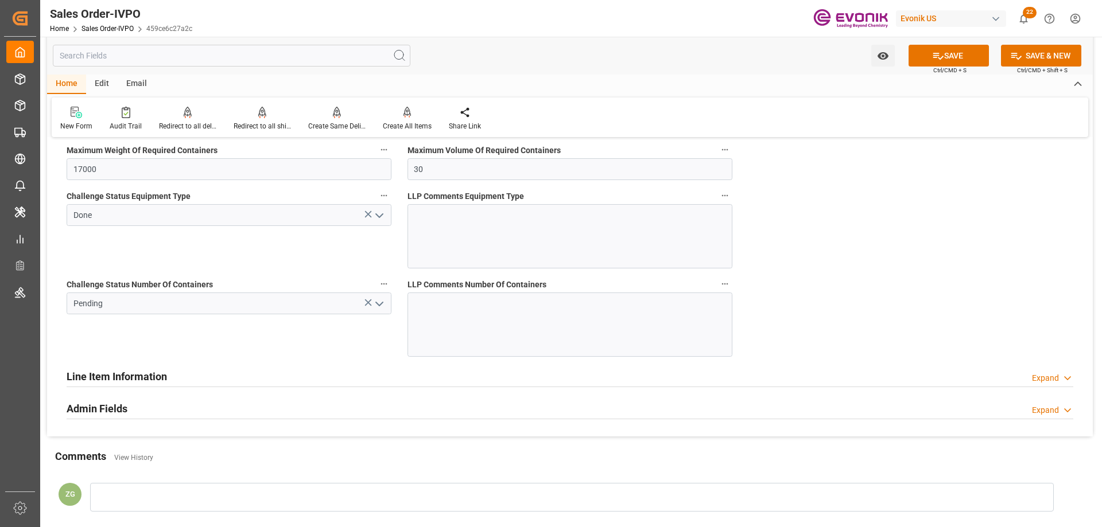
click at [380, 216] on polyline "open menu" at bounding box center [379, 215] width 7 height 3
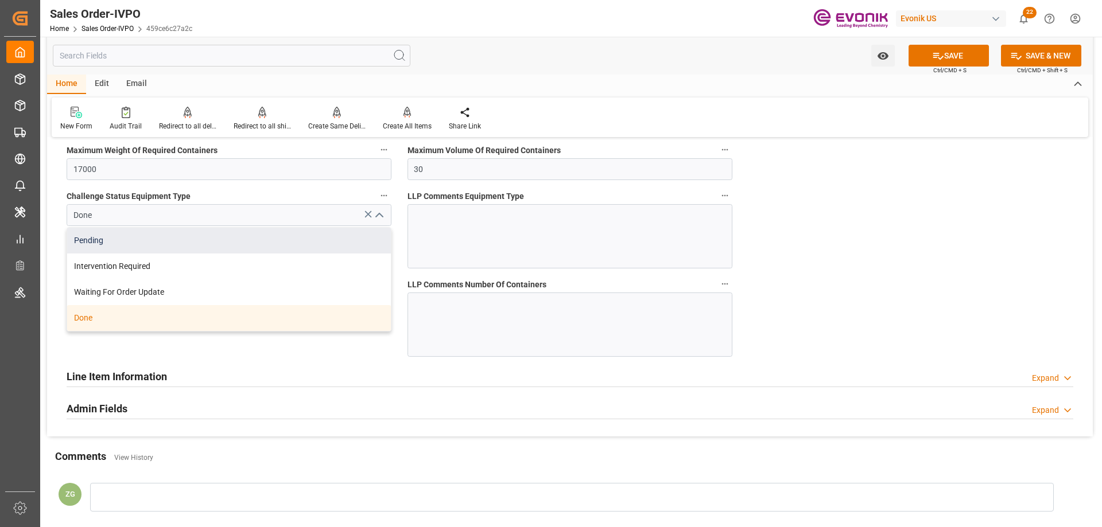
click at [140, 245] on div "Pending" at bounding box center [229, 241] width 324 height 26
type input "Pending"
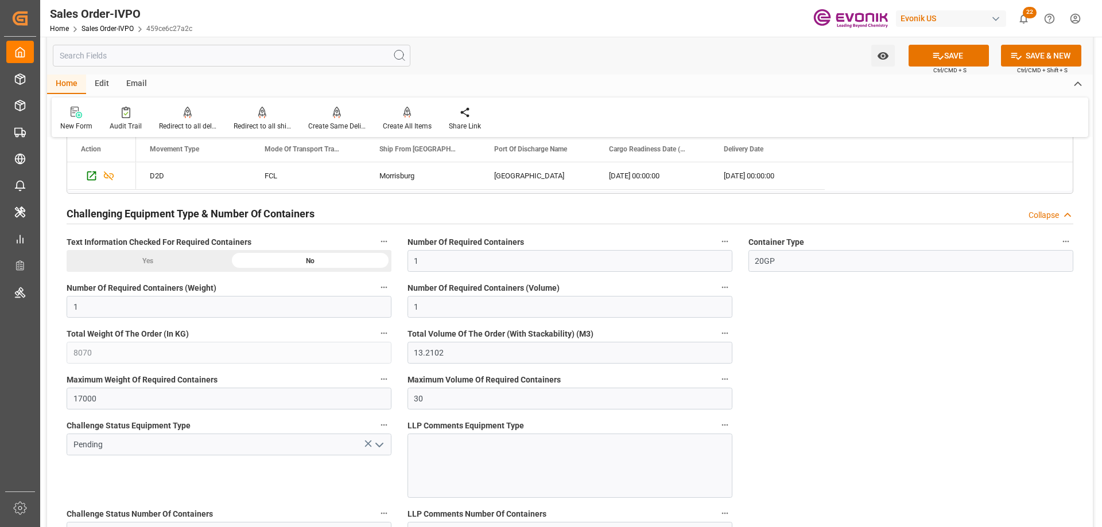
scroll to position [1951, 0]
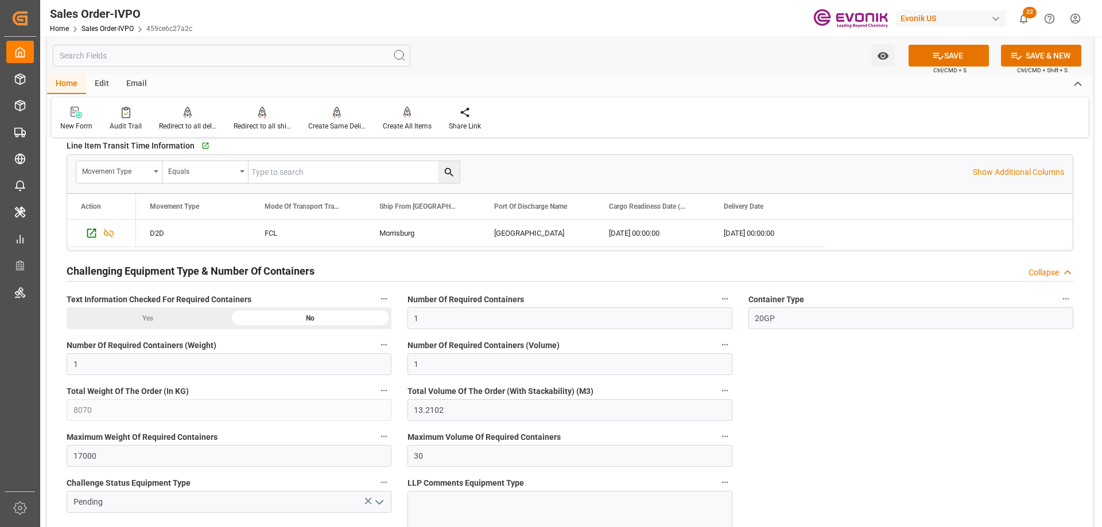
click at [145, 316] on div "Yes" at bounding box center [148, 319] width 162 height 22
click at [300, 316] on div "No" at bounding box center [310, 319] width 162 height 22
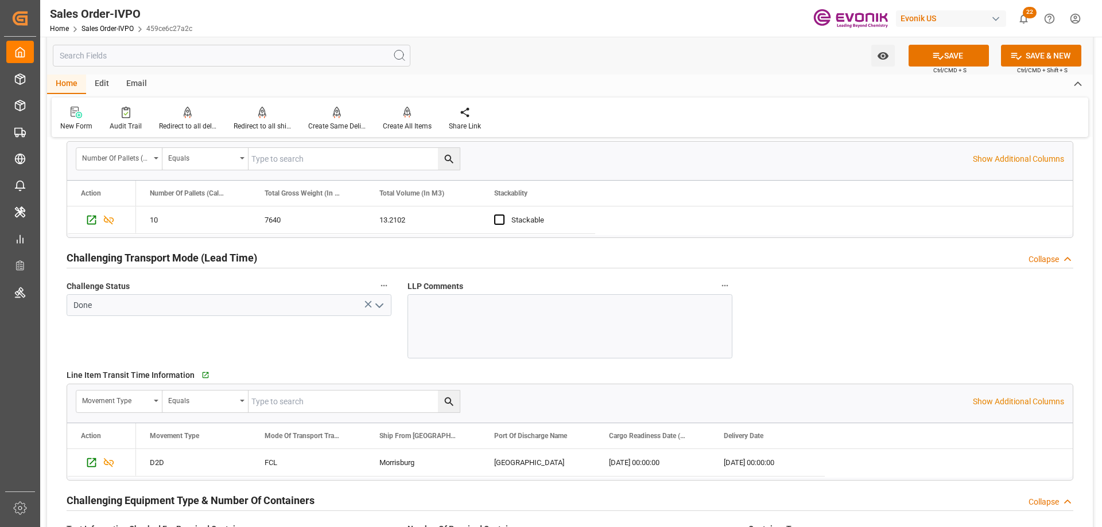
click at [377, 304] on icon "open menu" at bounding box center [379, 306] width 14 height 14
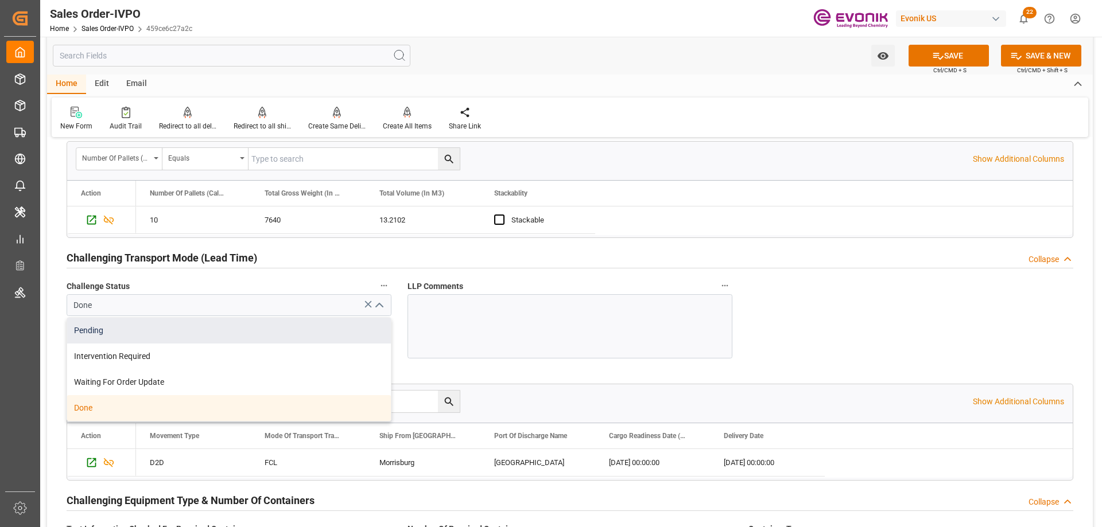
click at [243, 325] on div "Pending" at bounding box center [229, 331] width 324 height 26
type input "Pending"
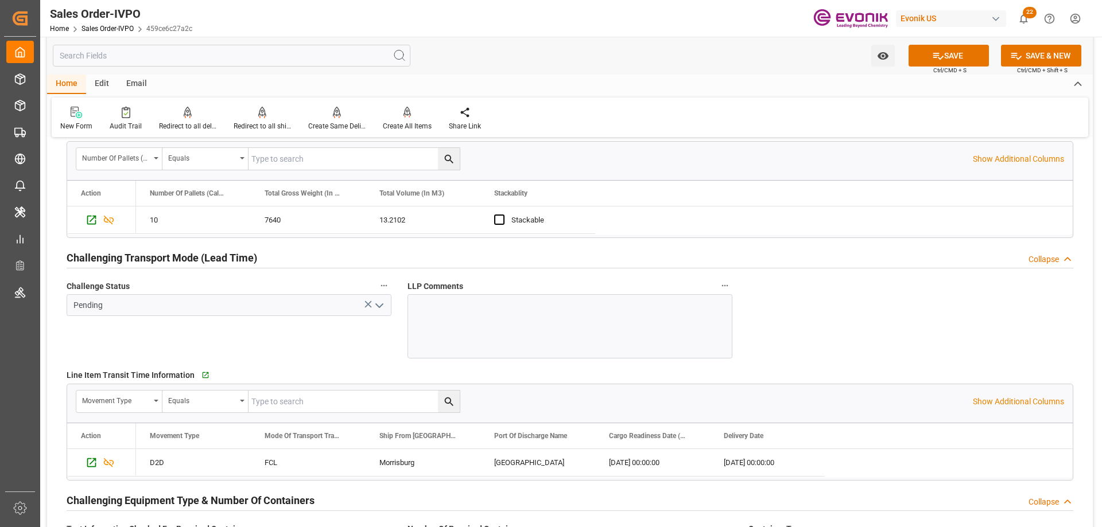
scroll to position [1492, 0]
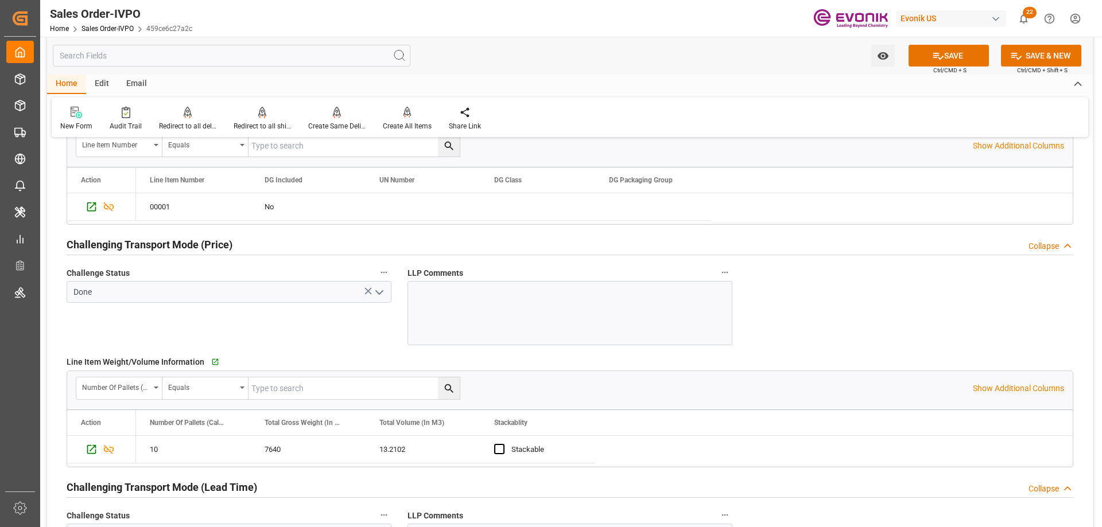
click at [378, 287] on icon "open menu" at bounding box center [379, 293] width 14 height 14
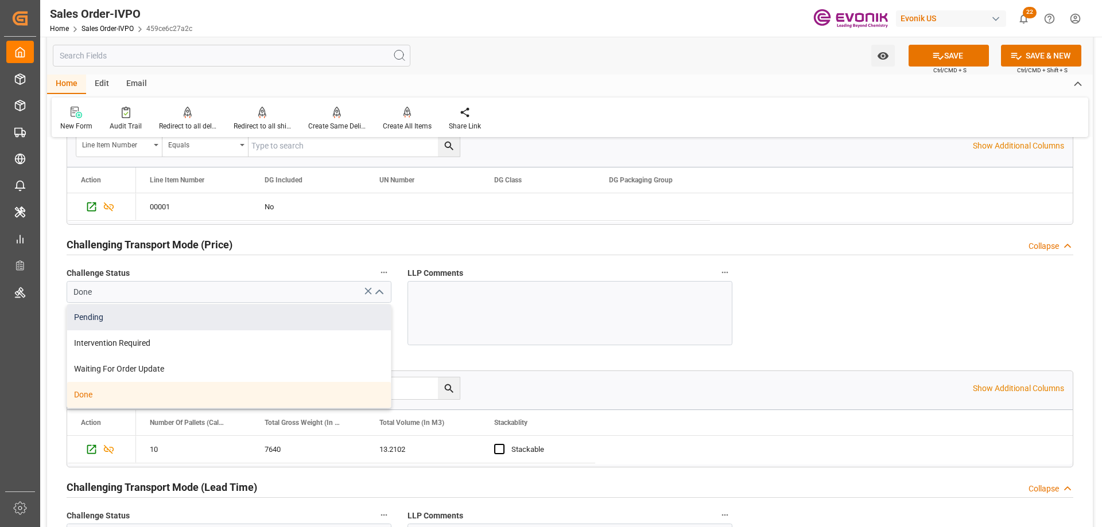
click at [146, 320] on div "Pending" at bounding box center [229, 318] width 324 height 26
type input "Pending"
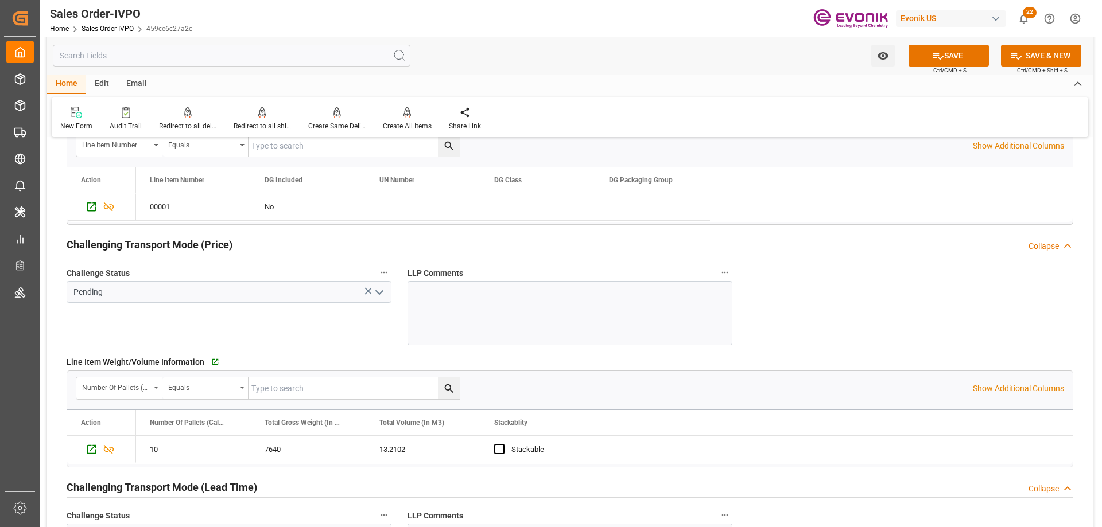
scroll to position [1320, 0]
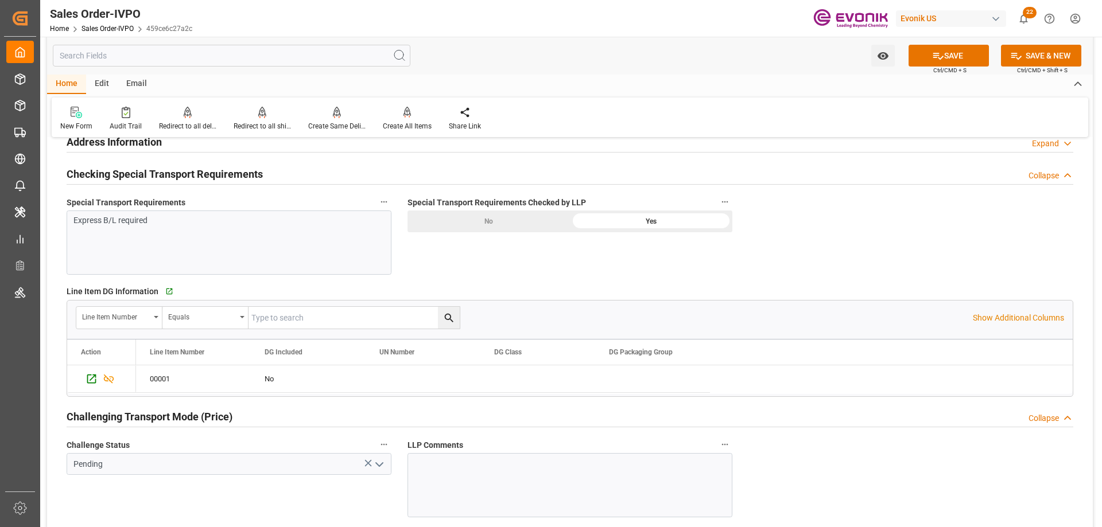
click at [483, 230] on div "No" at bounding box center [488, 222] width 162 height 22
click at [960, 49] on button "SAVE" at bounding box center [948, 56] width 80 height 22
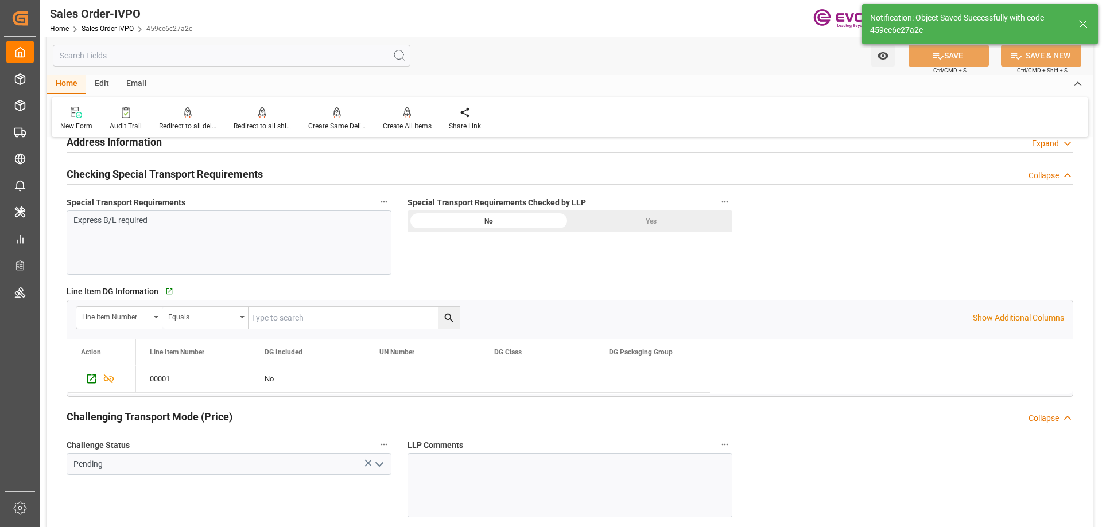
type input "09-18-2025 18:04"
type input "Yes"
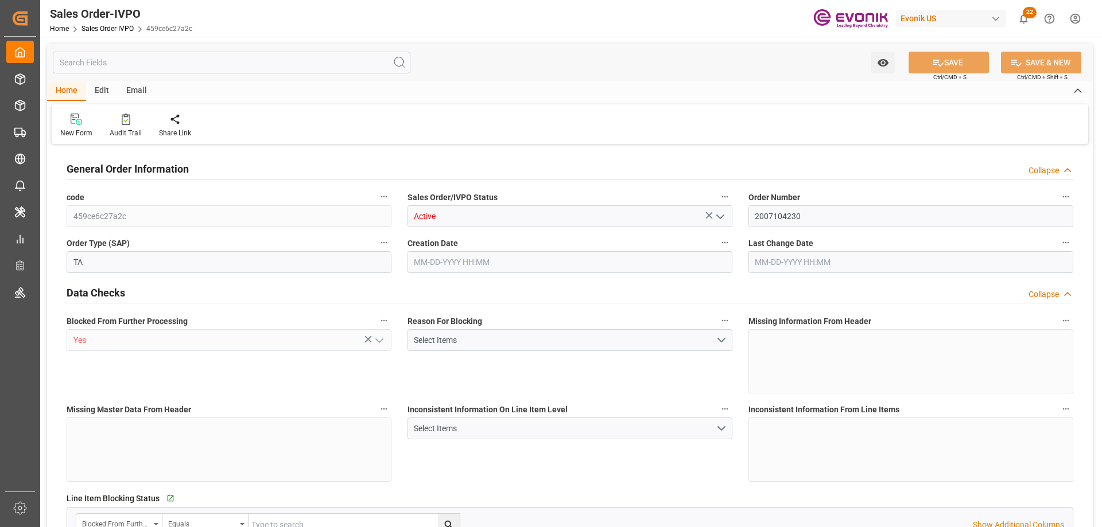
type input "BEANR"
type input "0"
type input "1"
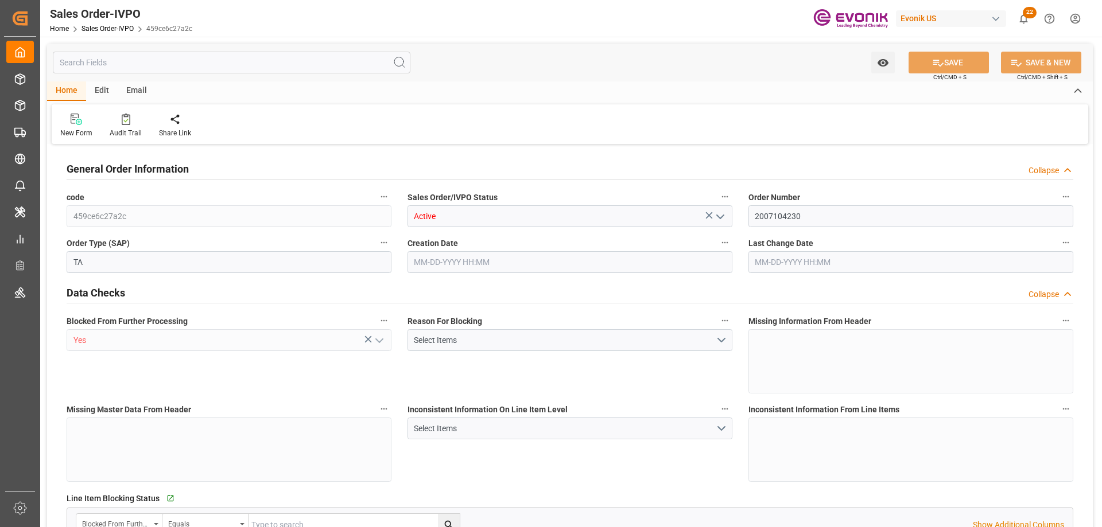
type input "8070"
type input "13.2102"
type input "17000"
type input "30"
type input "08-25-2025 20:13"
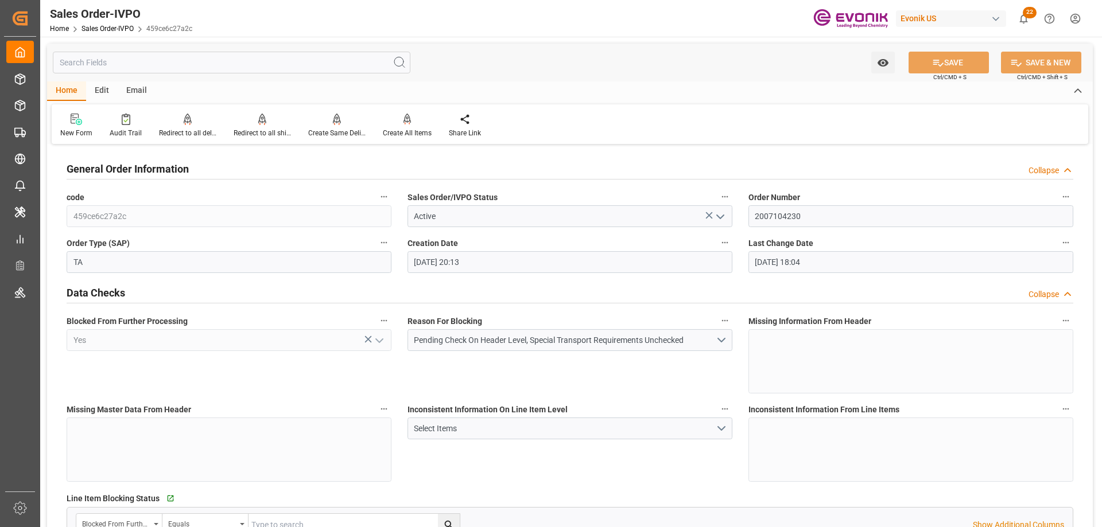
type input "09-18-2025 18:04"
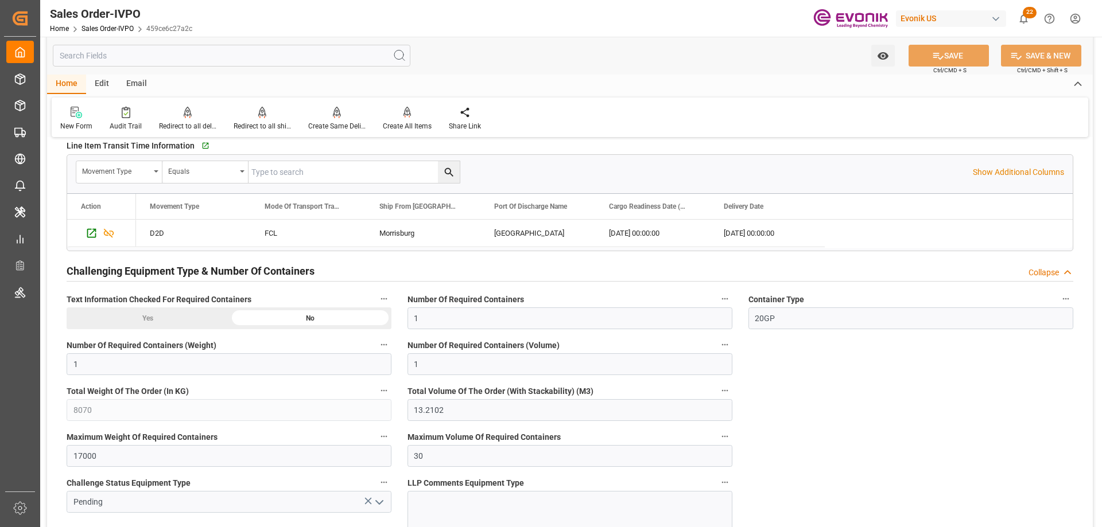
scroll to position [2066, 0]
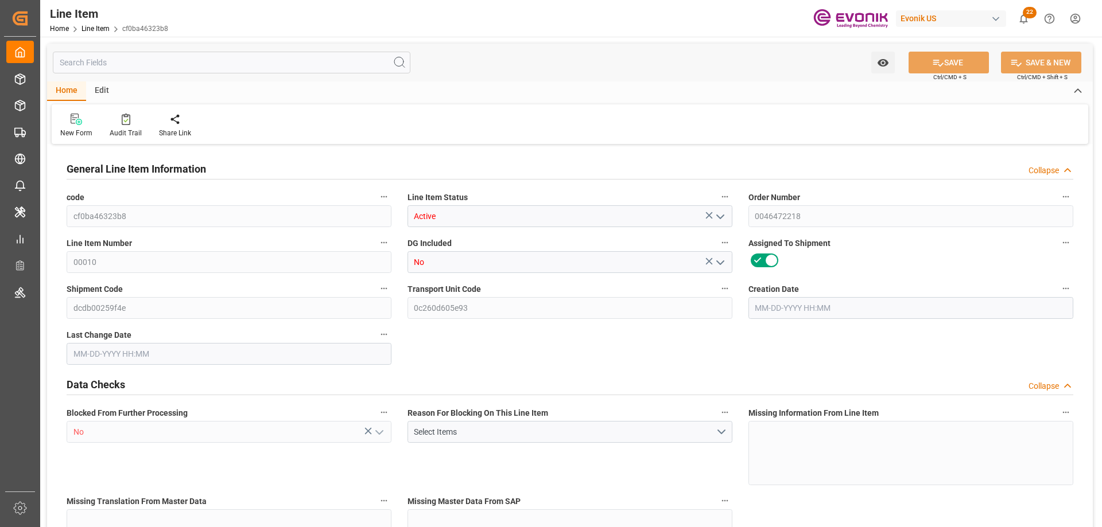
type input "10"
type input "8166.72"
type input "7520"
type input "2263.52"
type input "40"
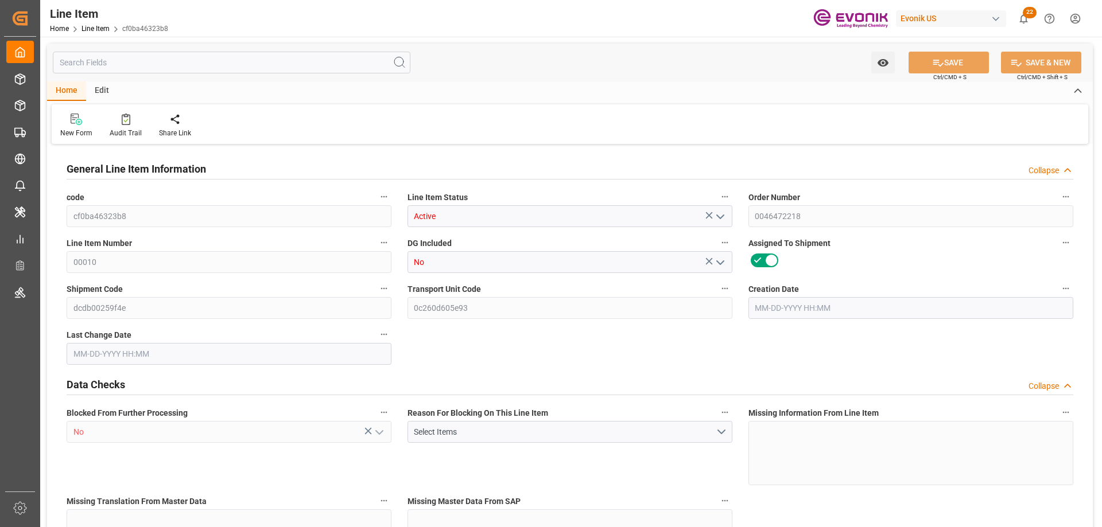
type input "25643.2"
type input "40"
type input "7520"
type input "8166.72"
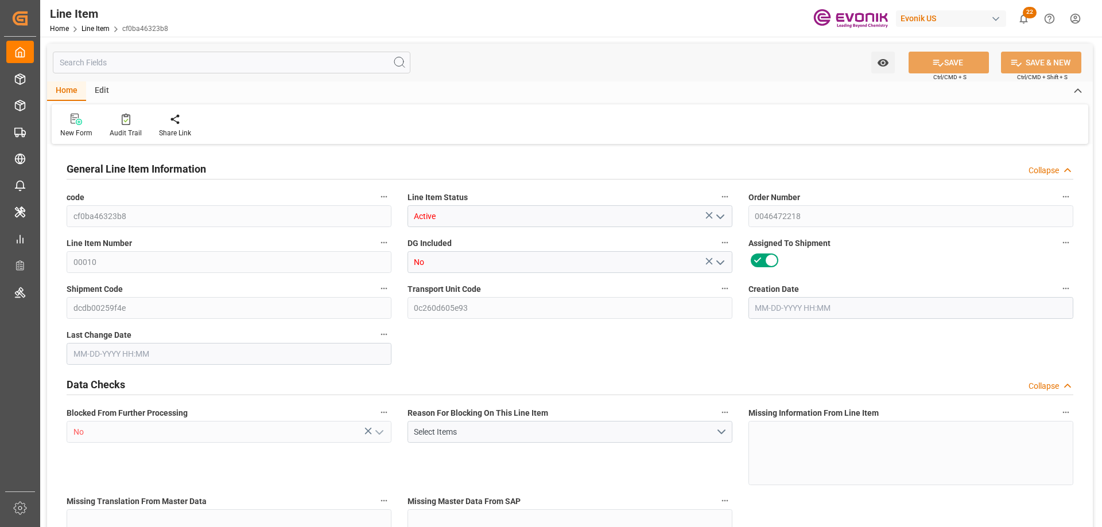
type input "8526.72"
type input "7520"
type input "2263.52"
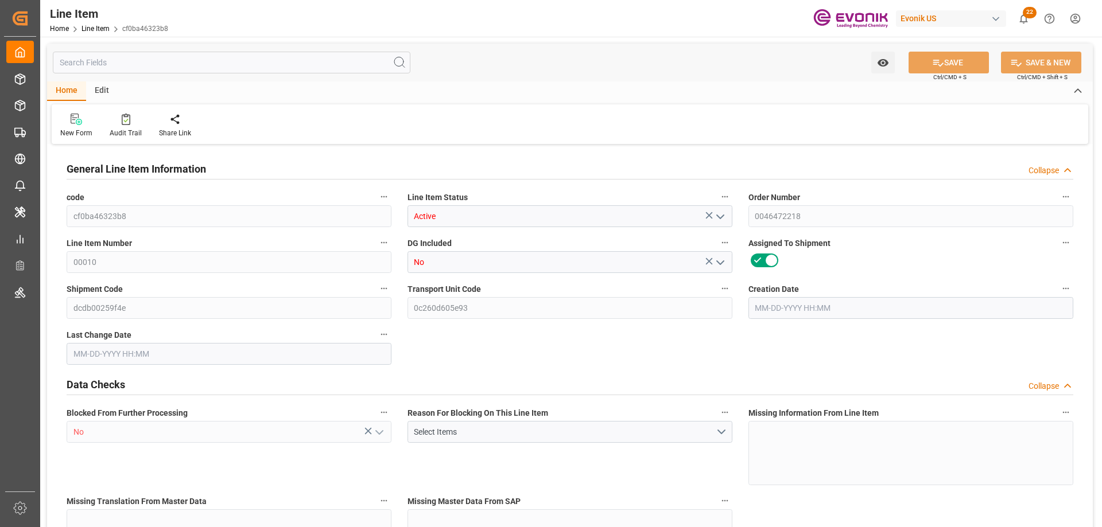
type input "0"
type input "09-08-2025 12:22"
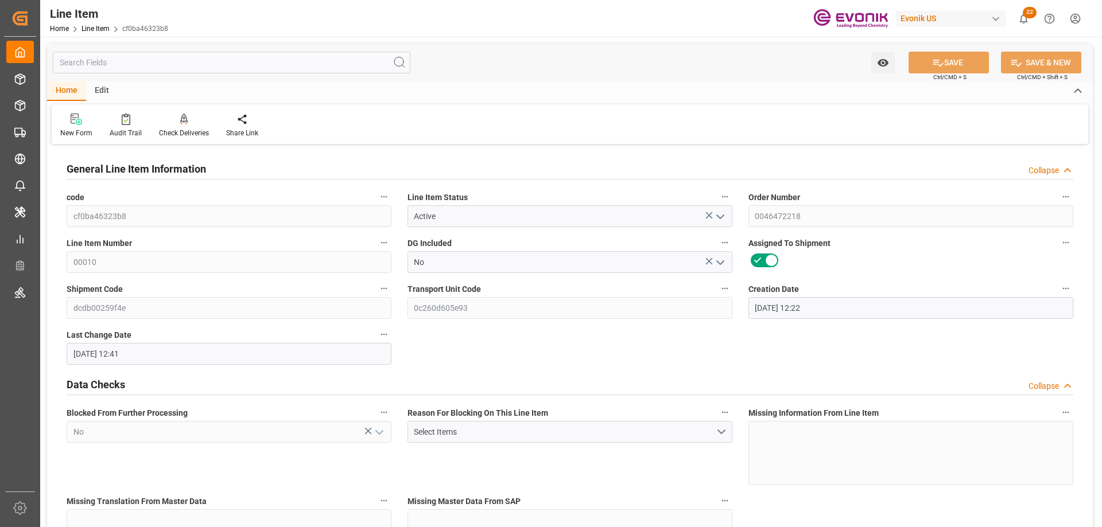
type input "09-10-2025 12:41"
type input "11-17-2025"
type input "09-22-2025"
type input "09-12-2025"
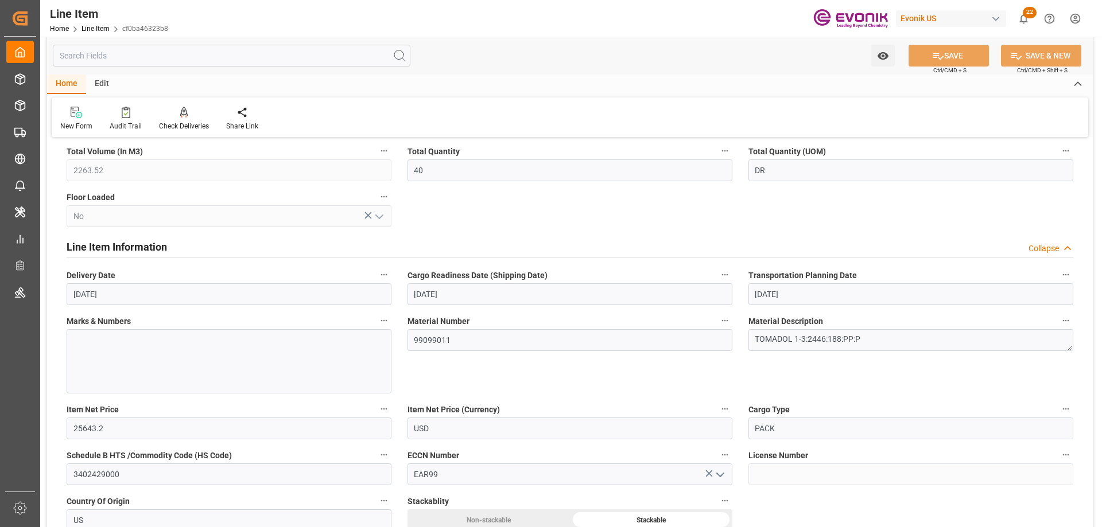
scroll to position [631, 0]
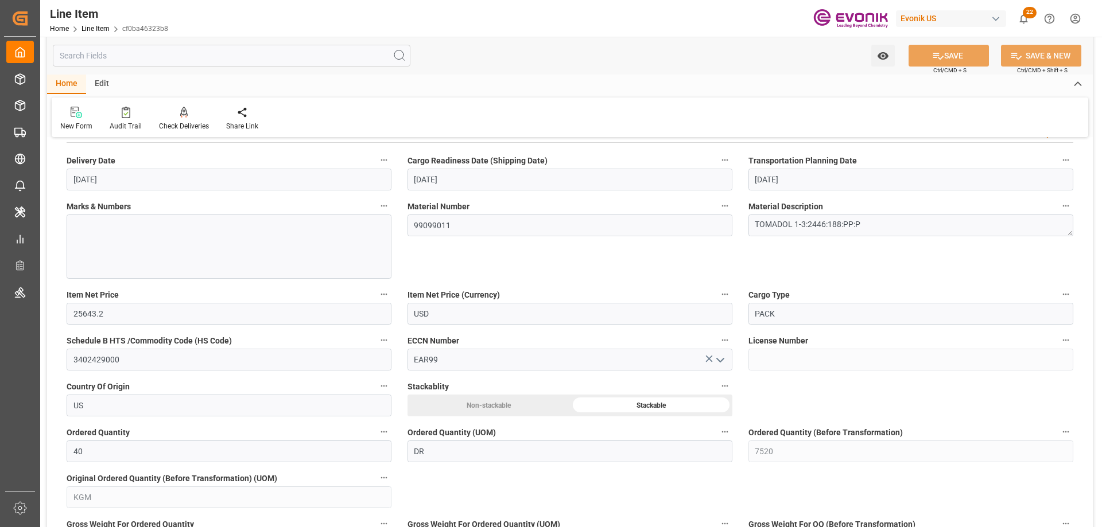
click at [123, 60] on input "text" at bounding box center [231, 56] width 357 height 22
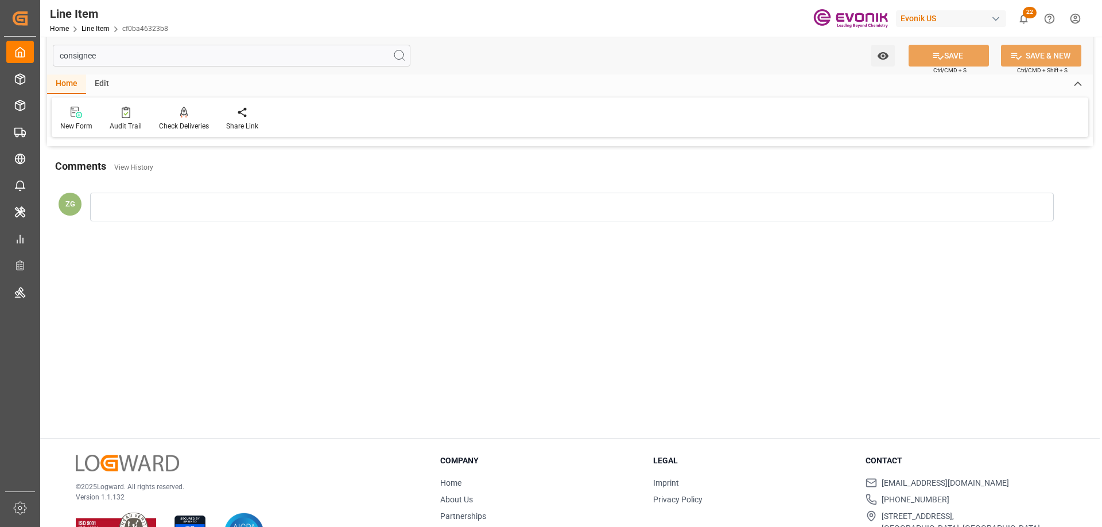
scroll to position [0, 0]
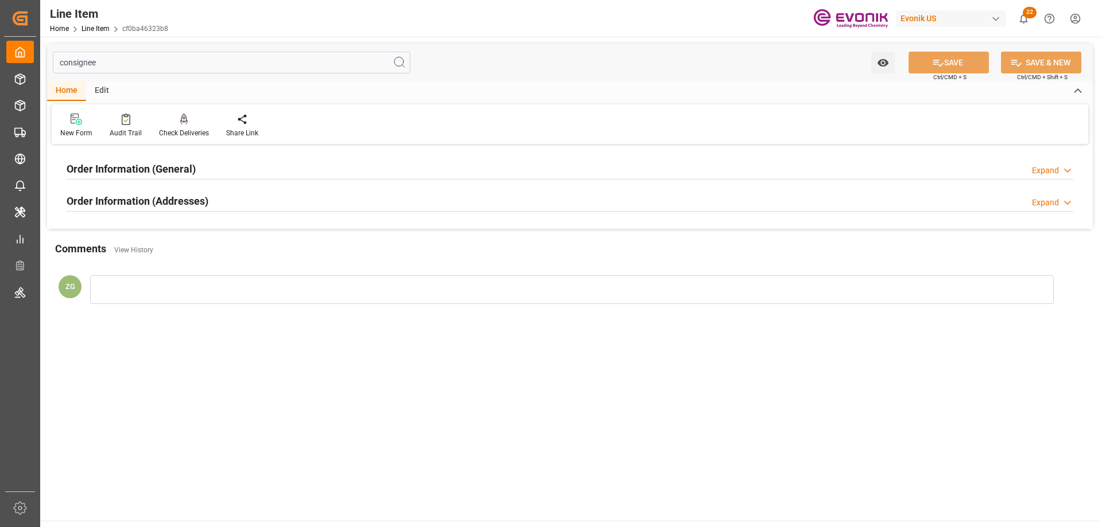
type input "consignee"
click at [139, 205] on h2 "Order Information (Addresses)" at bounding box center [138, 200] width 142 height 15
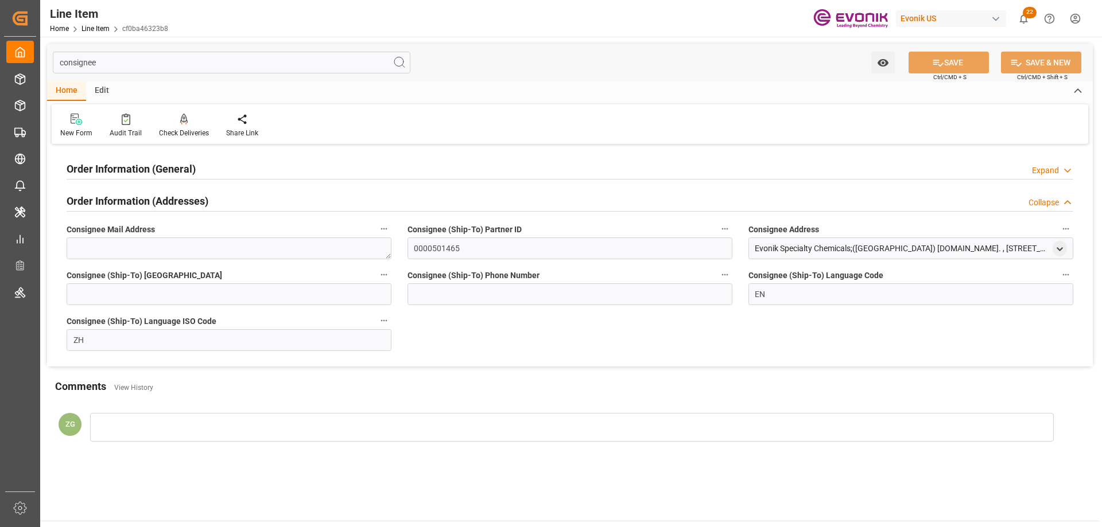
click at [125, 168] on h2 "Order Information (General)" at bounding box center [131, 168] width 129 height 15
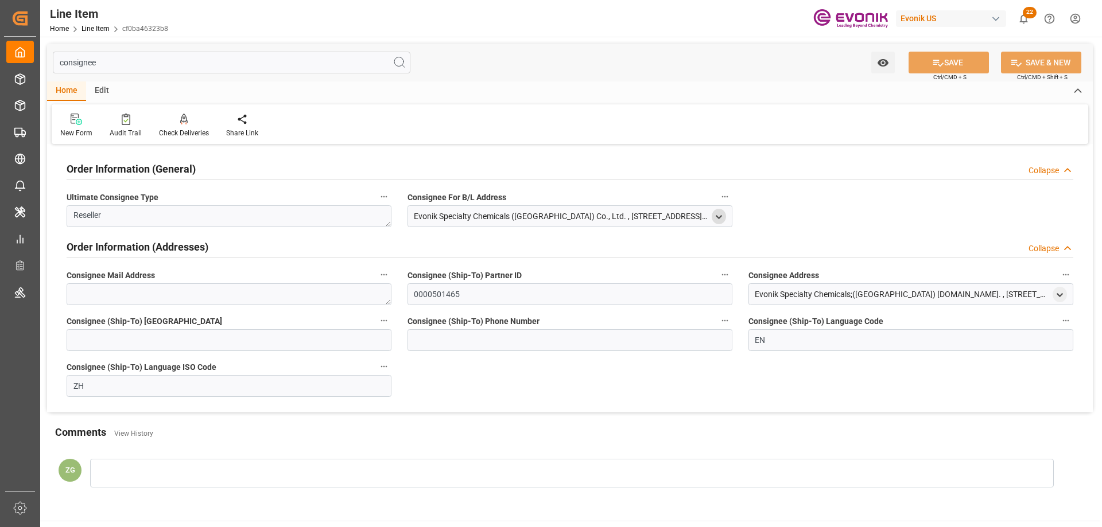
click at [718, 213] on icon "open menu" at bounding box center [719, 217] width 10 height 10
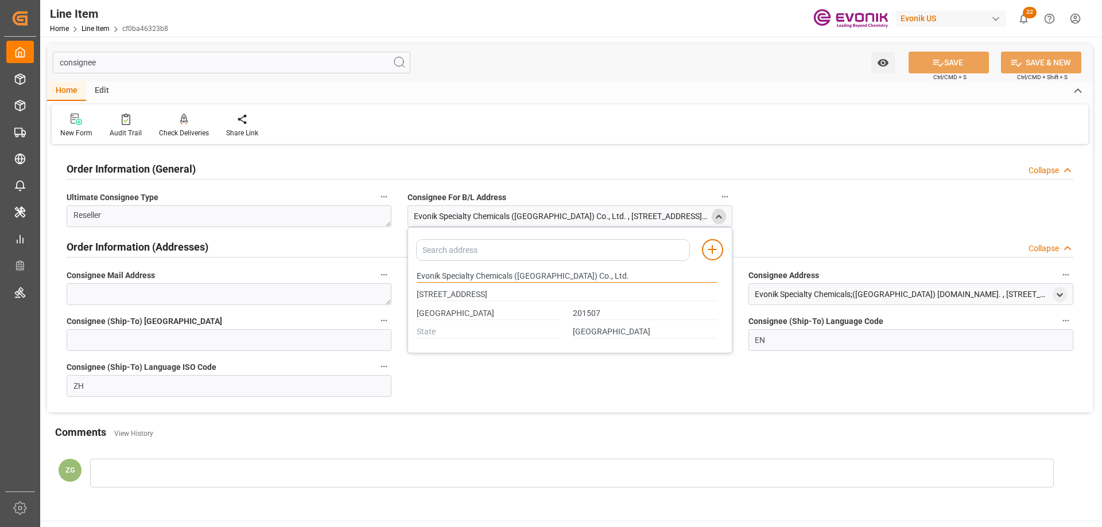
drag, startPoint x: 418, startPoint y: 272, endPoint x: 514, endPoint y: 272, distance: 96.4
click at [514, 272] on input "Evonik Specialty Chemicals (Shanghai) Co., Ltd." at bounding box center [567, 276] width 300 height 13
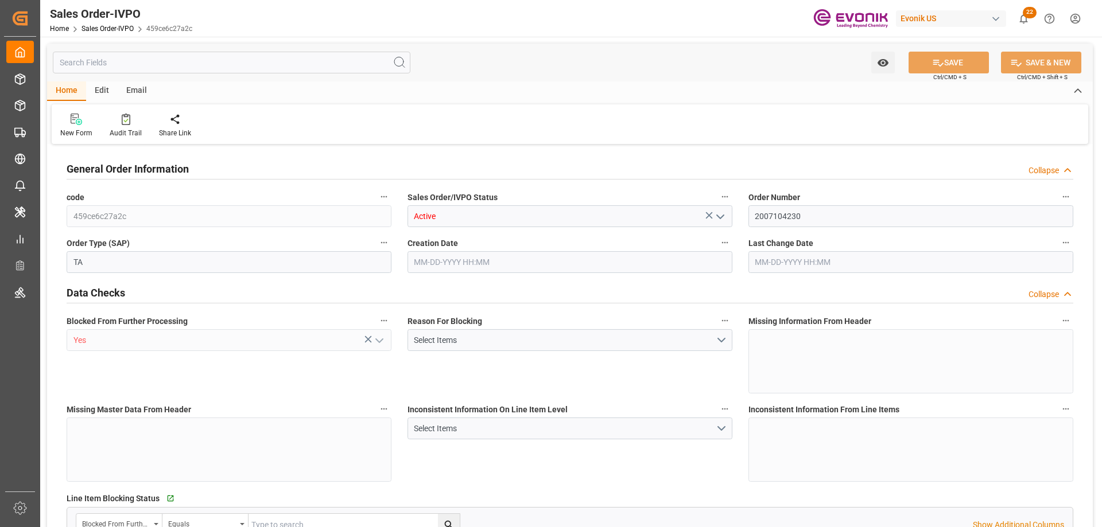
type input "BEANR"
type input "0"
type input "1"
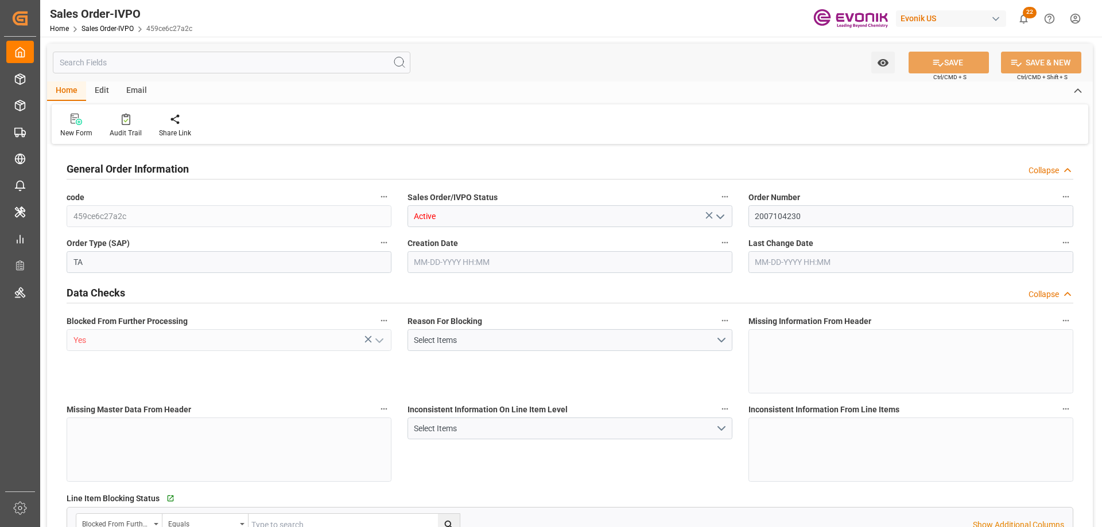
type input "8070"
type input "13.2102"
type input "17000"
type input "30"
type input "[DATE] 20:13"
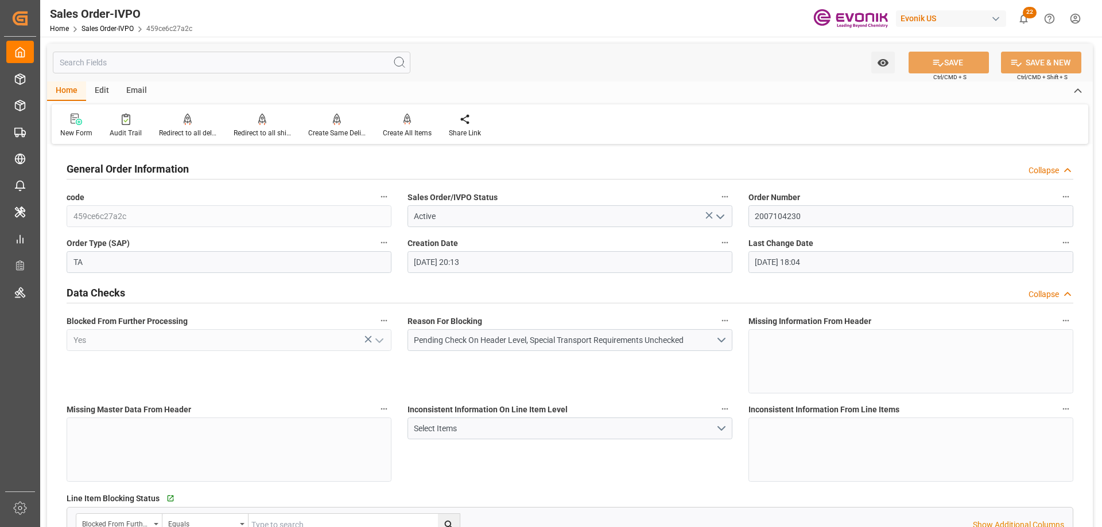
type input "[DATE] 18:04"
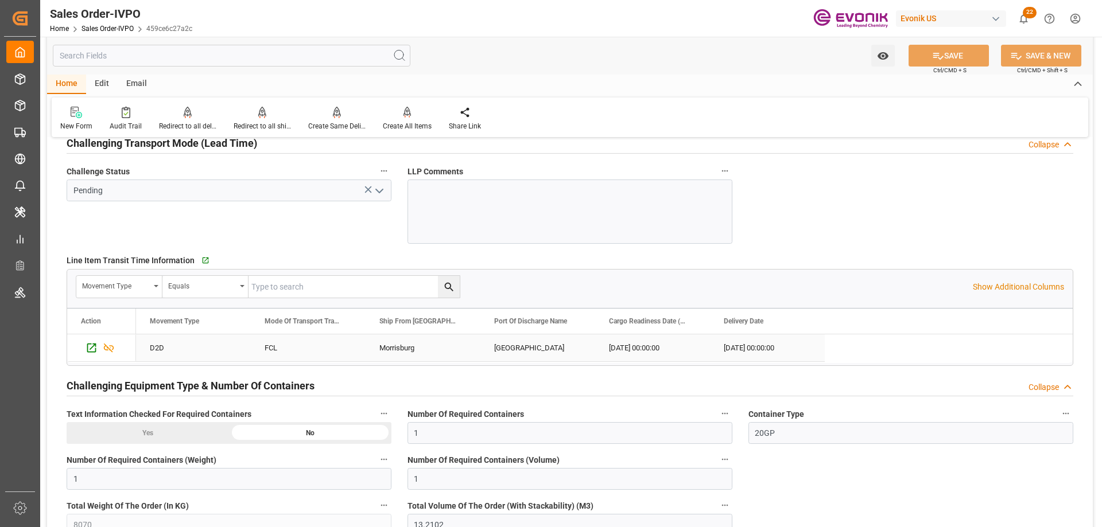
scroll to position [2180, 0]
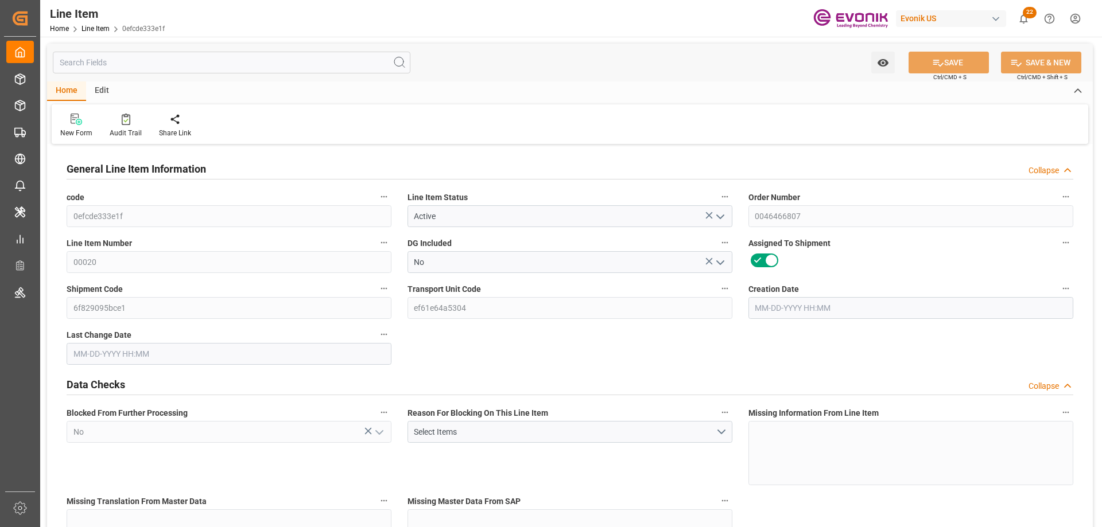
type input "13"
type input "11237.2"
type input "10400"
type input "14.935"
type input "52"
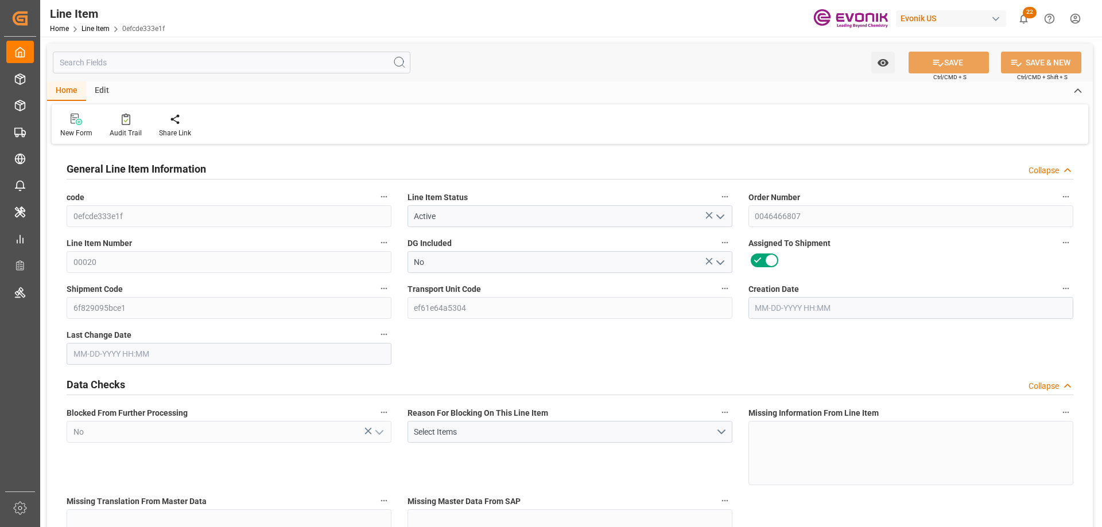
type input "195312"
type input "52"
type input "11237.2"
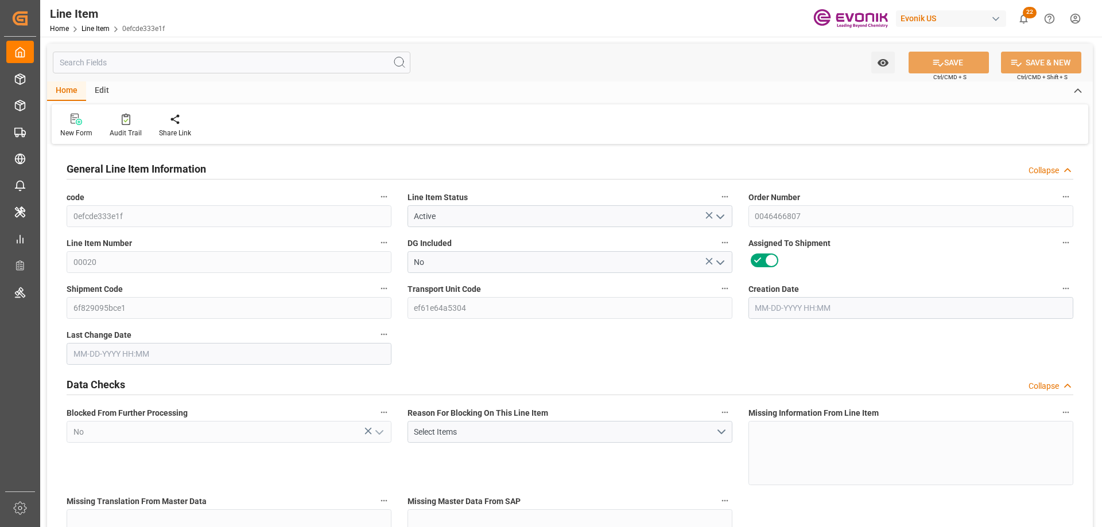
type input "11497.2"
type input "10400"
type input "14.935"
type input "14935.024"
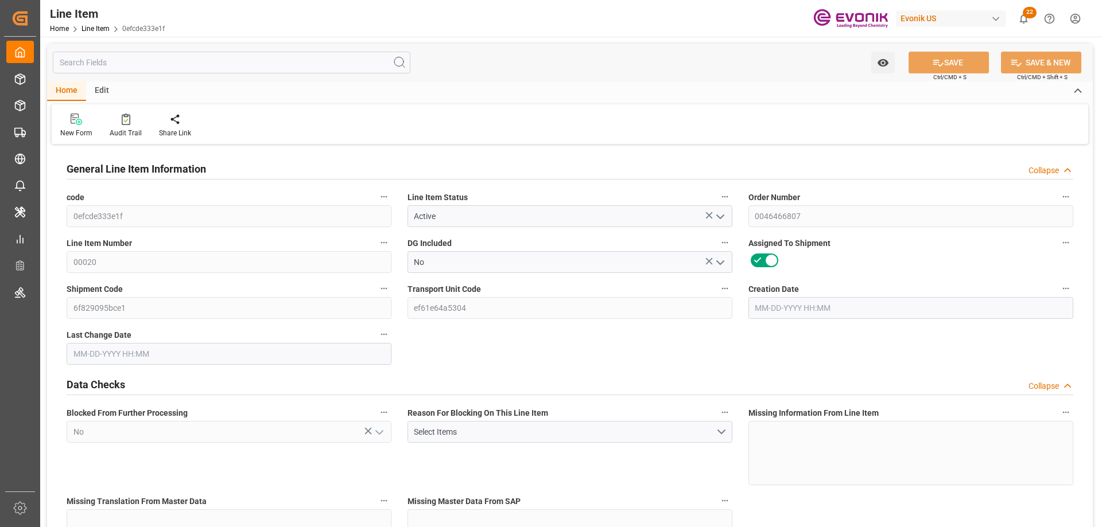
type input "52"
type input "11237.2"
type input "10400"
type input "14.935"
type input "[DATE] 15:34"
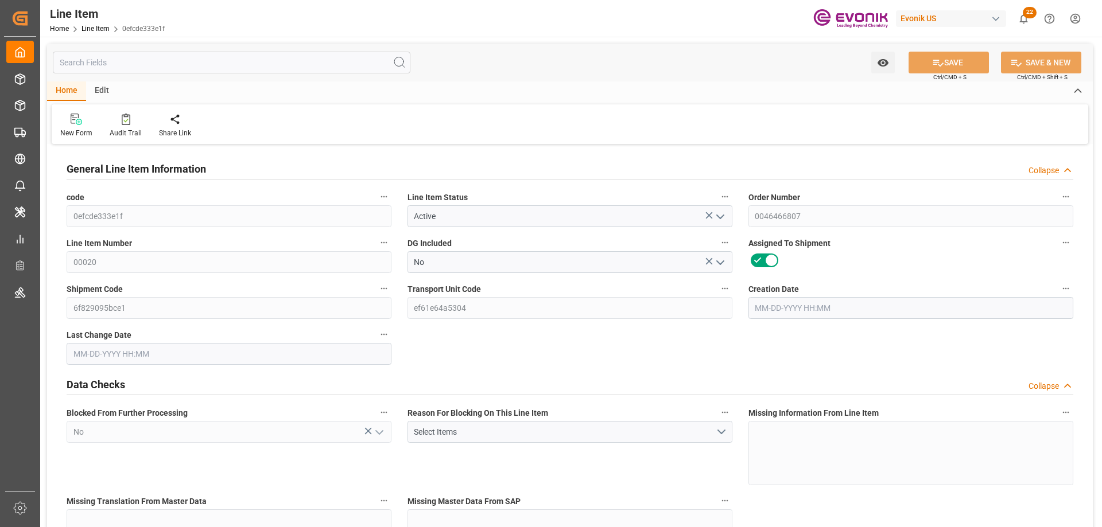
type input "[DATE] 13:06"
type input "[DATE]"
click at [207, 63] on input "text" at bounding box center [231, 63] width 357 height 22
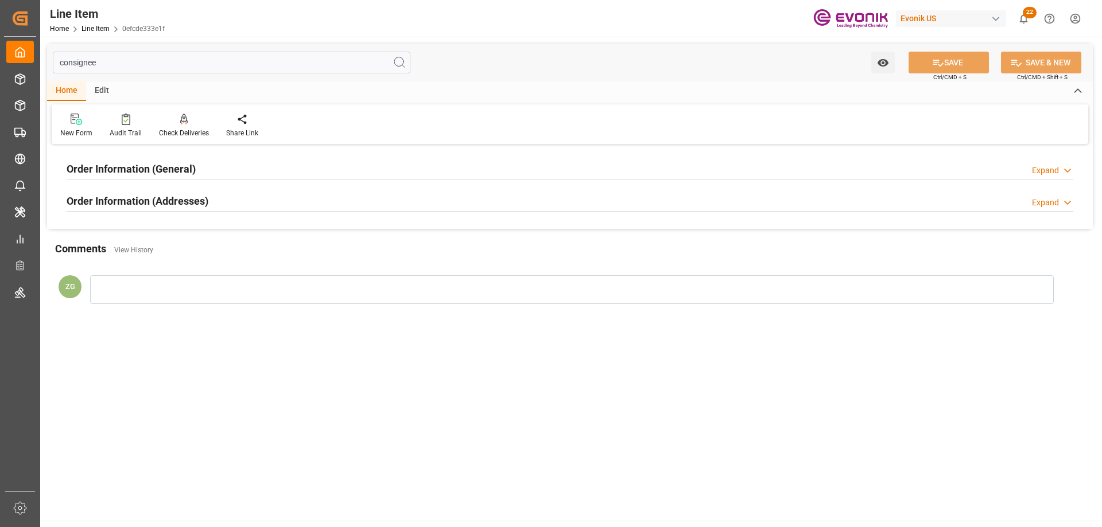
type input "consignee"
click at [162, 199] on h2 "Order Information (Addresses)" at bounding box center [138, 200] width 142 height 15
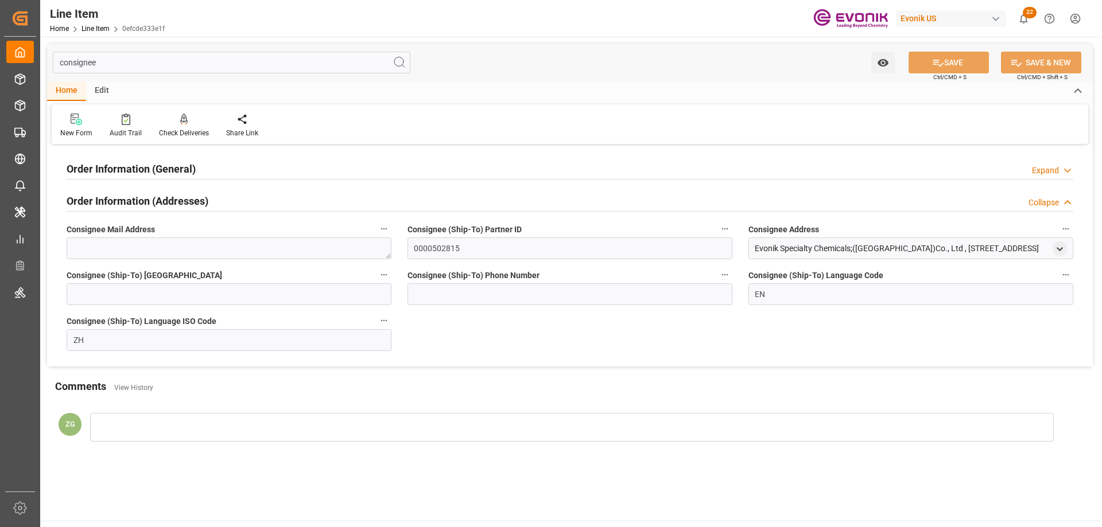
click at [149, 162] on h2 "Order Information (General)" at bounding box center [131, 168] width 129 height 15
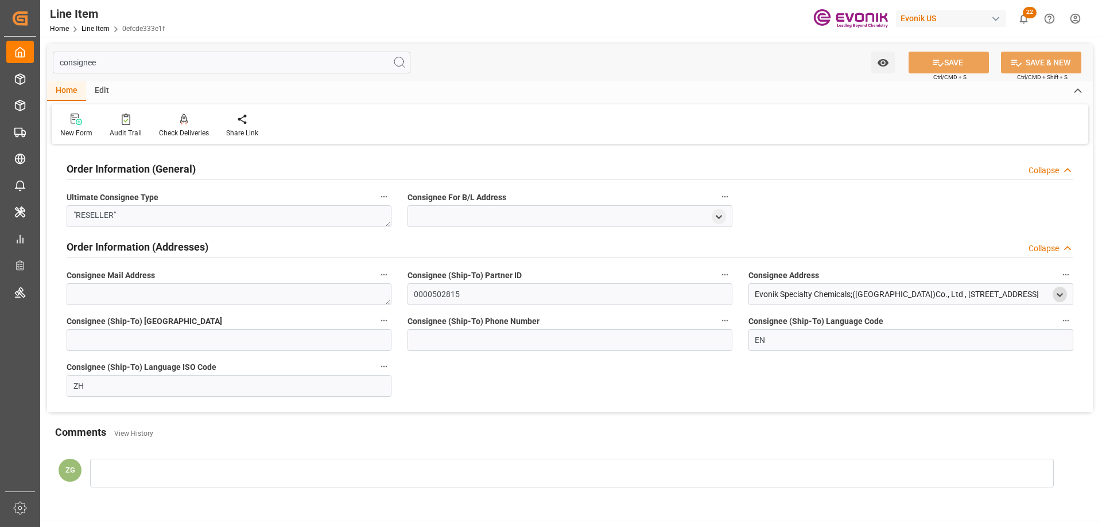
click at [1057, 293] on icon "open menu" at bounding box center [1060, 295] width 10 height 10
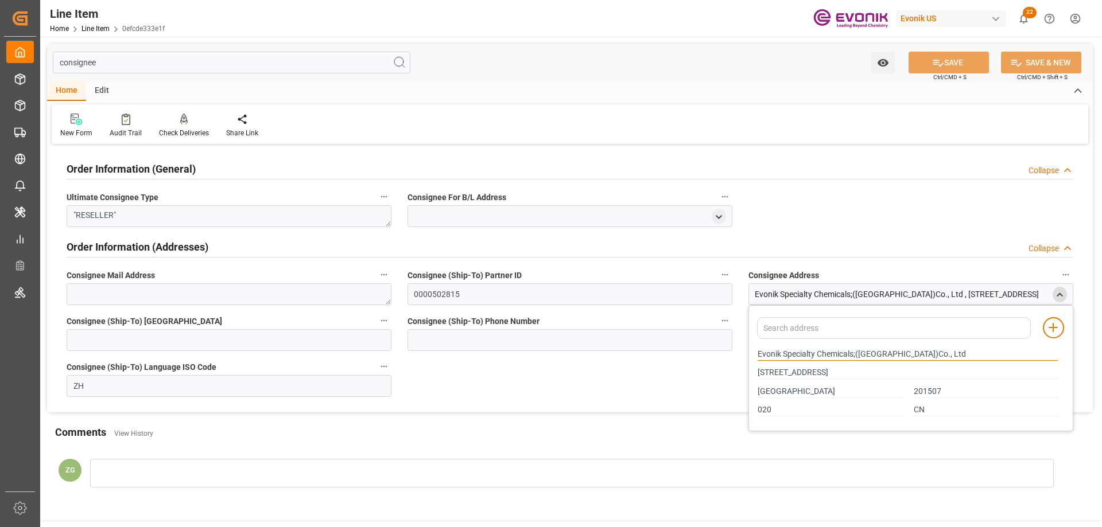
drag, startPoint x: 759, startPoint y: 353, endPoint x: 853, endPoint y: 349, distance: 94.7
click at [853, 349] on input "Evonik Specialty Chemicals;(Shanghai)Co., Ltd" at bounding box center [907, 354] width 300 height 13
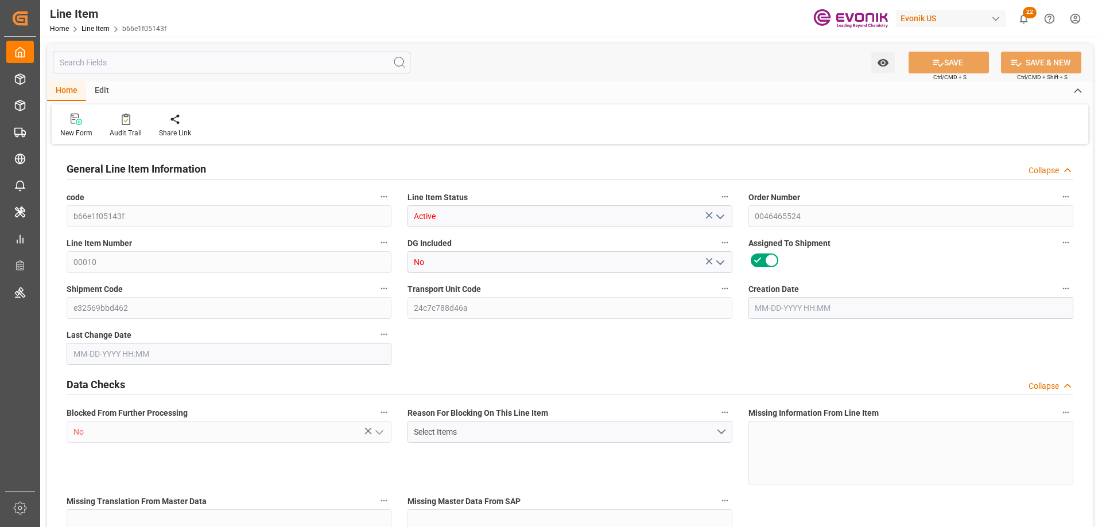
type input "16"
type input "15032"
type input "14152"
type input "22.272"
type input "16"
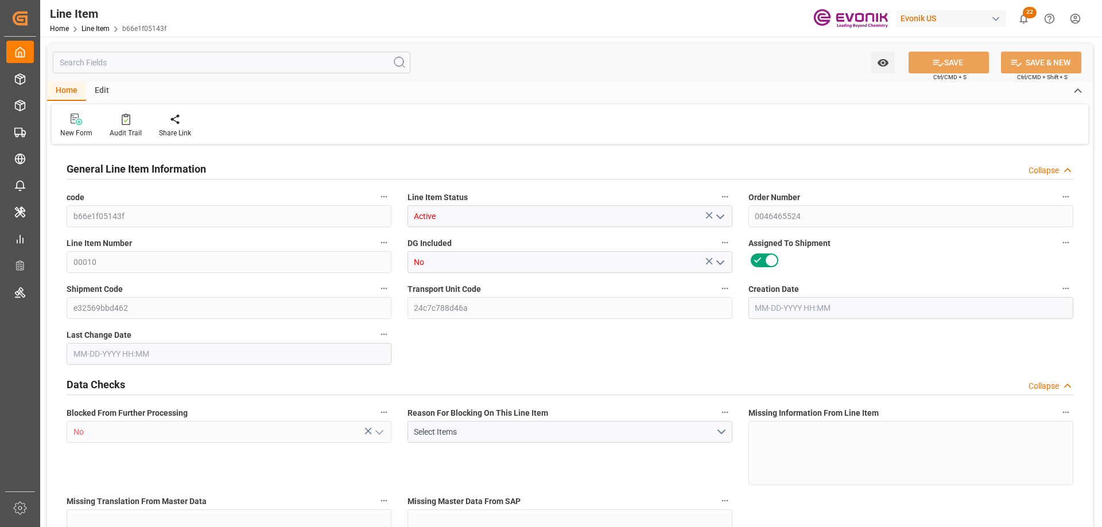
type input "94252.32"
type input "16"
type input "15032"
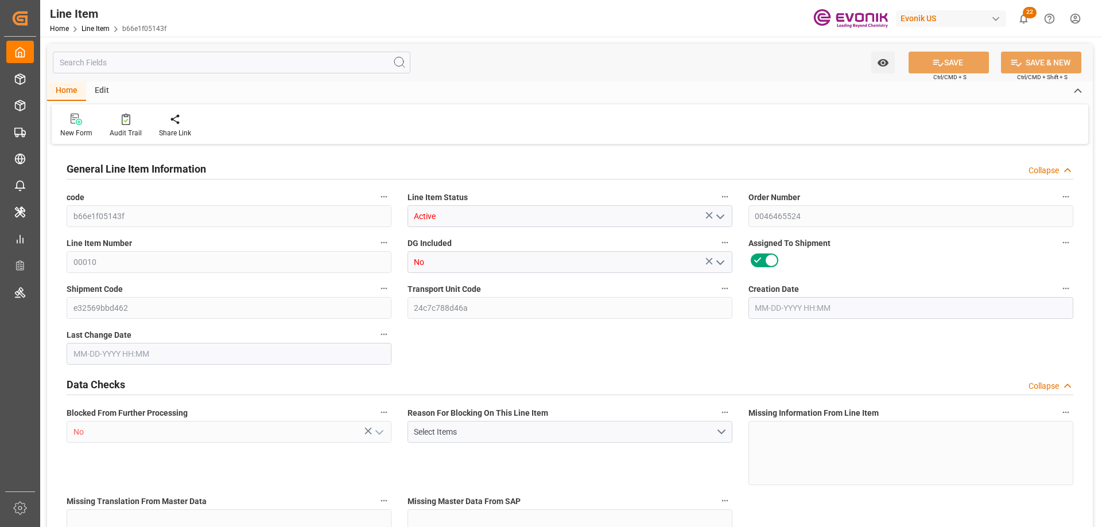
type input "15032"
type input "14152"
type input "22.272"
type input "22272"
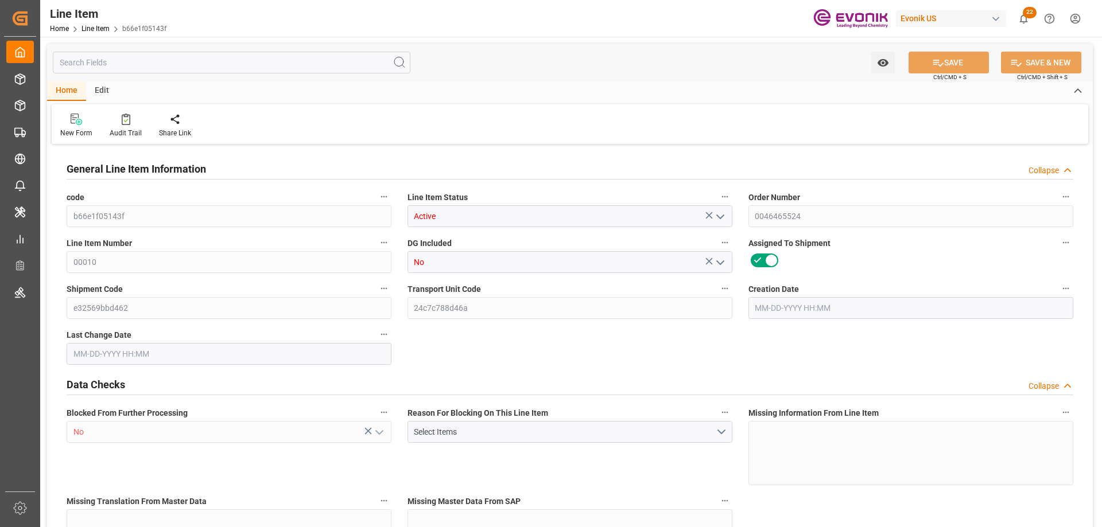
type input "16"
type input "15032"
type input "14152"
type input "22.272"
type input "09-12-2025 17:47"
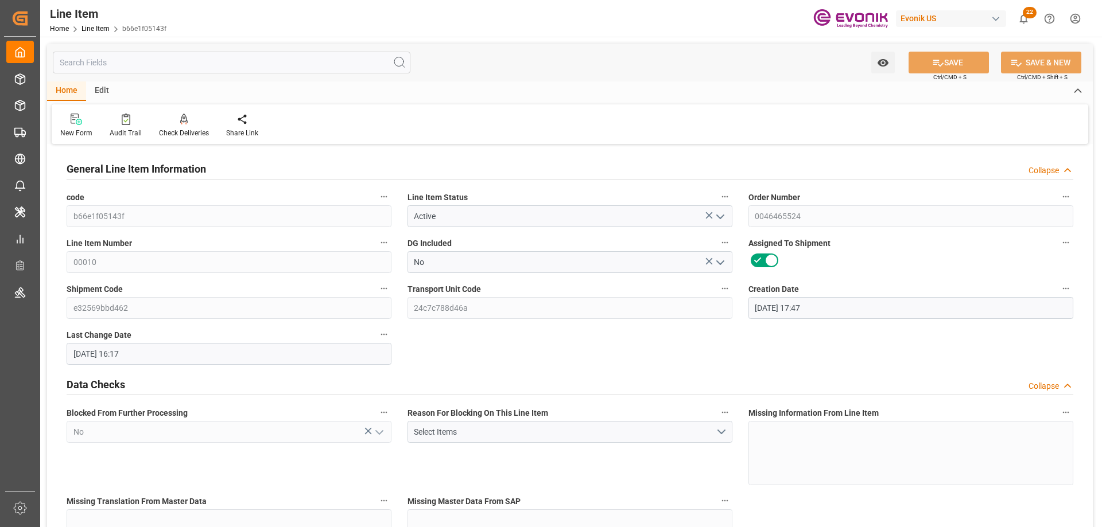
type input "09-15-2025 16:17"
type input "11-10-2025"
type input "09-22-2025"
type input "[DATE]"
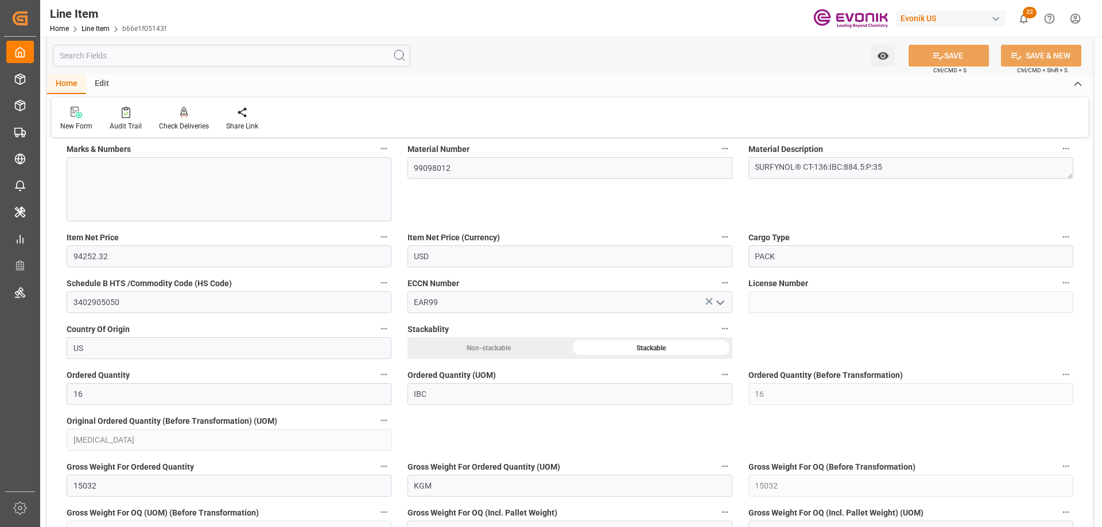
scroll to position [631, 0]
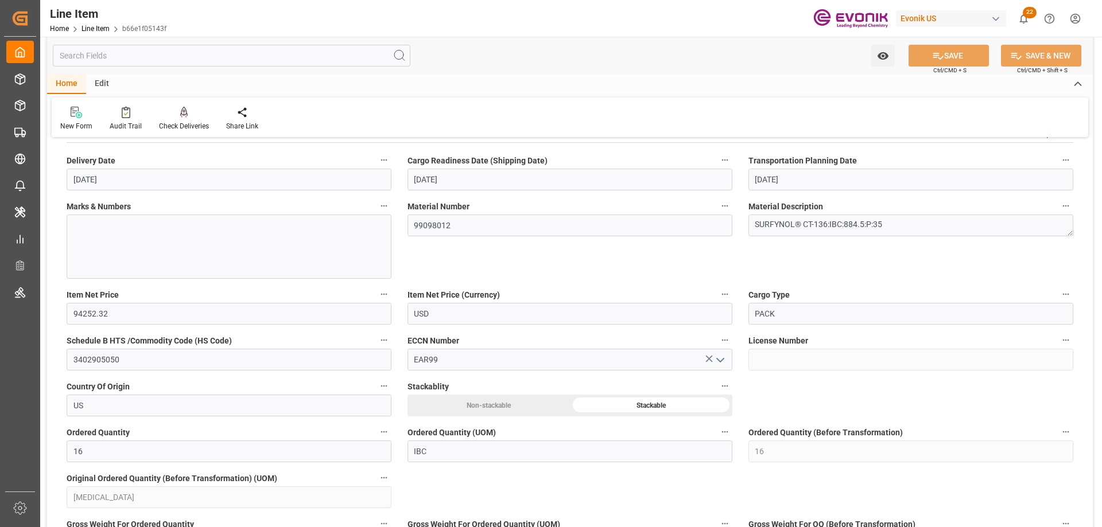
click at [242, 60] on input "text" at bounding box center [231, 56] width 357 height 22
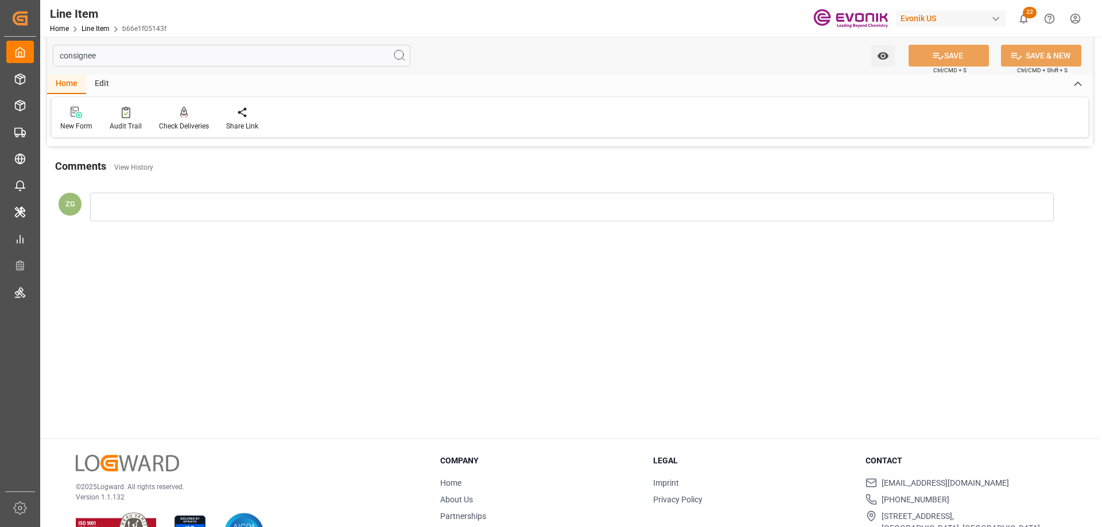
scroll to position [0, 0]
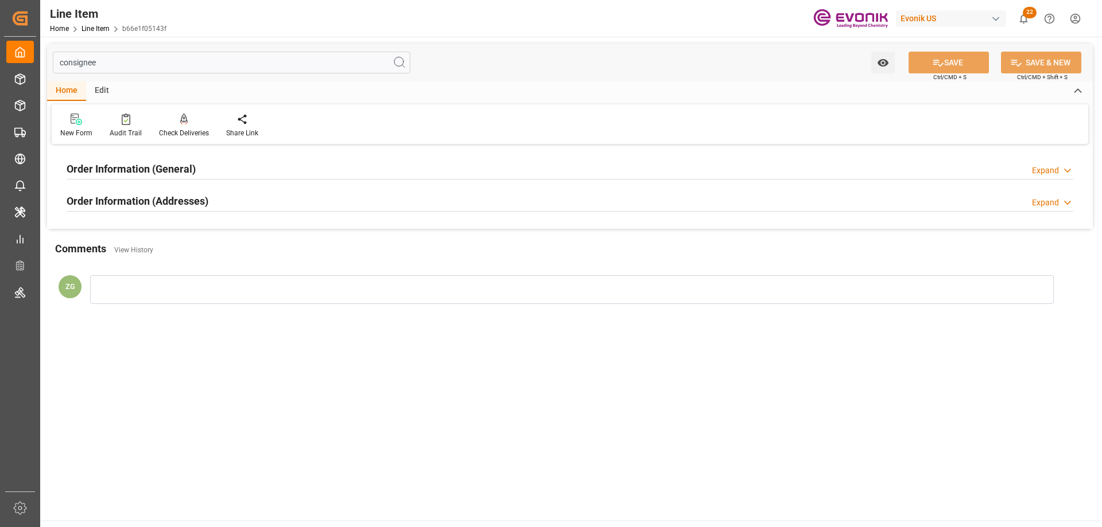
type input "consignee"
click at [189, 217] on div "Order Information (Addresses) Expand" at bounding box center [570, 201] width 1022 height 32
click at [186, 210] on div "Order Information (Addresses)" at bounding box center [138, 200] width 142 height 22
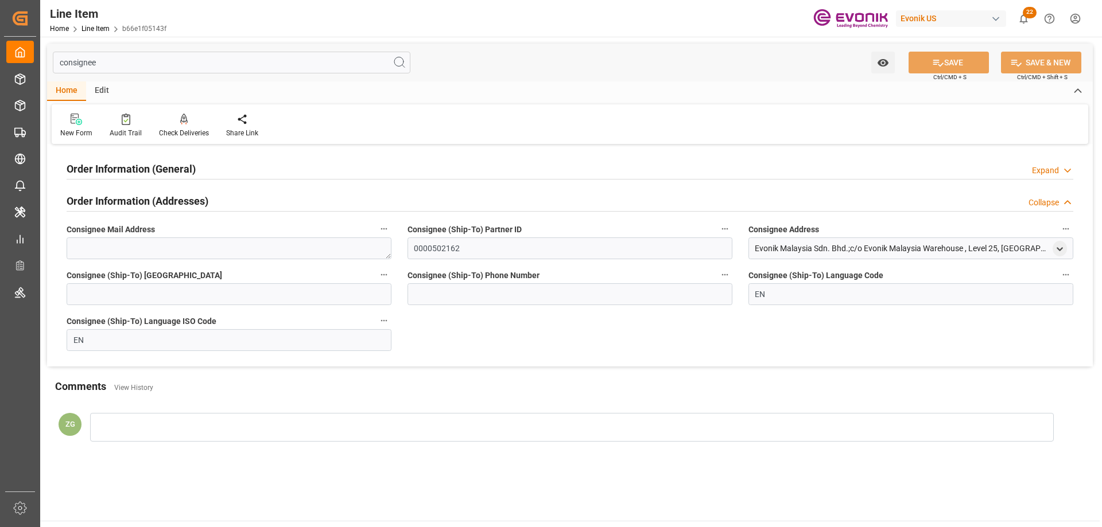
click at [168, 172] on h2 "Order Information (General)" at bounding box center [131, 168] width 129 height 15
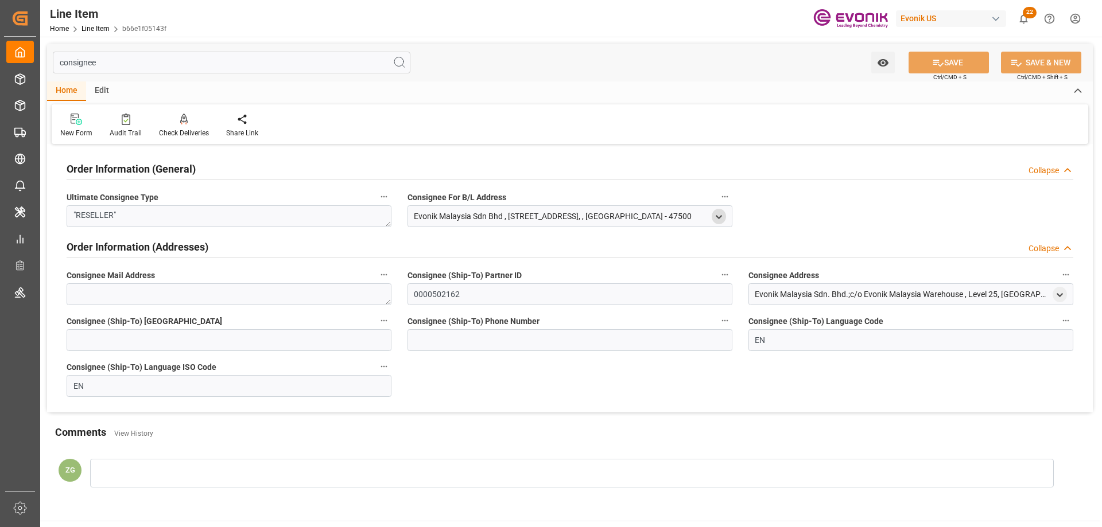
click at [715, 215] on icon "open menu" at bounding box center [719, 217] width 10 height 10
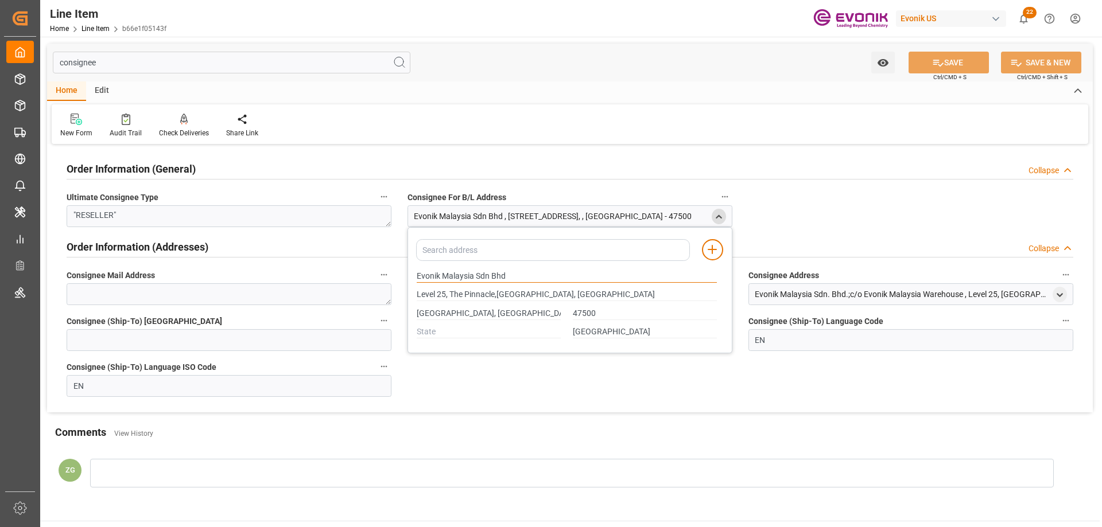
drag, startPoint x: 417, startPoint y: 274, endPoint x: 473, endPoint y: 278, distance: 57.0
click at [473, 278] on input "Evonik Malaysia Sdn Bhd" at bounding box center [567, 276] width 300 height 13
type input "Level 25, The Pinnacle,Persiaran Lagoon, Bandar Sunway"
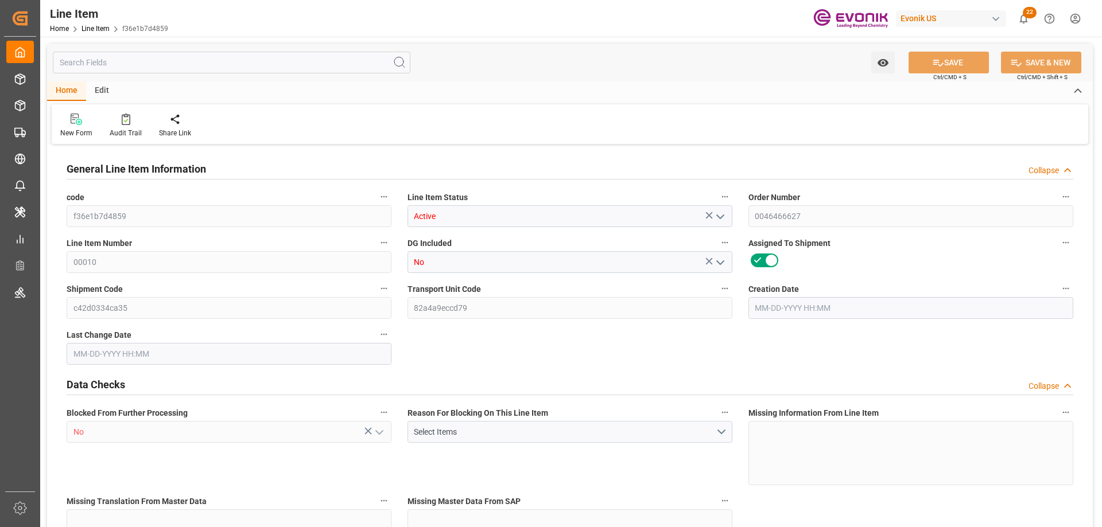
type input "10"
type input "8860"
type input "8480"
type input "13.2102"
type input "40"
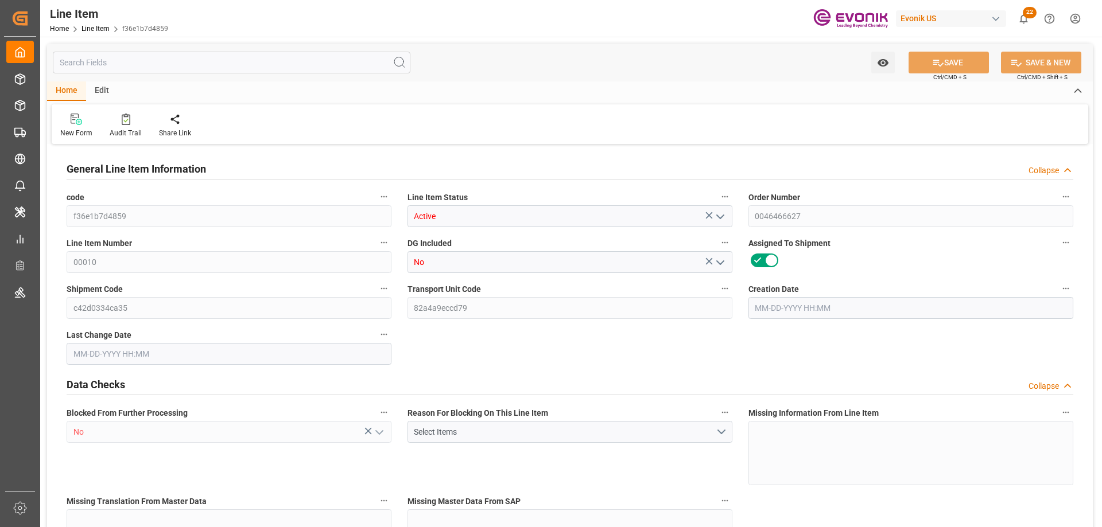
type input "20102.2"
type input "40"
type input "8860"
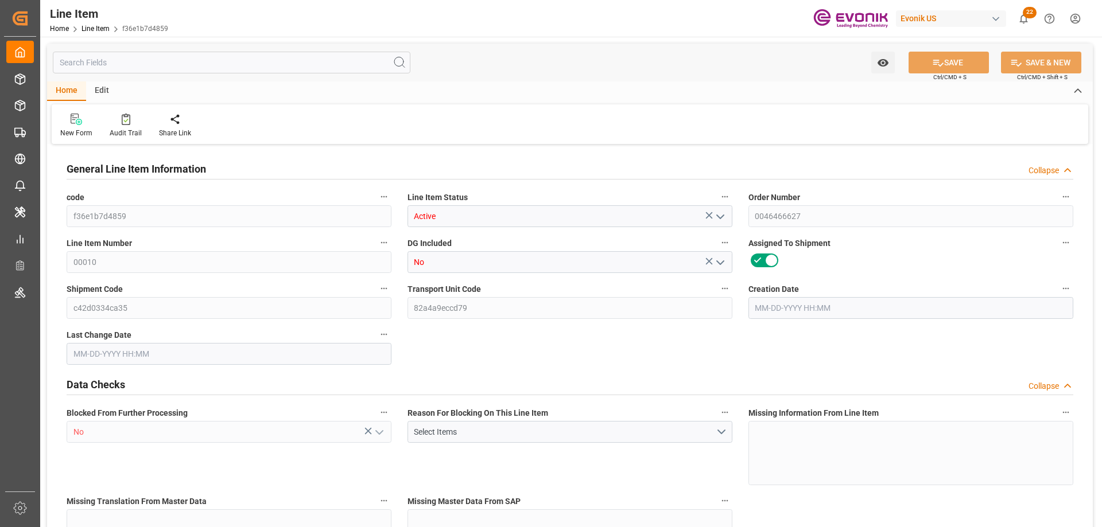
type input "9110"
type input "8480"
type input "13.2102"
type input "13210.2"
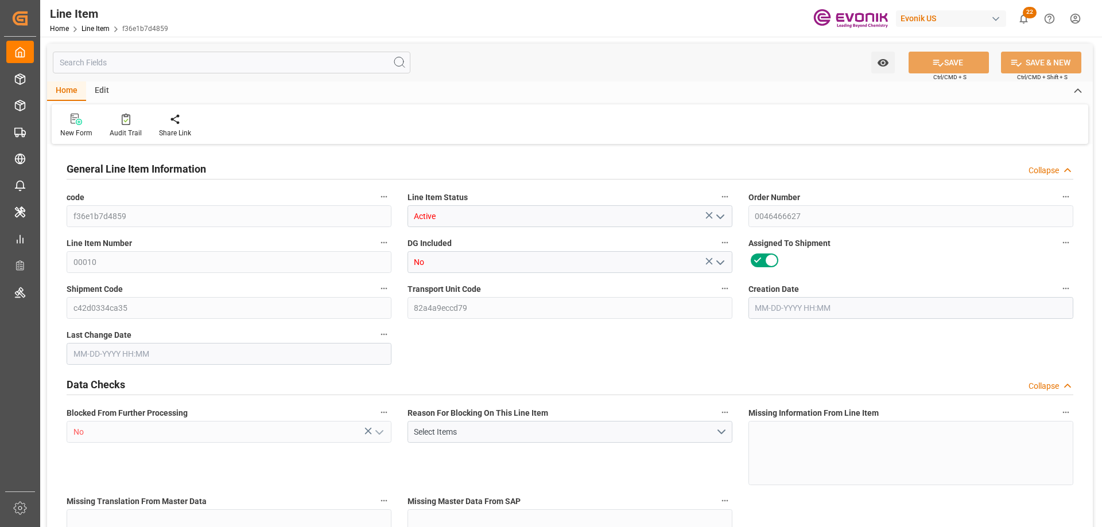
type input "0"
type input "09-15-2025 20:29"
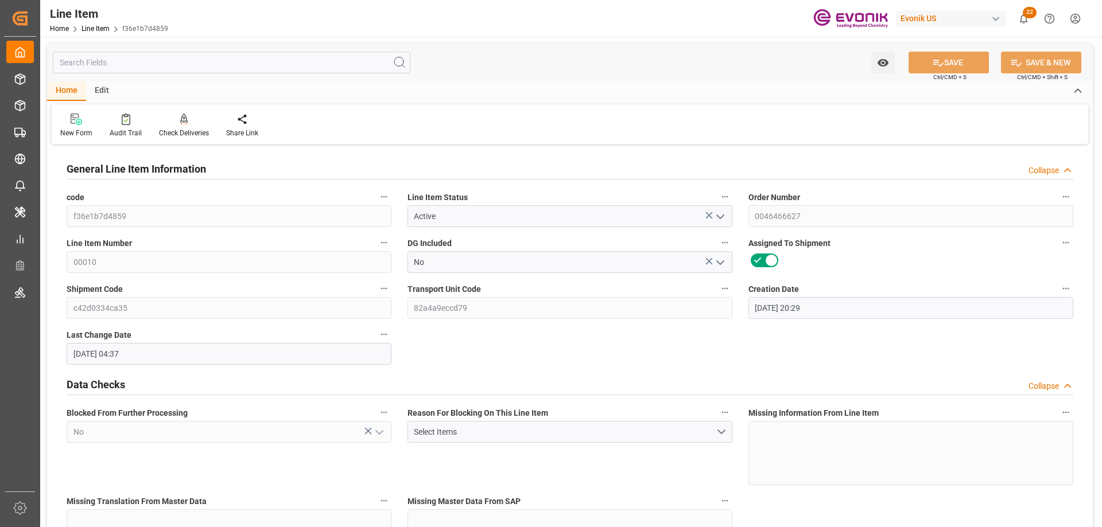
type input "09-16-2025 04:37"
type input "11-18-2025"
type input "09-23-2025"
type input "09-15-2025"
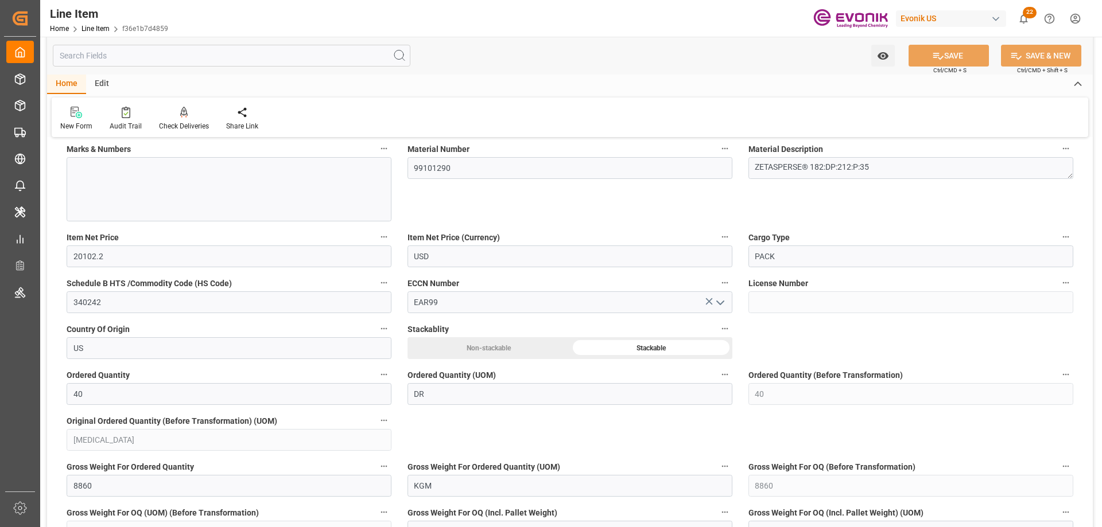
scroll to position [746, 0]
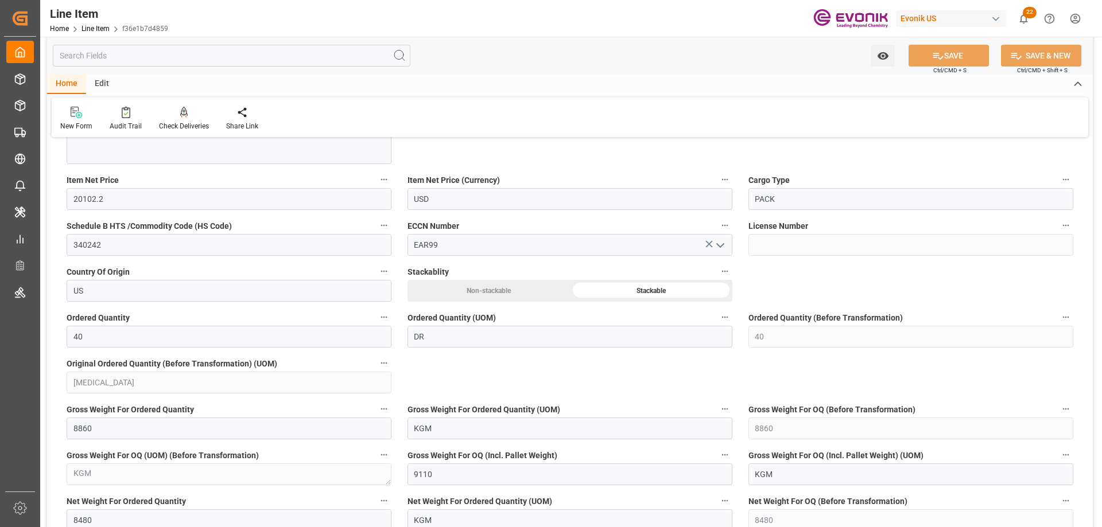
click at [214, 59] on input "text" at bounding box center [231, 56] width 357 height 22
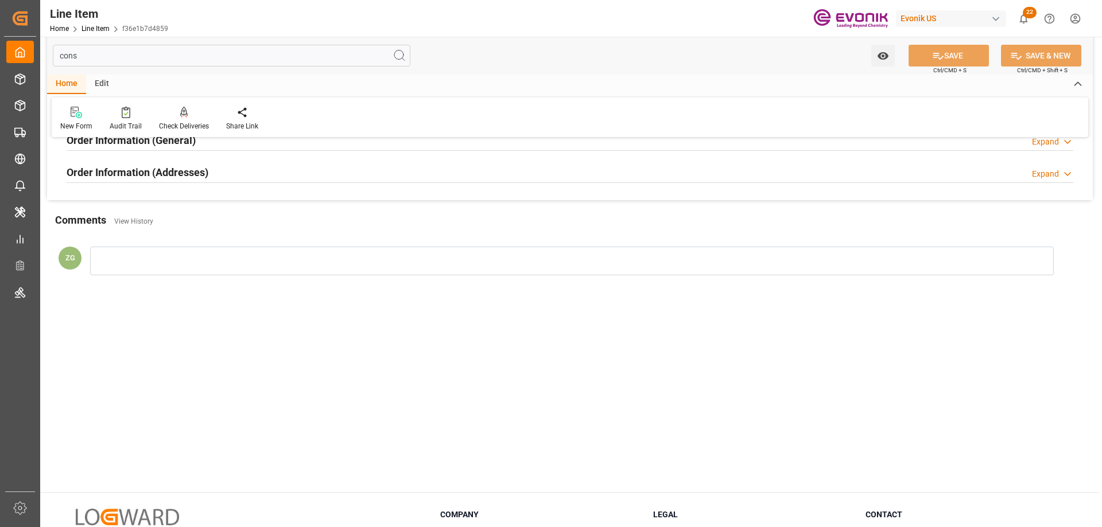
scroll to position [0, 0]
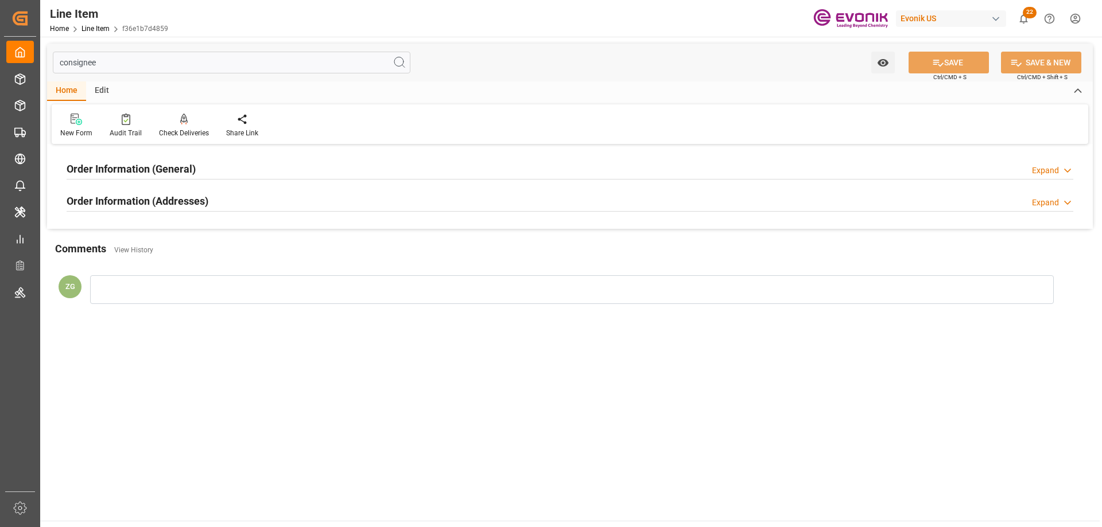
type input "consignee"
click at [166, 159] on div "Order Information (General)" at bounding box center [131, 168] width 129 height 22
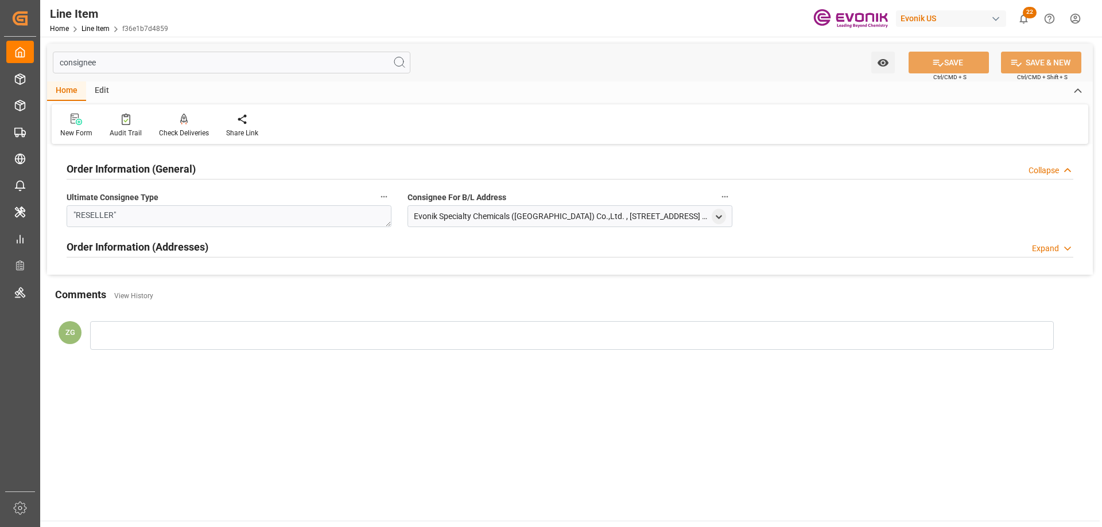
drag, startPoint x: 162, startPoint y: 245, endPoint x: 734, endPoint y: 228, distance: 572.3
click at [163, 245] on h2 "Order Information (Addresses)" at bounding box center [138, 246] width 142 height 15
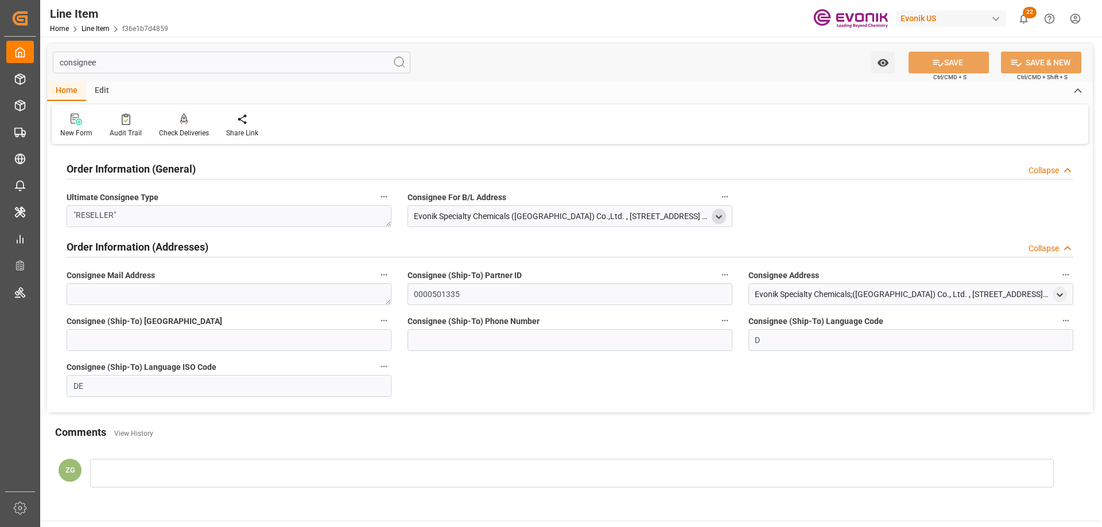
click at [721, 213] on icon "open menu" at bounding box center [719, 217] width 10 height 10
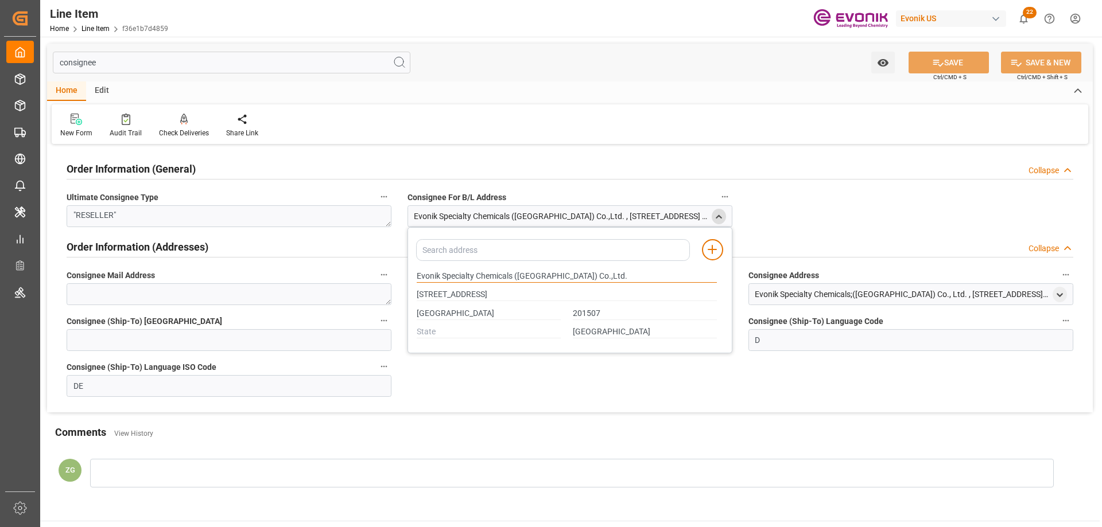
drag, startPoint x: 417, startPoint y: 276, endPoint x: 514, endPoint y: 274, distance: 96.4
click at [514, 274] on input "Evonik Specialty Chemicals (Shanghai) Co.,Ltd." at bounding box center [567, 276] width 300 height 13
type input "No. 68 Lianhe RoadShanghai Chemical Industry Park"
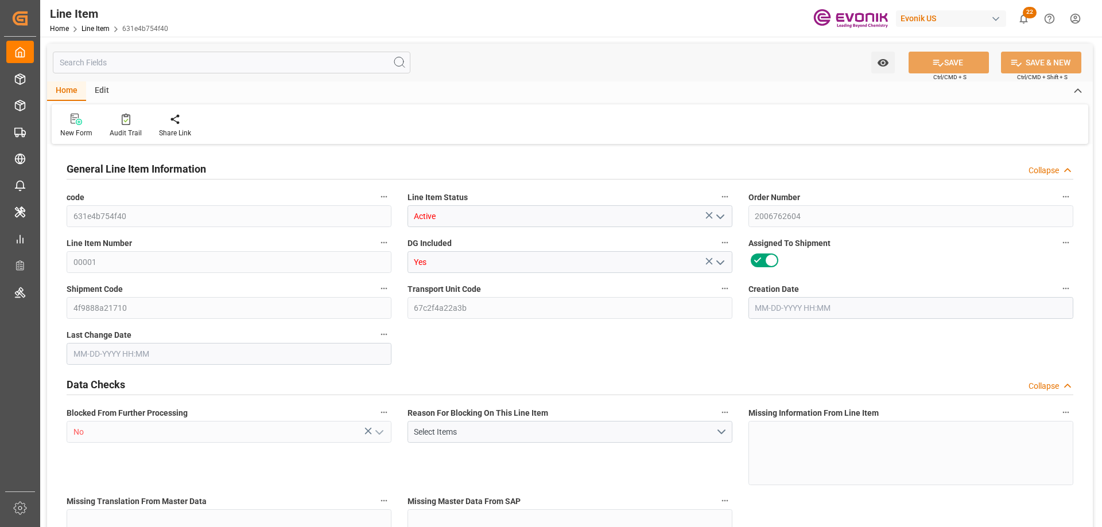
type input "18"
type input "18090.72"
type input "17105.22"
type input "25.272"
type input "18"
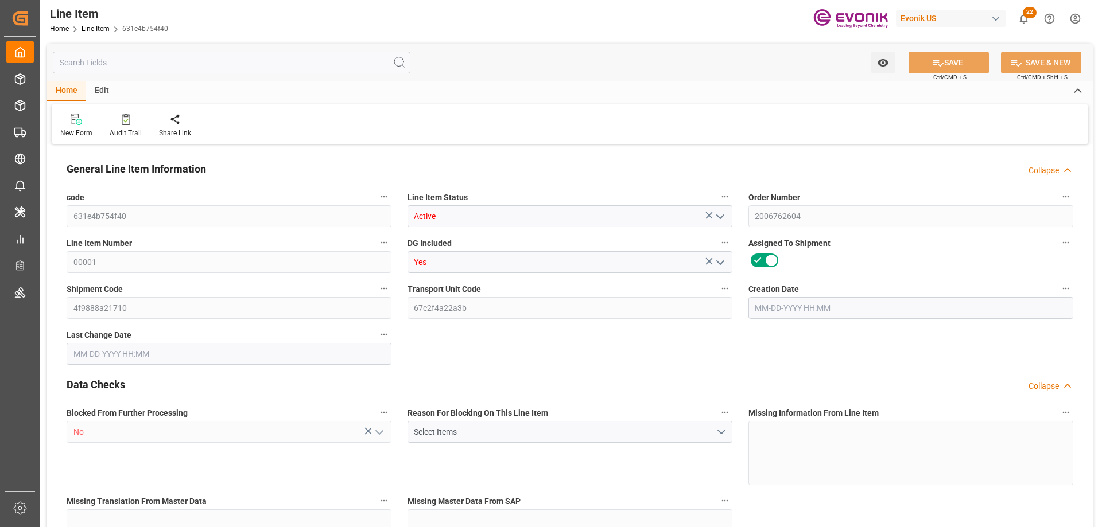
type input "93052.4"
type input "18"
type input "18090.72"
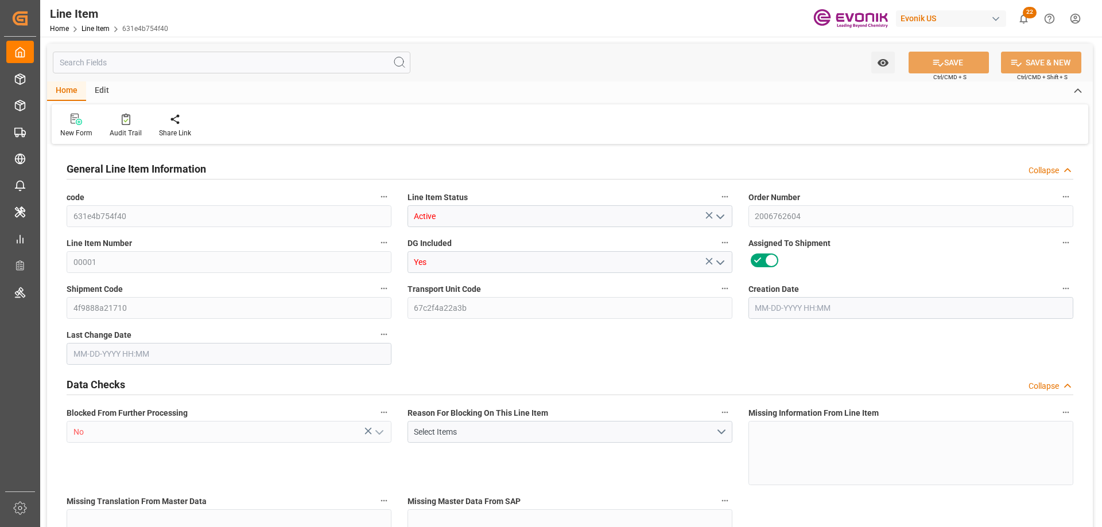
type input "18090.72"
type input "17105.22"
type input "25.272"
type input "25272"
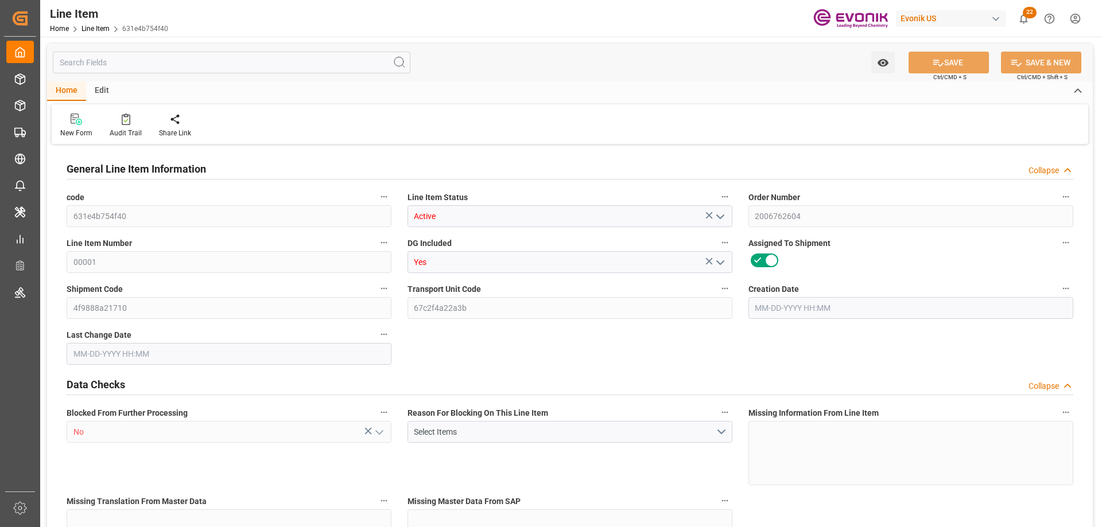
type input "18"
type input "18090.72"
type input "17105.22"
type input "25.272"
type input "[DATE] 15:23"
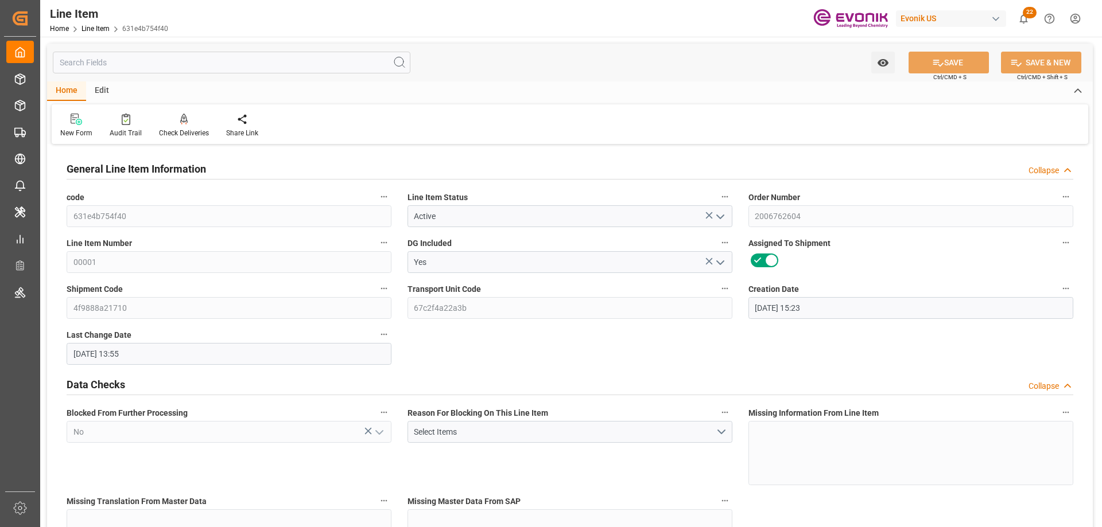
type input "[DATE] 13:55"
type input "[DATE]"
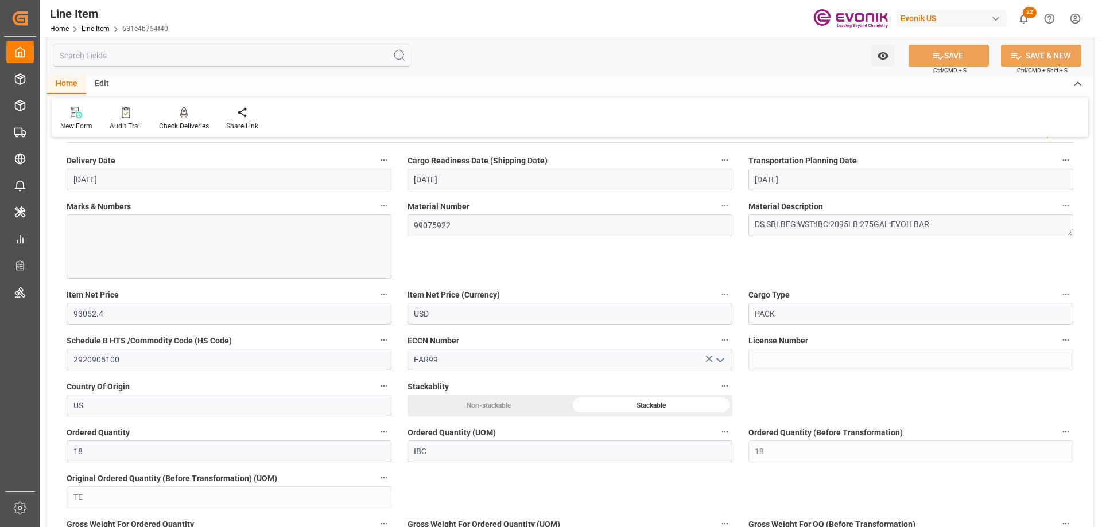
scroll to position [861, 0]
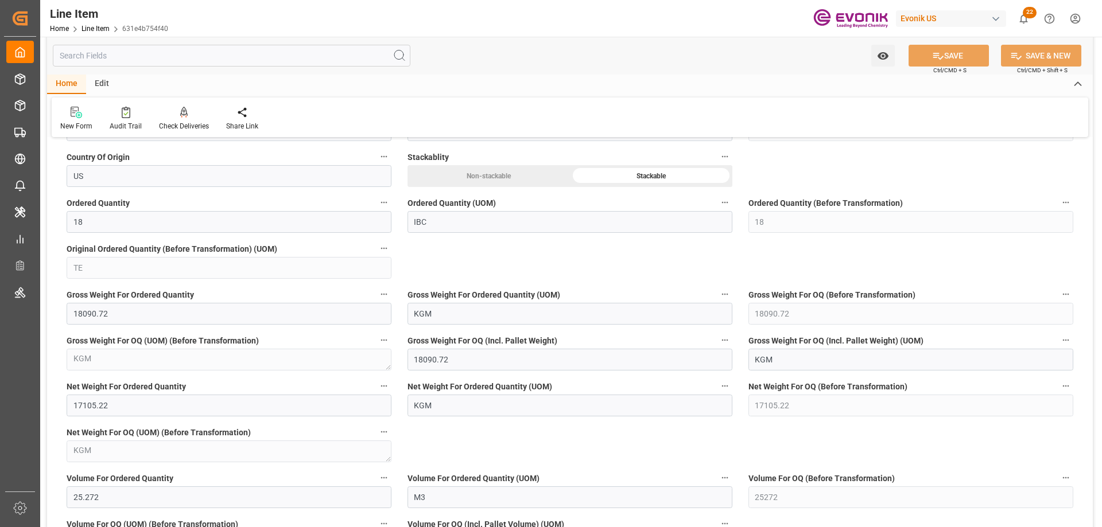
click at [180, 58] on input "text" at bounding box center [231, 56] width 357 height 22
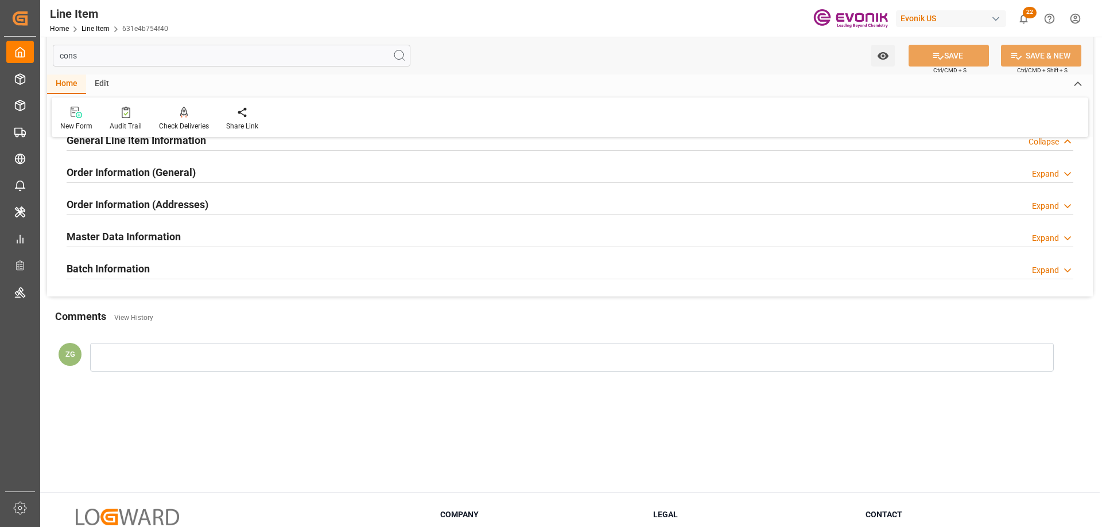
scroll to position [0, 0]
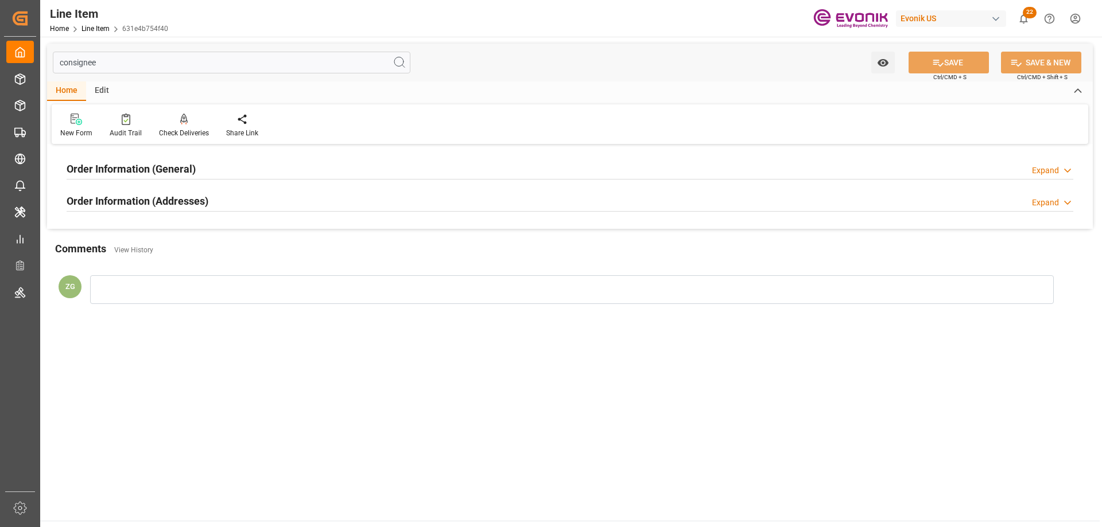
type input "consignee"
click at [96, 200] on h2 "Order Information (Addresses)" at bounding box center [138, 200] width 142 height 15
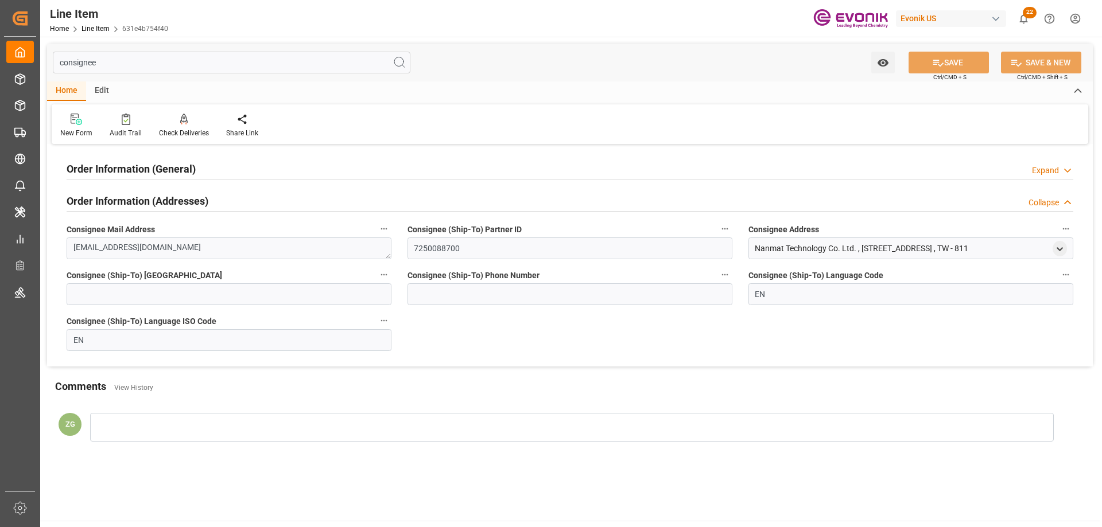
click at [104, 174] on h2 "Order Information (General)" at bounding box center [131, 168] width 129 height 15
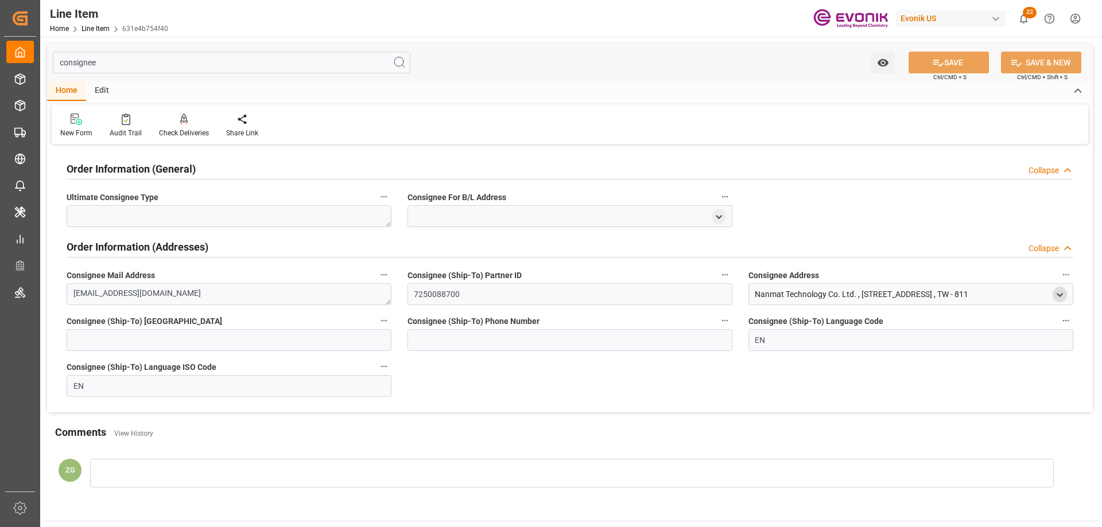
click at [1062, 291] on icon "open menu" at bounding box center [1060, 295] width 10 height 10
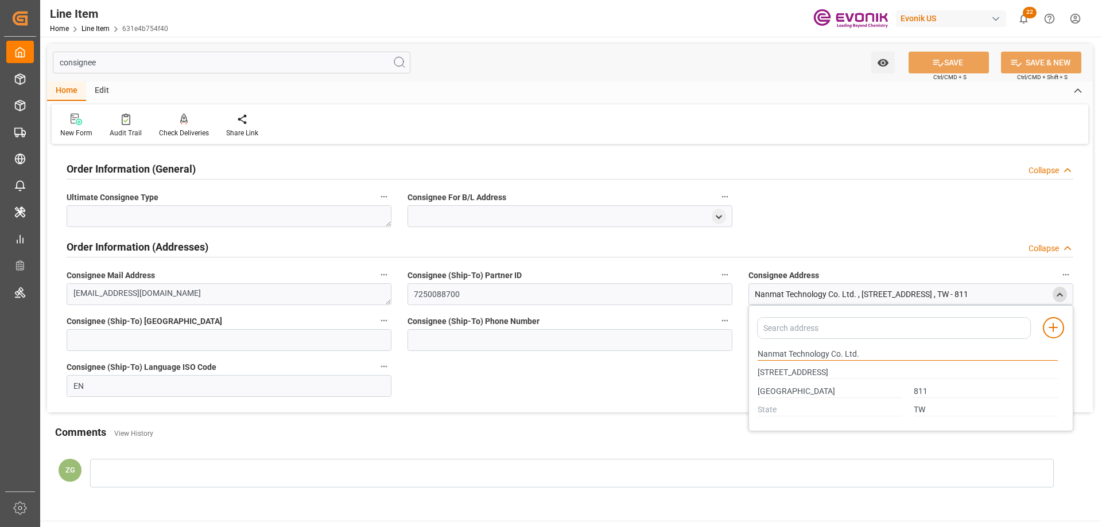
drag, startPoint x: 759, startPoint y: 353, endPoint x: 829, endPoint y: 356, distance: 70.6
click at [829, 356] on input "Nanmat Technology Co. Ltd." at bounding box center [907, 354] width 300 height 13
